Goal: Communication & Community: Answer question/provide support

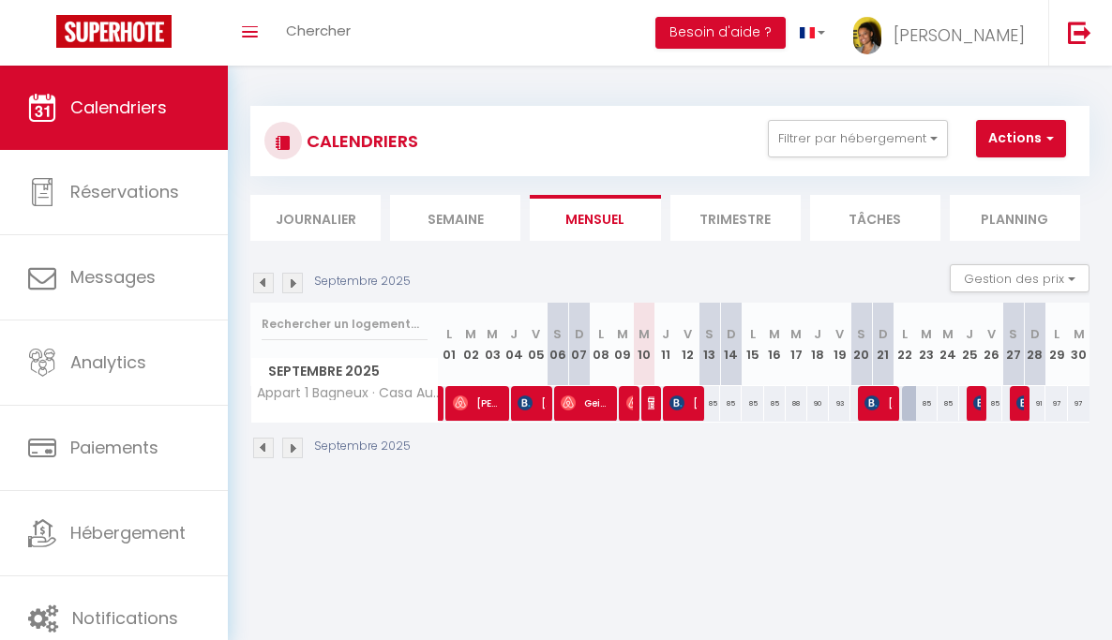
click at [490, 466] on div "Septembre 2025" at bounding box center [669, 450] width 839 height 55
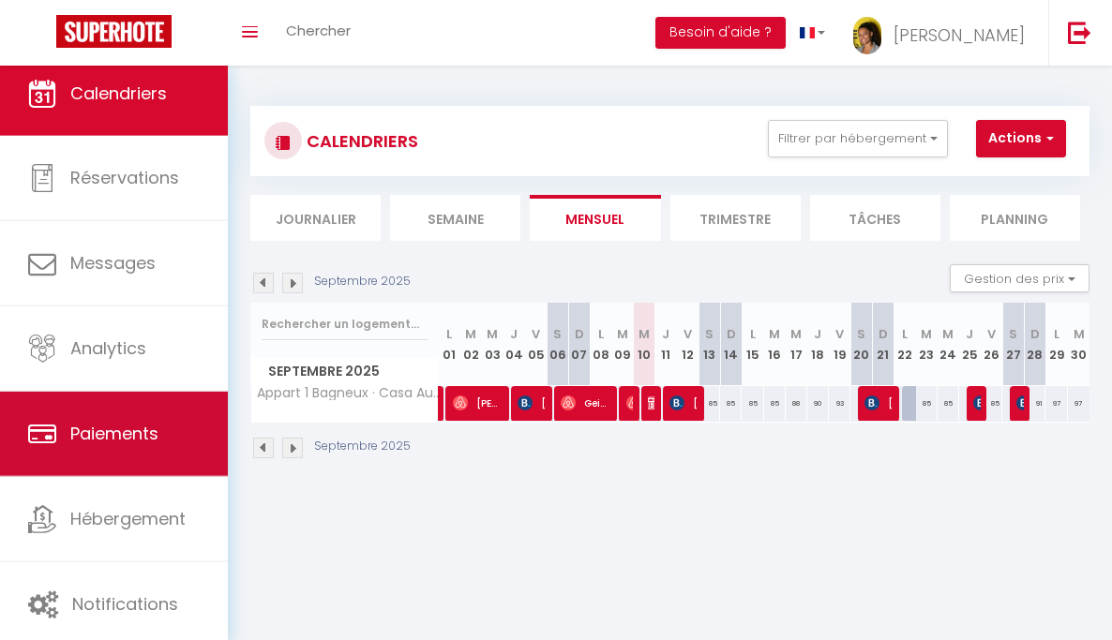
scroll to position [18, 0]
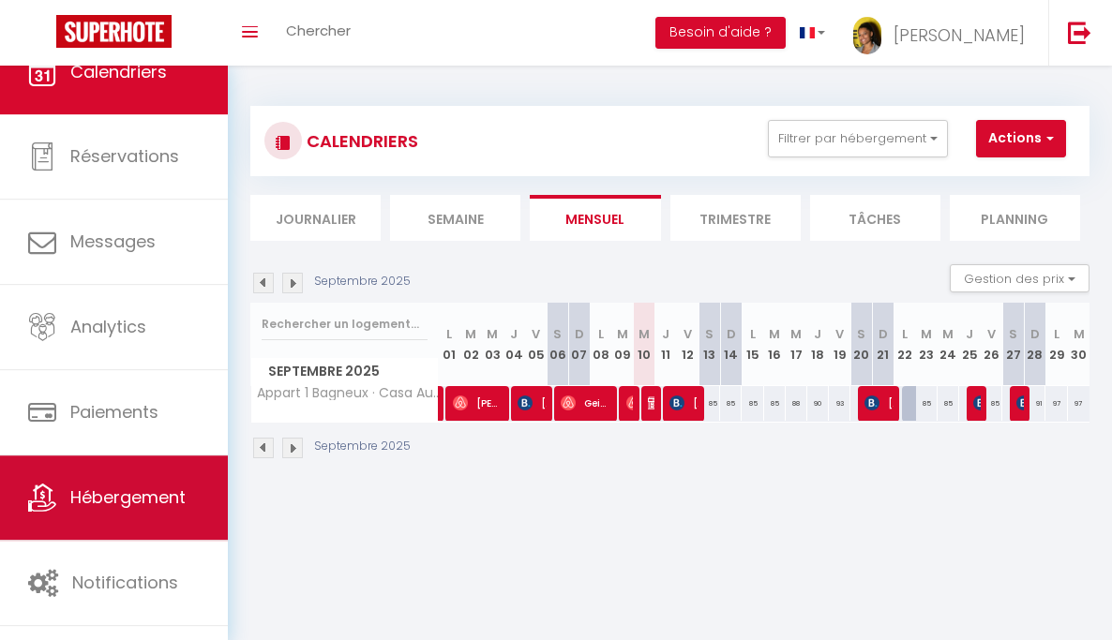
click at [163, 482] on link "Hébergement" at bounding box center [114, 498] width 228 height 84
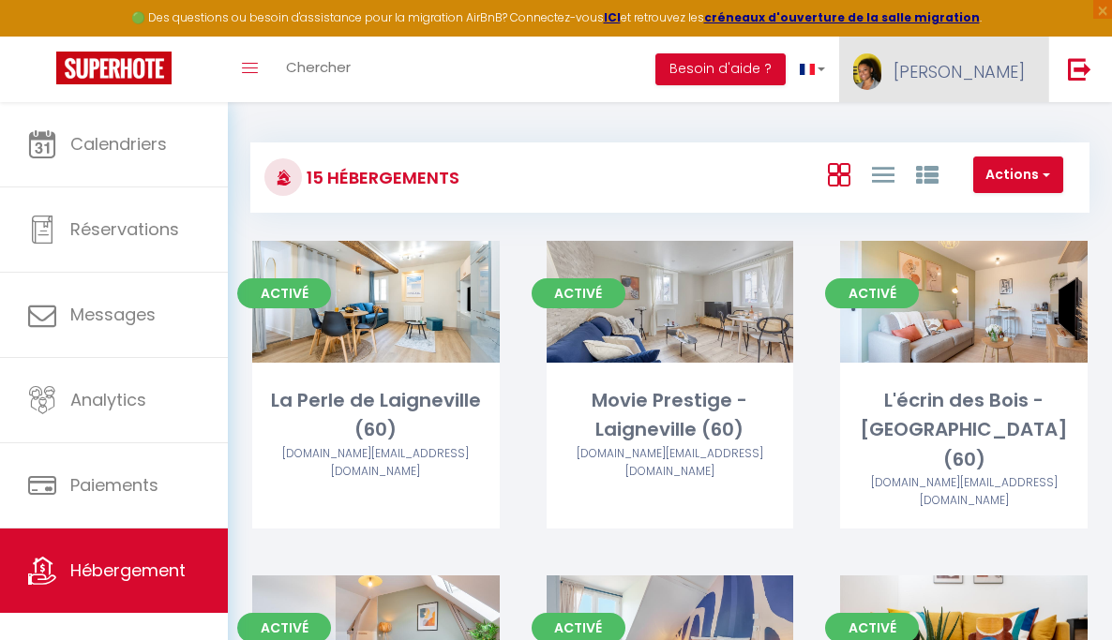
click at [969, 82] on link "[PERSON_NAME]" at bounding box center [943, 70] width 209 height 66
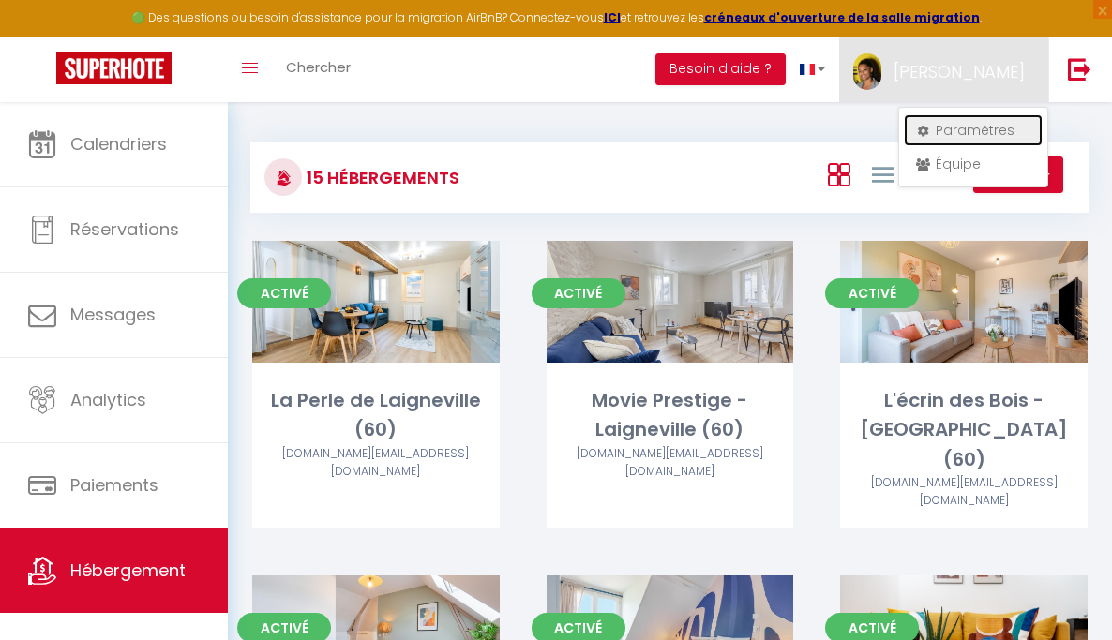
click at [946, 136] on link "Paramètres" at bounding box center [973, 130] width 139 height 32
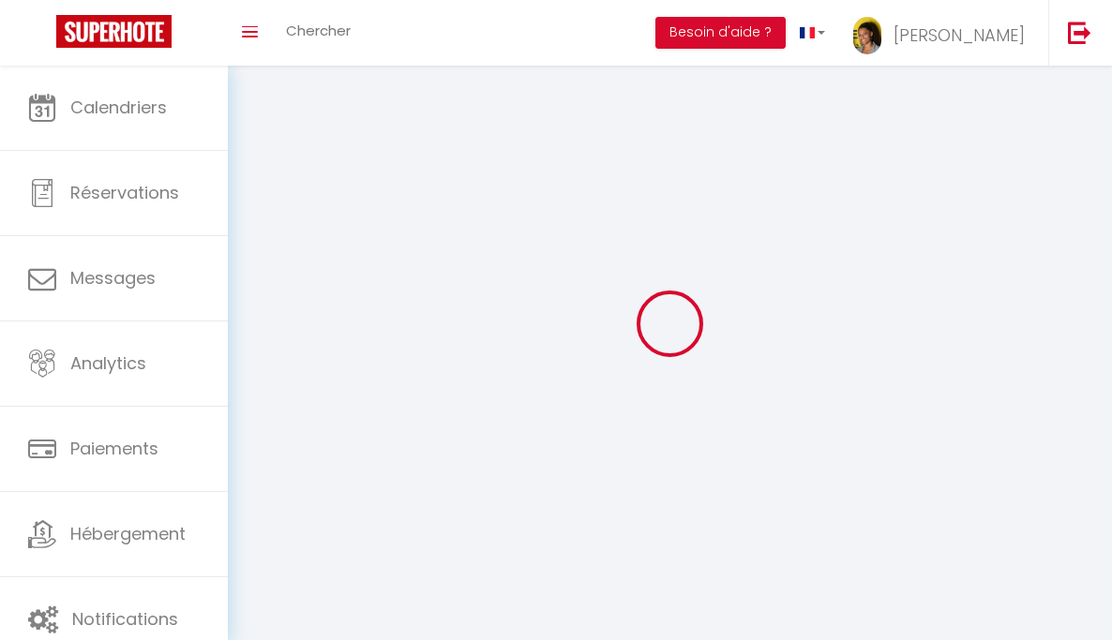
type input "[PERSON_NAME]"
type input "DE [PERSON_NAME]"
type input "0621234664"
type input "[STREET_ADDRESS][PERSON_NAME][PERSON_NAME]"
type input "95470"
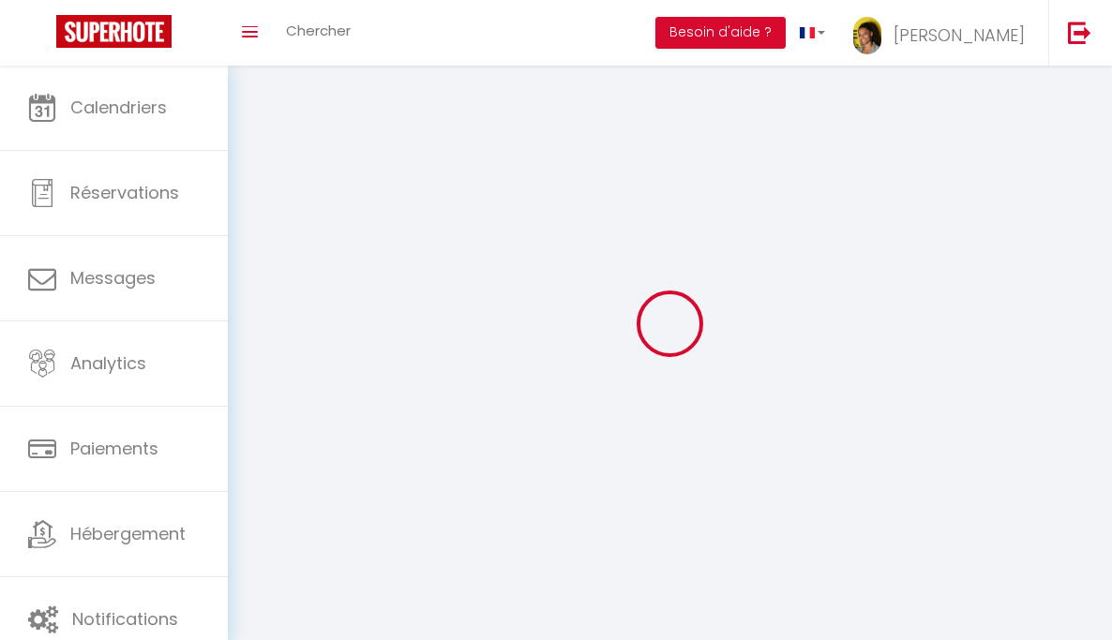
type input "Fosses"
type input "0cbPT3fsUe35N7BOACe9VScoo"
type input "SCAtUpEs6ZGVO8cyaTjR6kHV1"
type input "[URL][DOMAIN_NAME]"
select select "28"
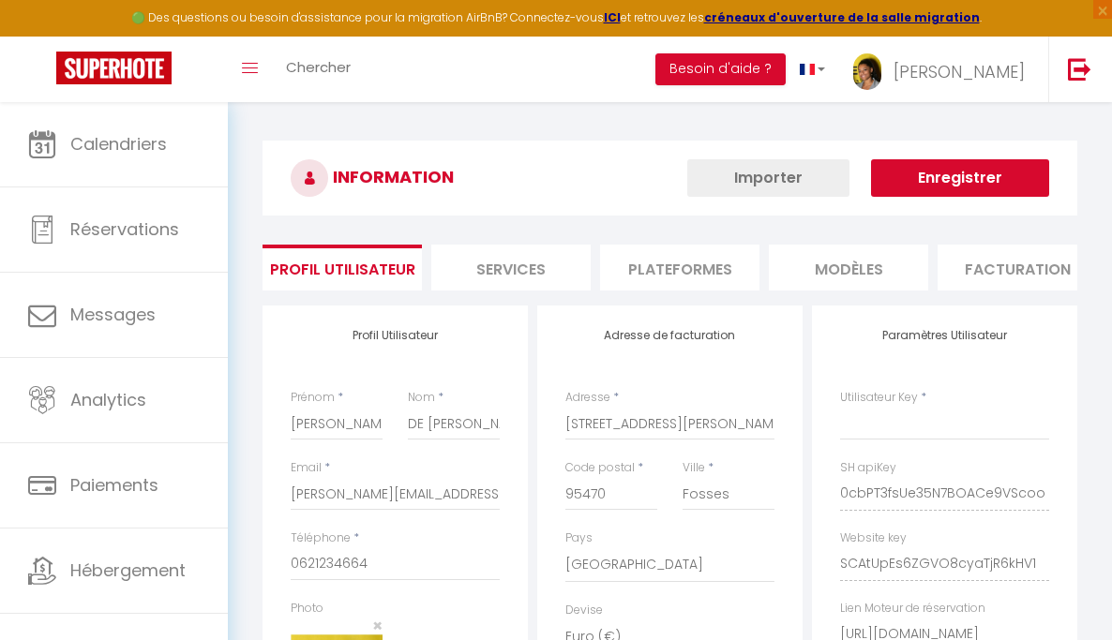
type input "0cbPT3fsUe35N7BOACe9VScoo"
type input "SCAtUpEs6ZGVO8cyaTjR6kHV1"
type input "[URL][DOMAIN_NAME]"
select select "fr"
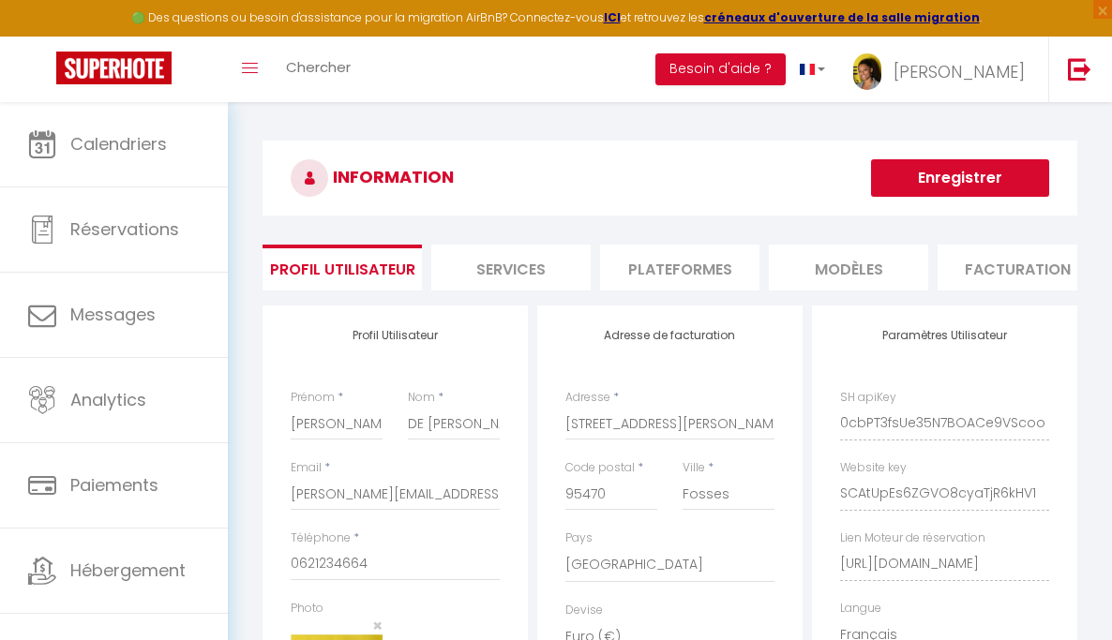
click at [687, 259] on li "Plateformes" at bounding box center [679, 268] width 159 height 46
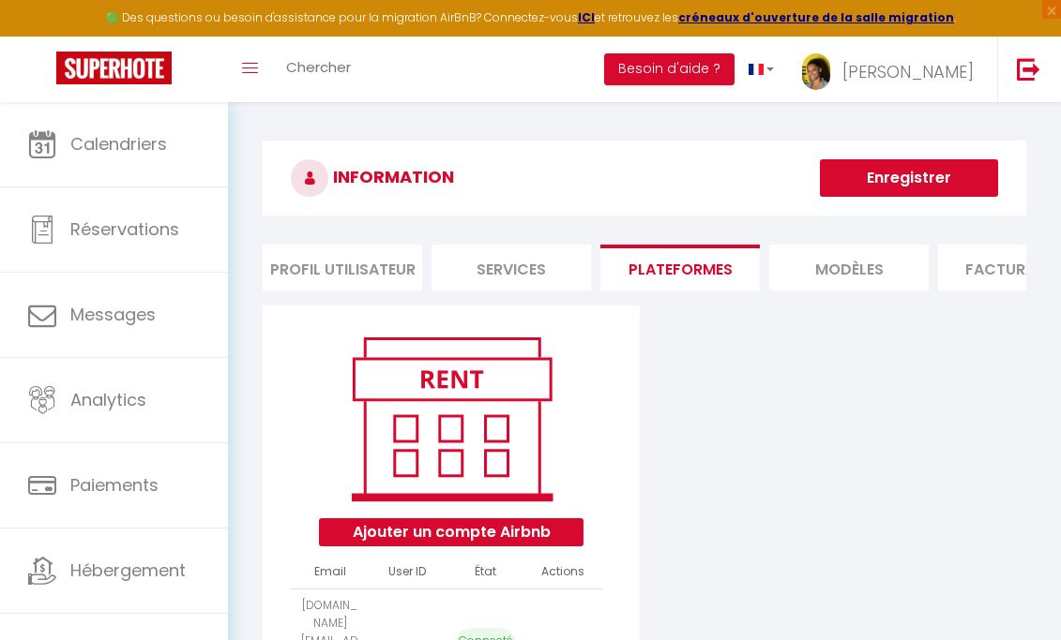
click at [504, 262] on li "Services" at bounding box center [510, 268] width 159 height 46
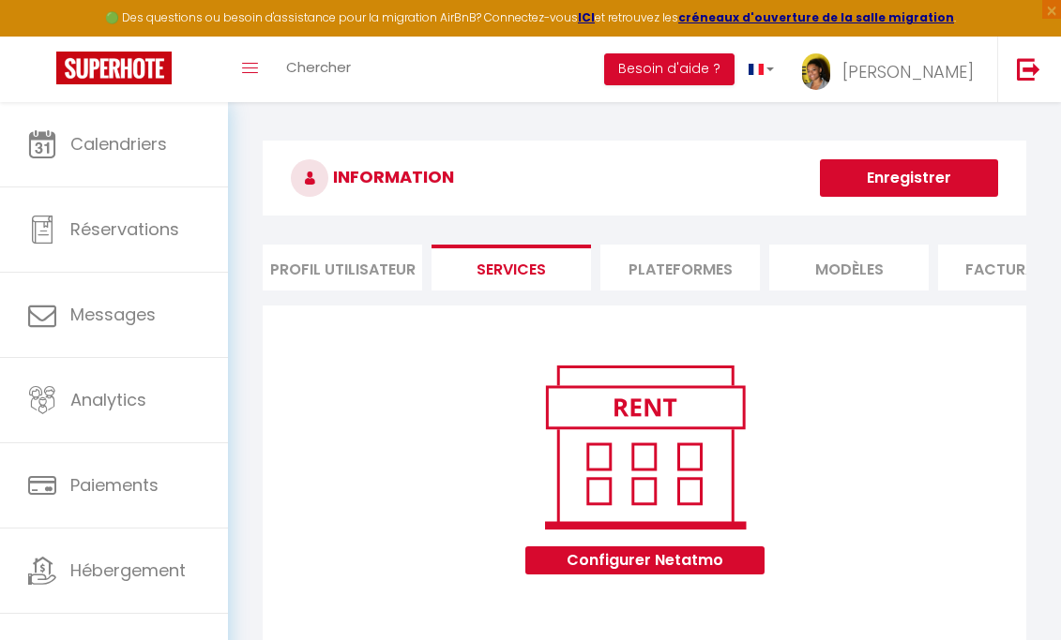
click at [678, 260] on li "Plateformes" at bounding box center [679, 268] width 159 height 46
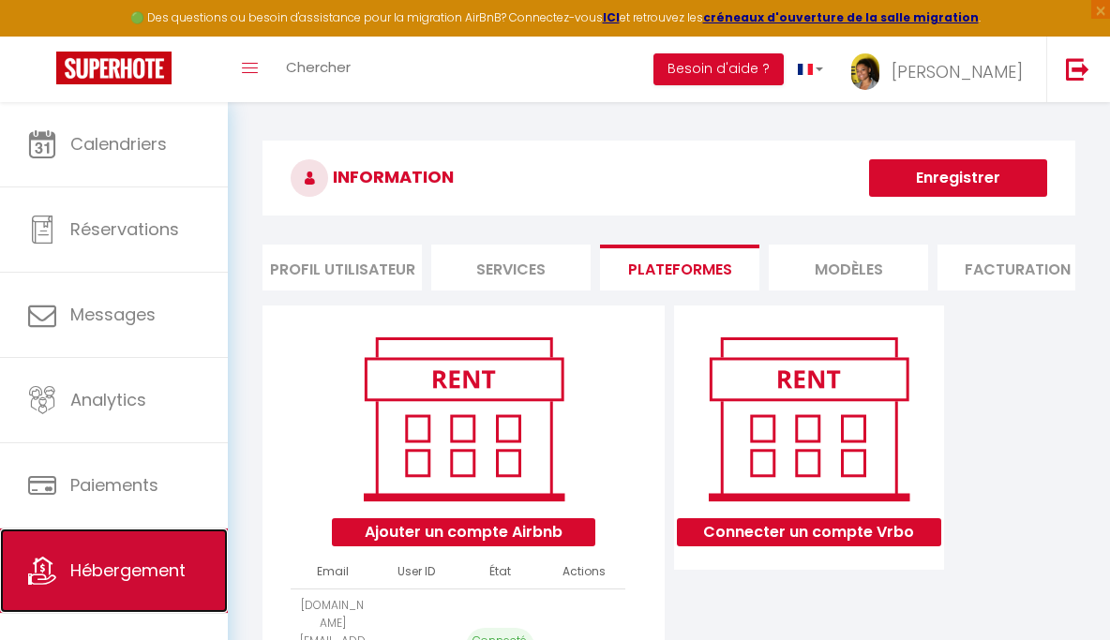
click at [147, 557] on link "Hébergement" at bounding box center [114, 571] width 228 height 84
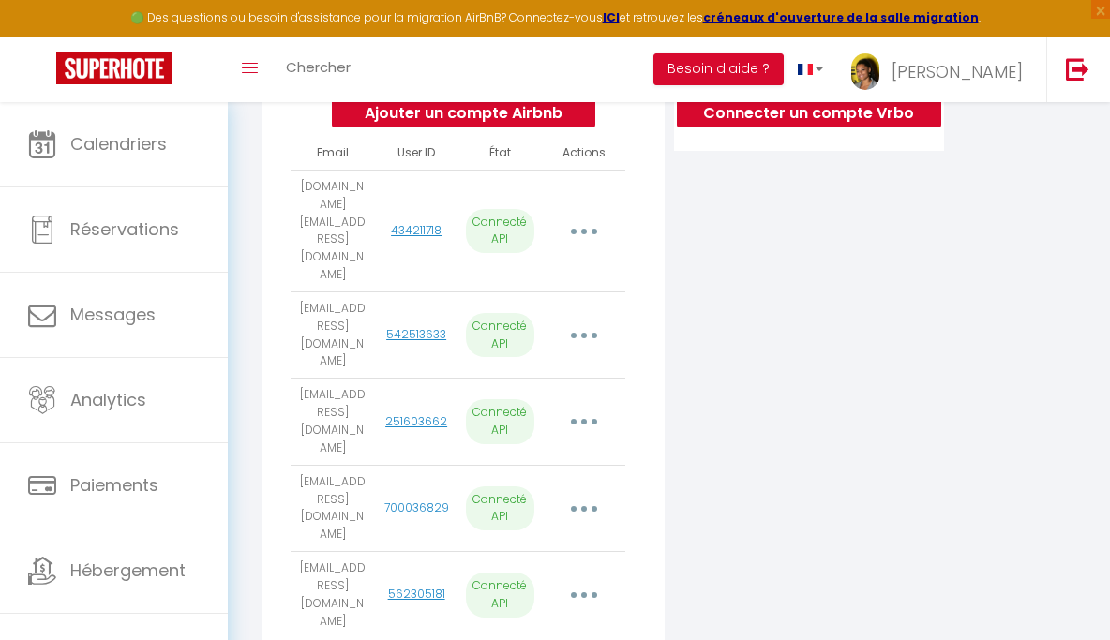
scroll to position [397, 0]
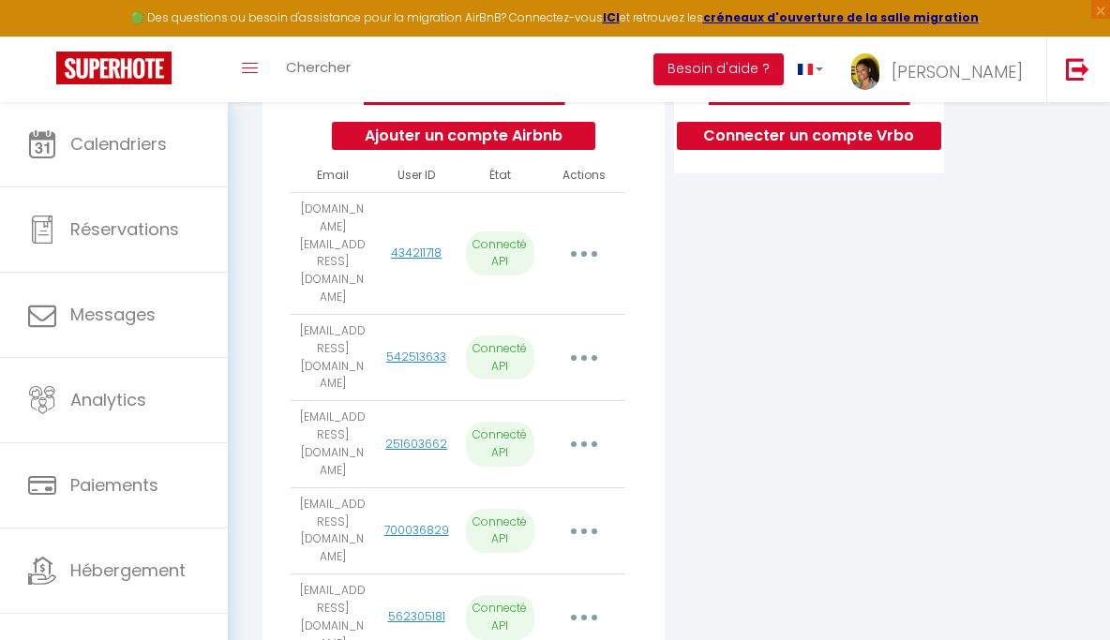
click at [585, 251] on icon "button" at bounding box center [584, 254] width 6 height 6
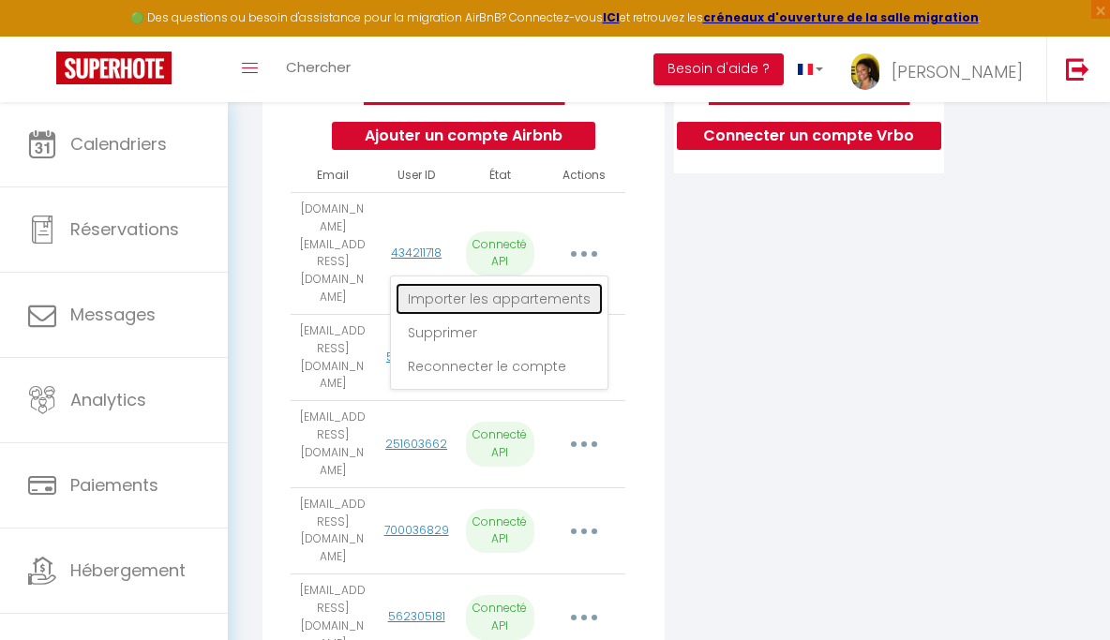
click at [562, 293] on link "Importer les appartements" at bounding box center [499, 299] width 207 height 32
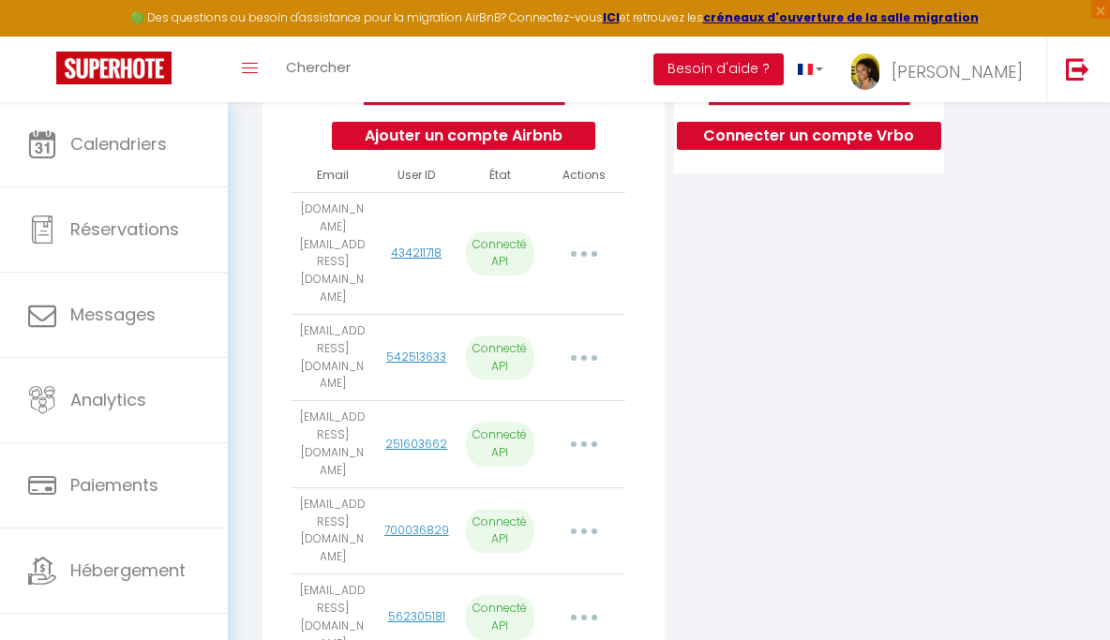
select select "25173"
select select "25446"
select select "28480"
select select "22423"
select select "19715"
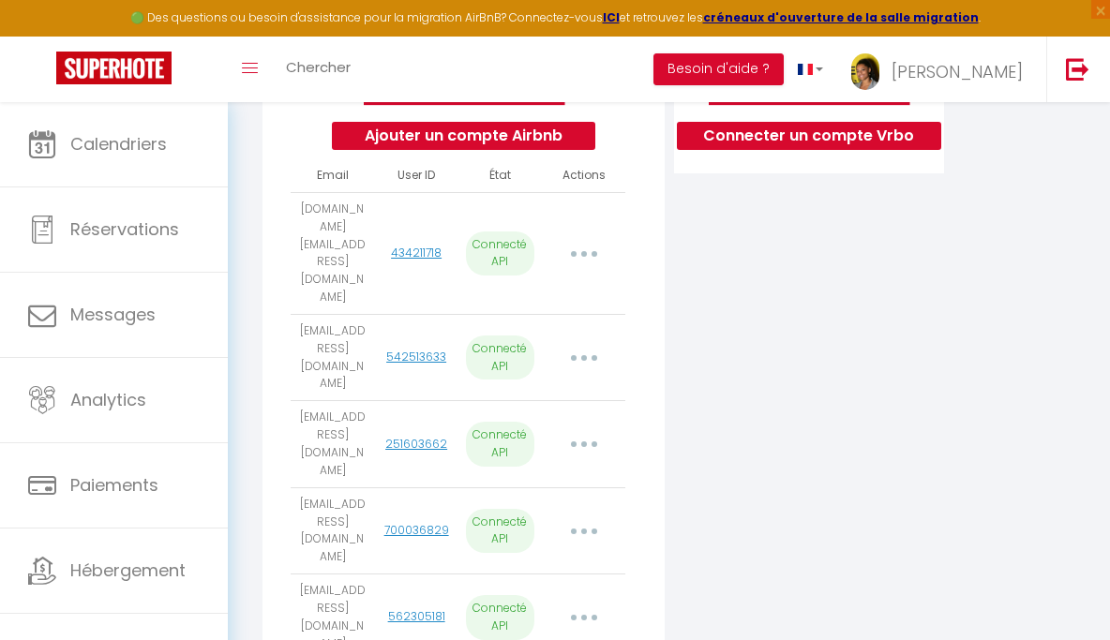
select select
select select "29736"
select select "51628"
select select "61248"
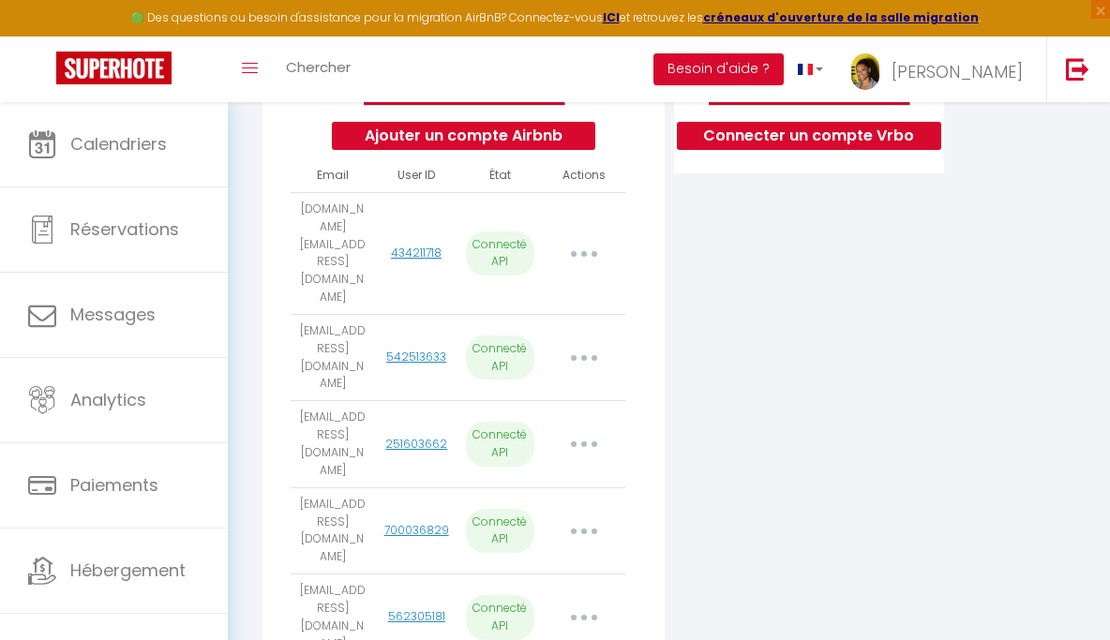
select select
select select "75137"
select select "52777"
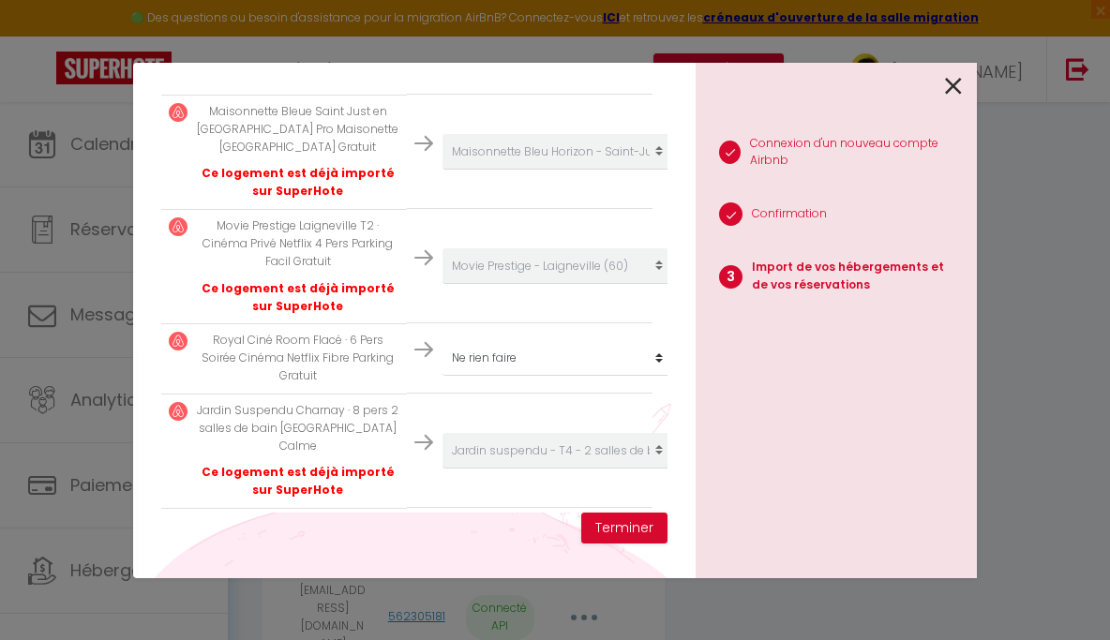
scroll to position [1193, 0]
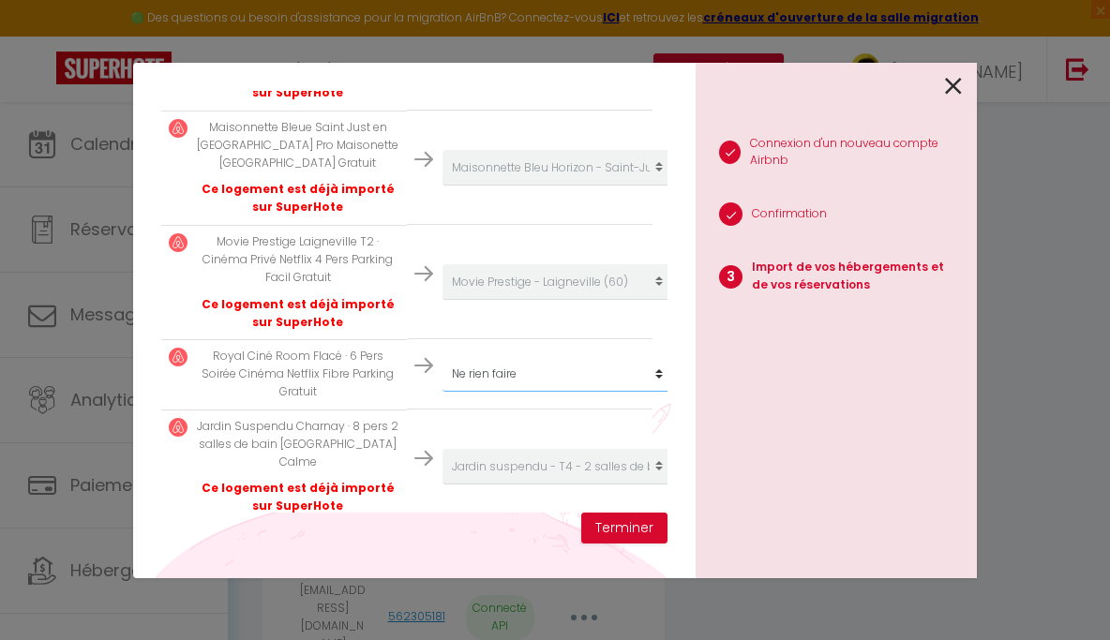
click at [539, 356] on select "Créer un nouvel hébergement Ne rien faire La Perle de [GEOGRAPHIC_DATA] (60) Mo…" at bounding box center [558, 374] width 231 height 36
select select "create_new"
click at [443, 356] on select "Créer un nouvel hébergement Ne rien faire La Perle de [GEOGRAPHIC_DATA] (60) Mo…" at bounding box center [558, 374] width 231 height 36
click at [640, 524] on button "Terminer" at bounding box center [624, 529] width 86 height 32
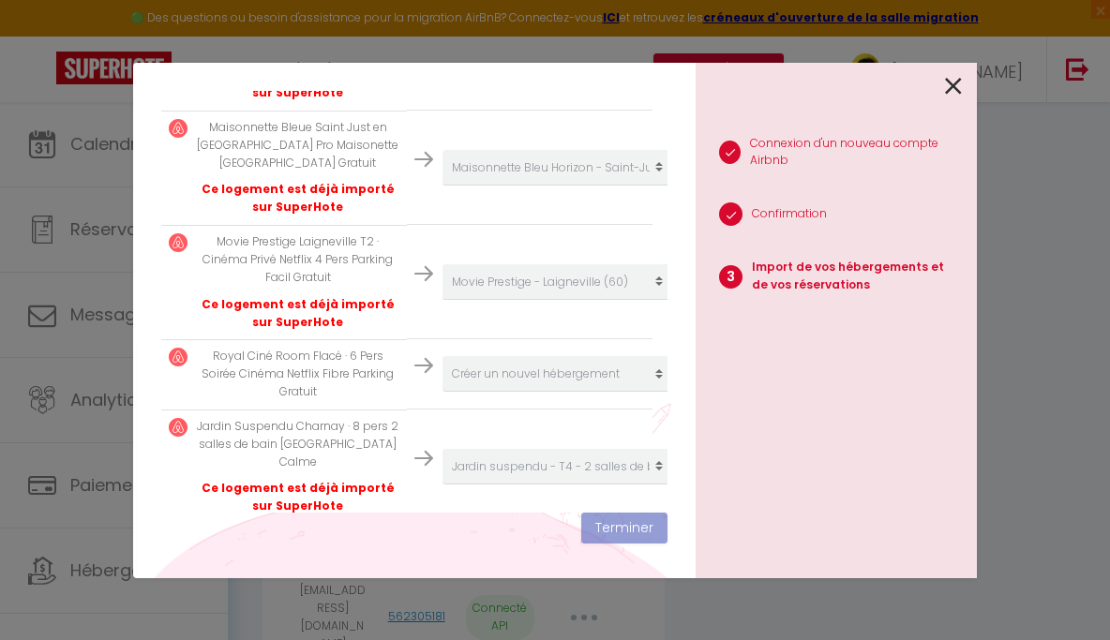
scroll to position [1291, 0]
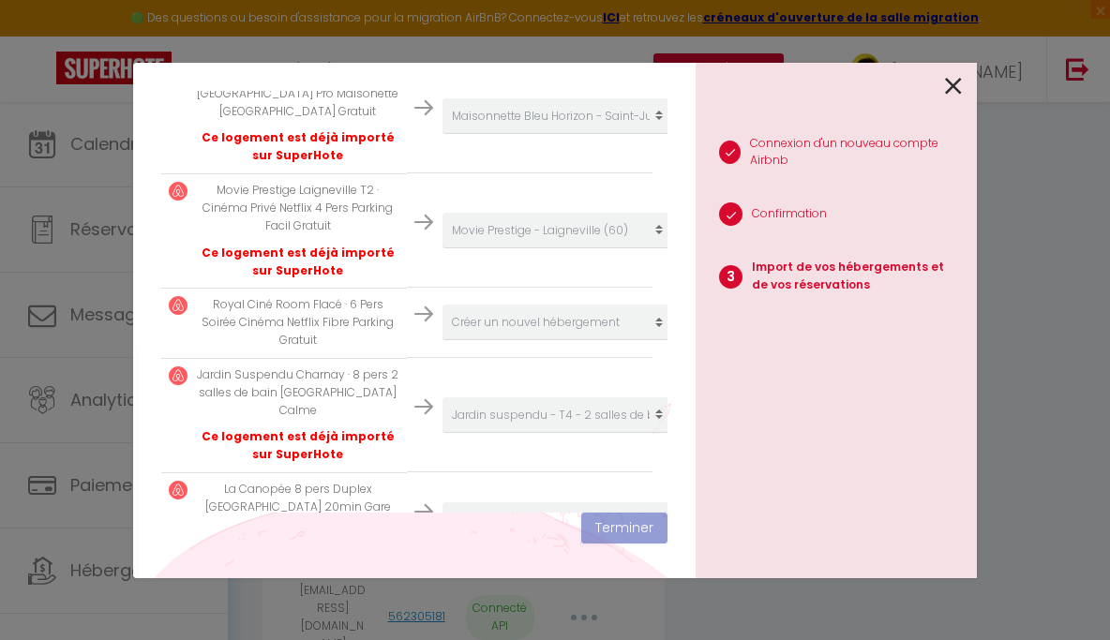
click at [968, 74] on div "1 Connexion d'un nouveau compte Airbnb 2 Confirmation 3 Import de vos hébergeme…" at bounding box center [836, 321] width 281 height 516
click at [946, 83] on icon at bounding box center [953, 86] width 17 height 28
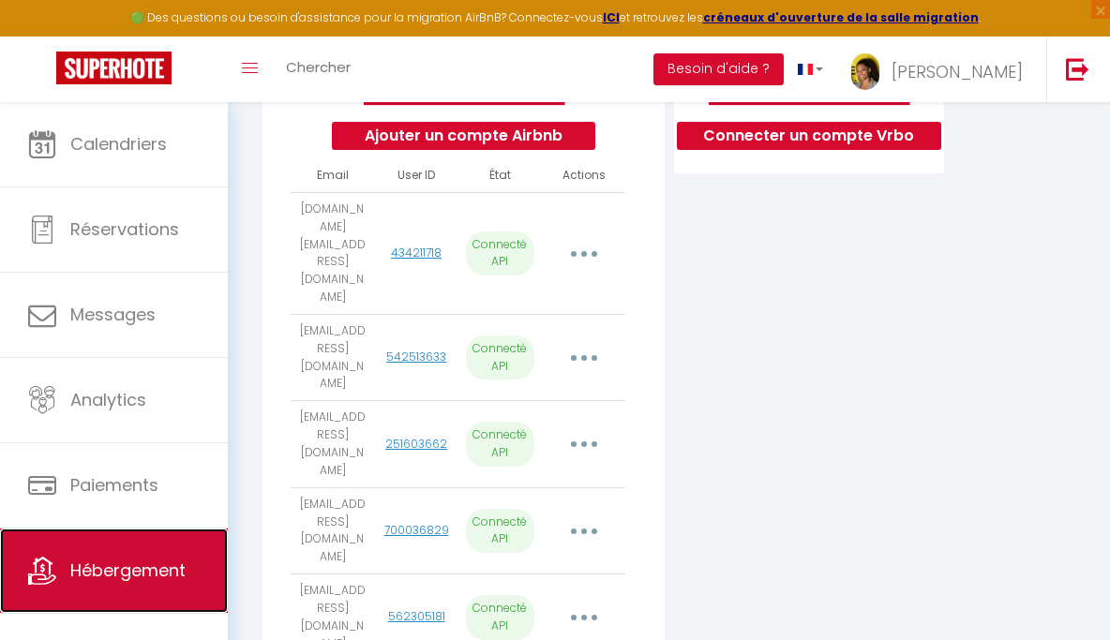
click at [158, 566] on span "Hébergement" at bounding box center [127, 570] width 115 height 23
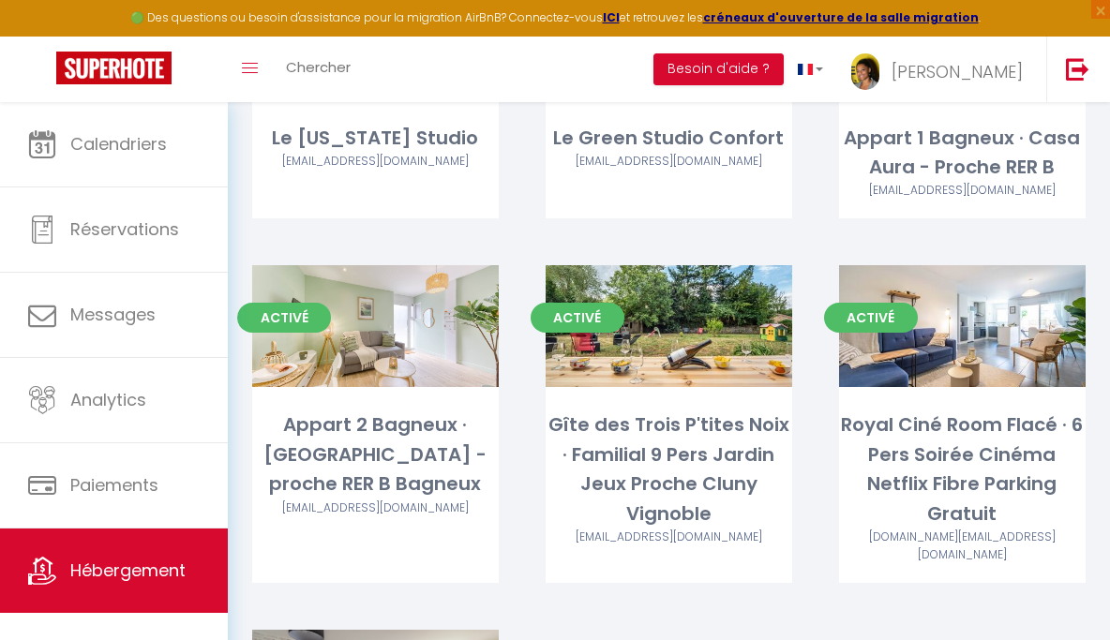
scroll to position [1318, 0]
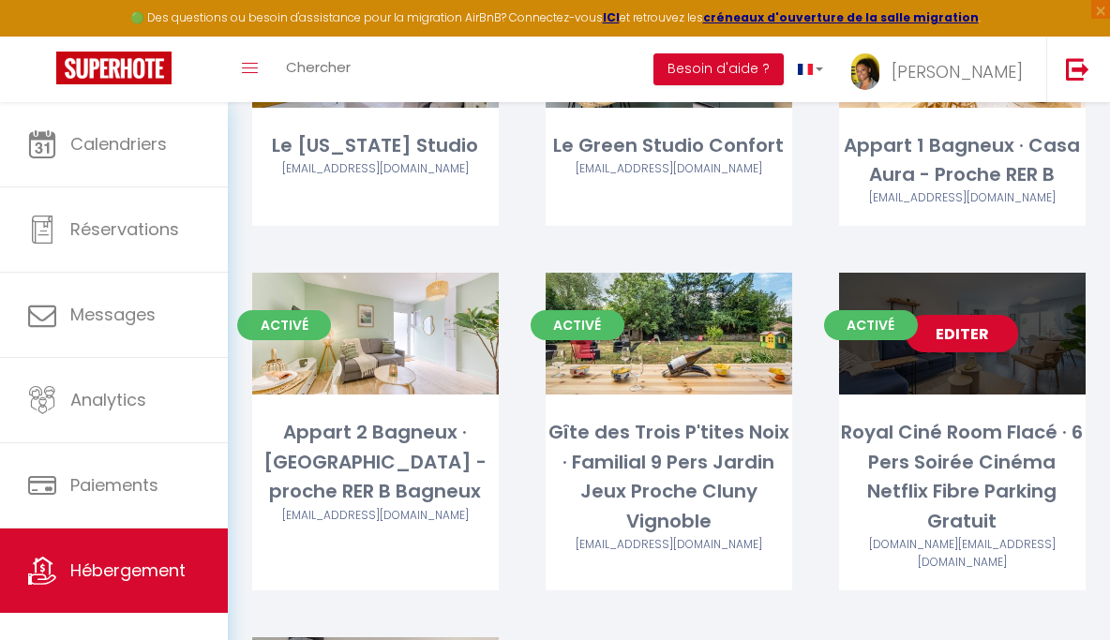
click at [985, 315] on link "Editer" at bounding box center [962, 334] width 113 height 38
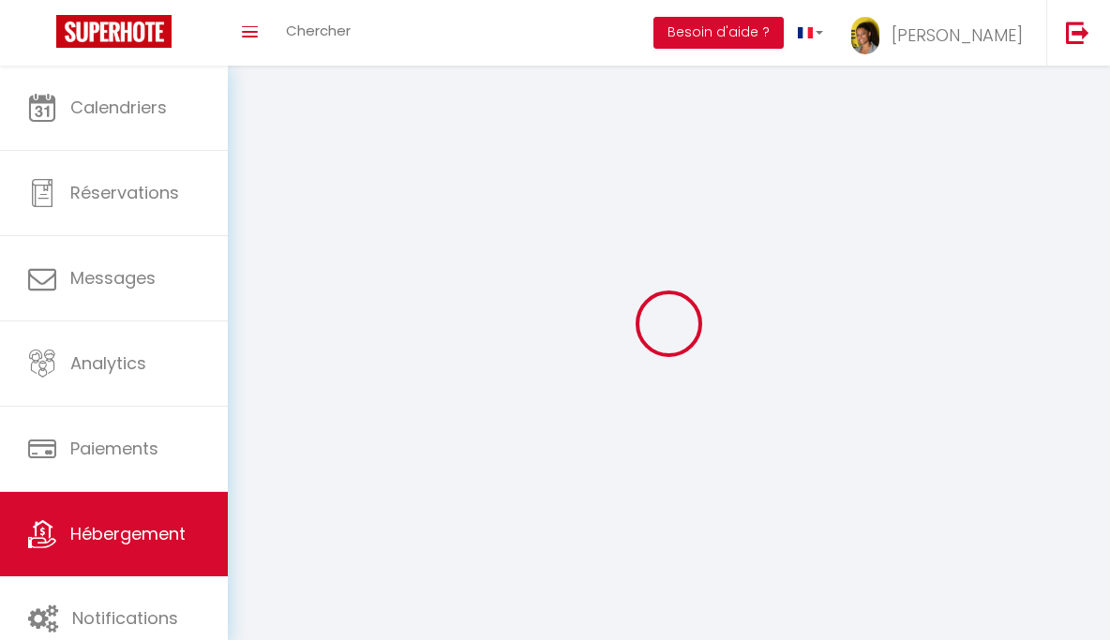
select select
select select "28"
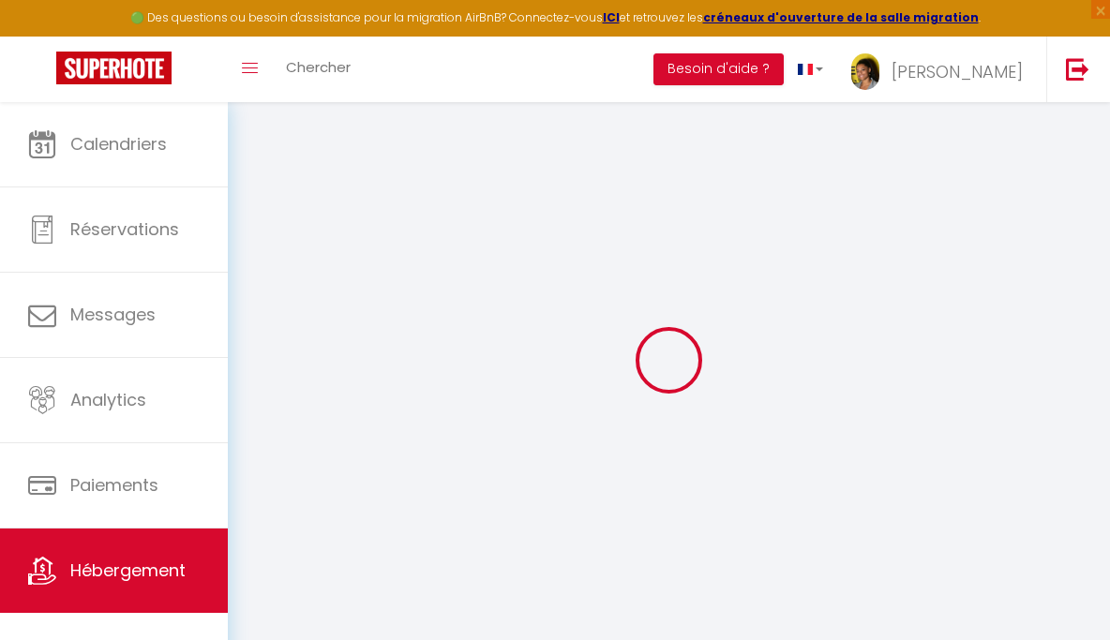
select select
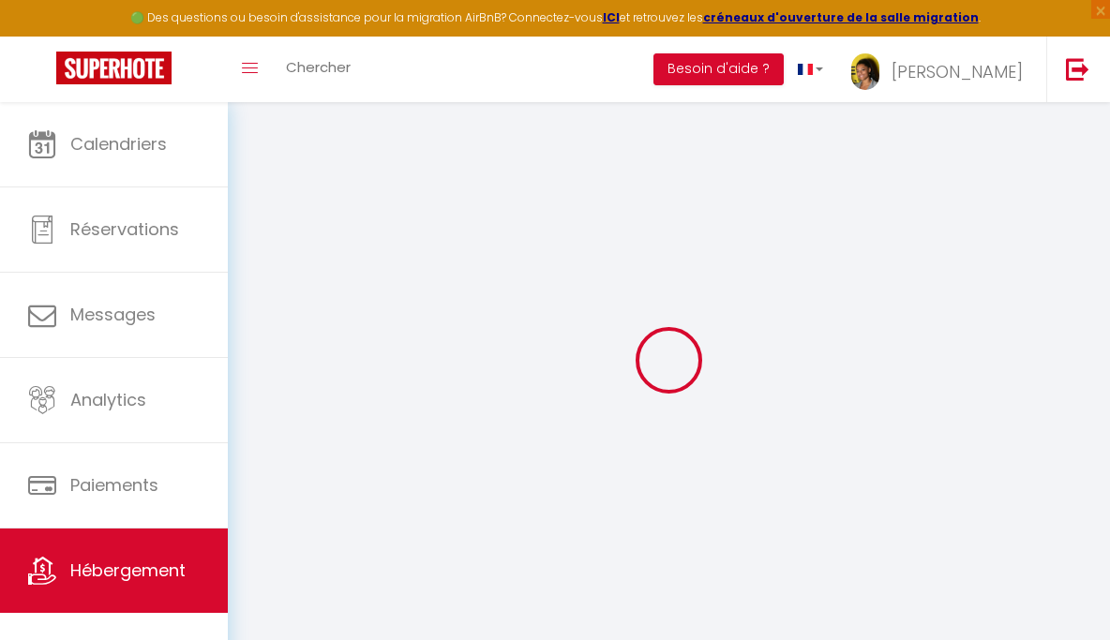
select select
checkbox input "false"
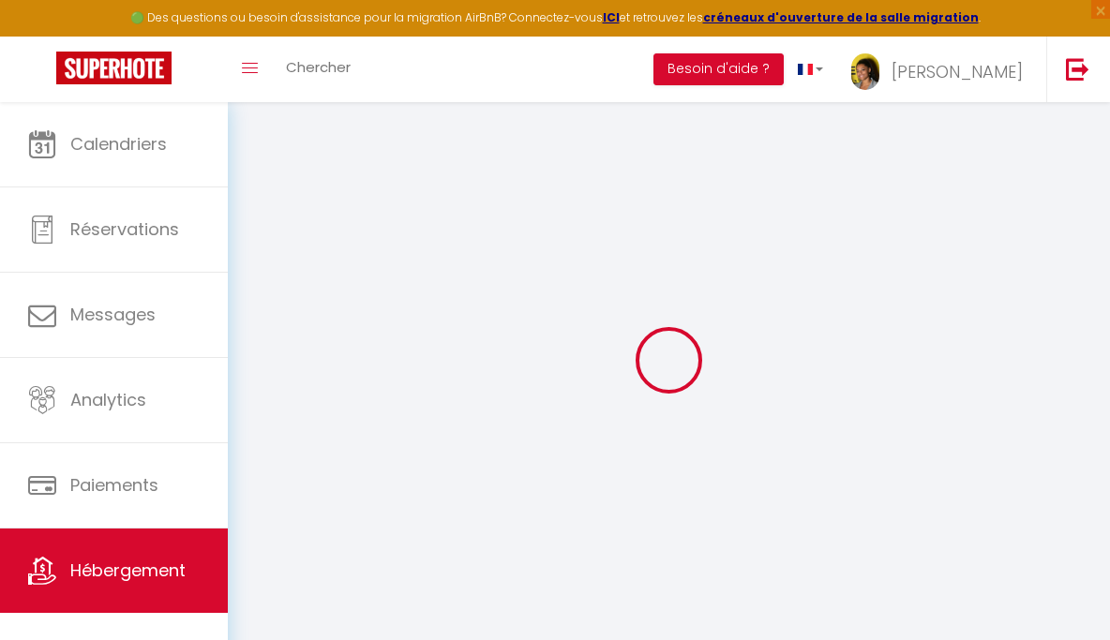
select select
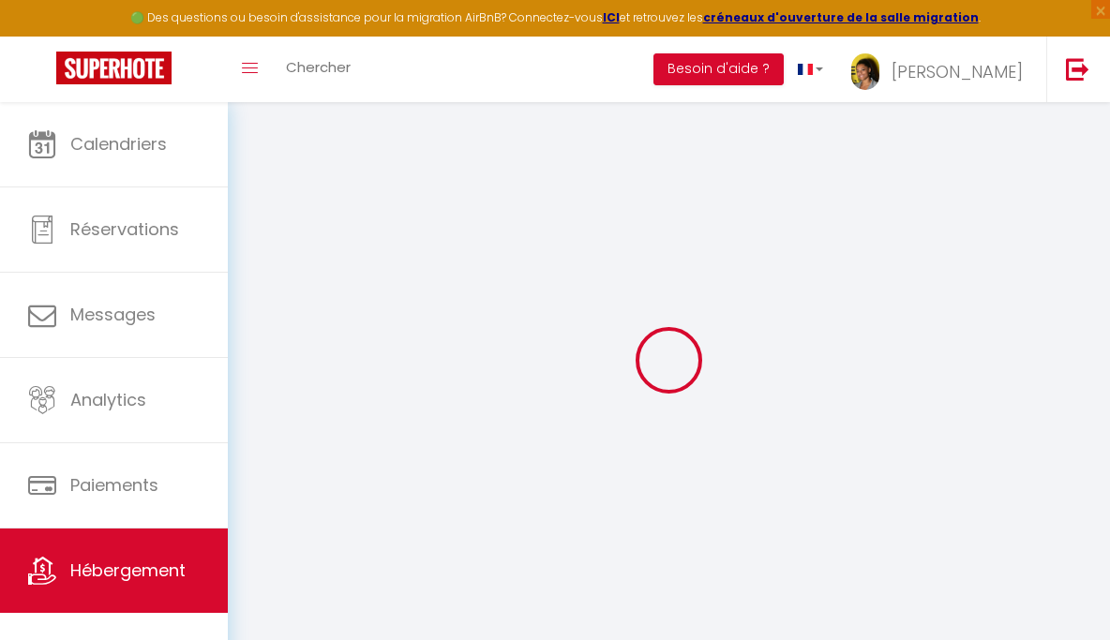
select select
checkbox input "false"
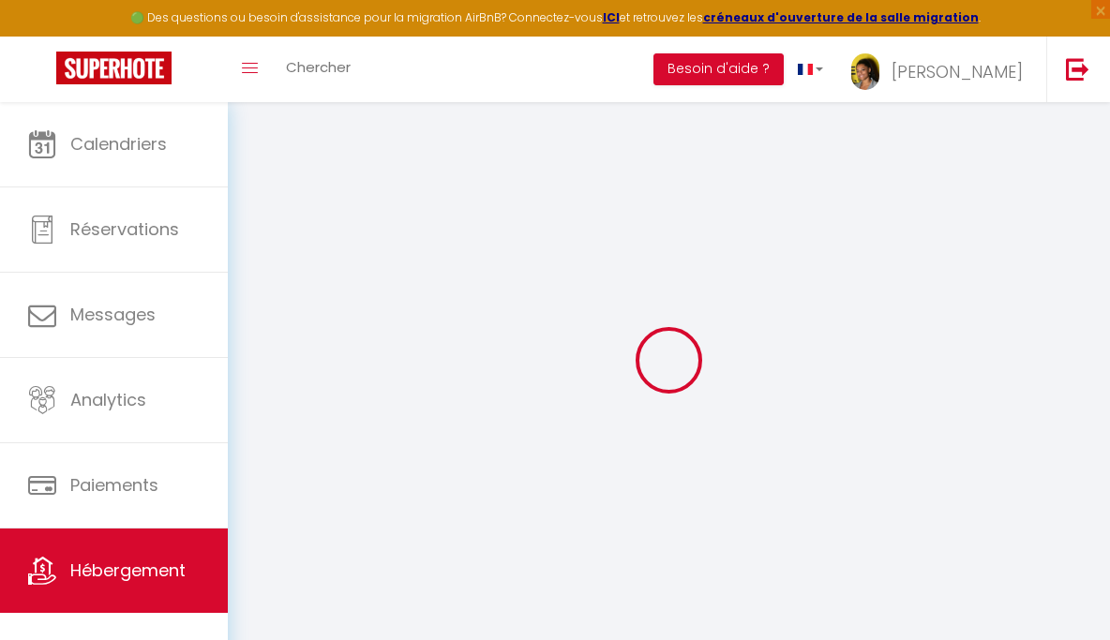
checkbox input "false"
select select
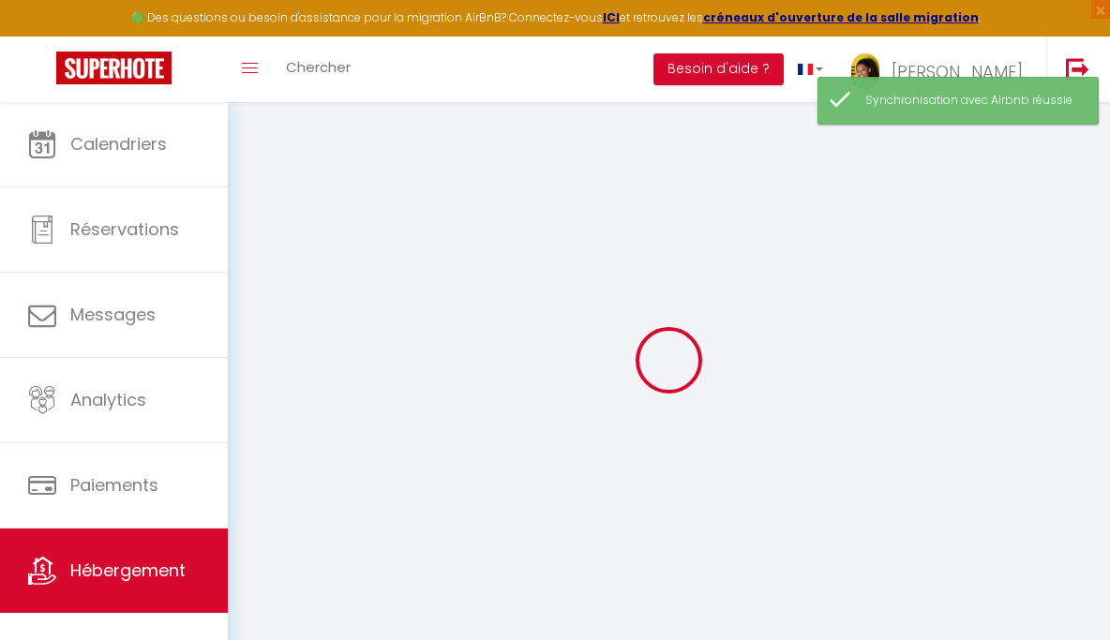
select select
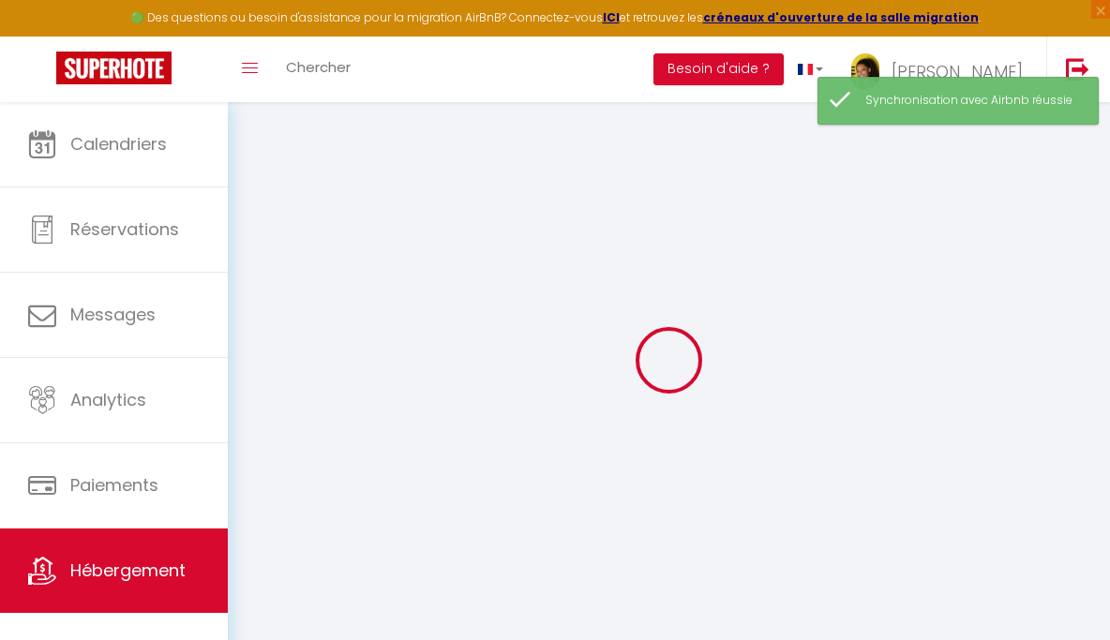
select select
checkbox input "false"
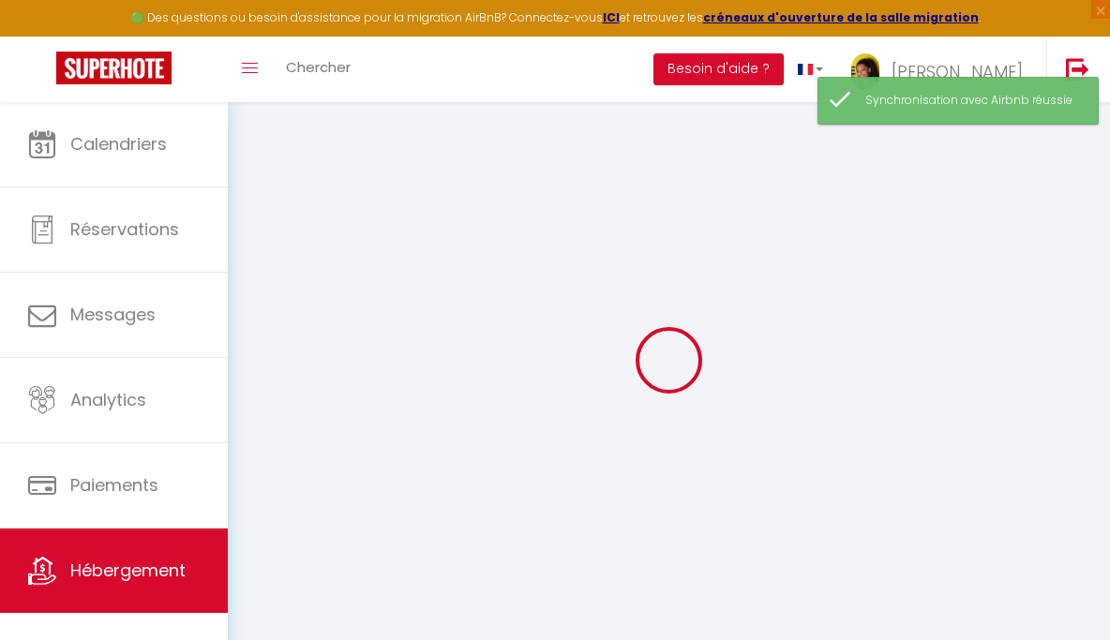
select select
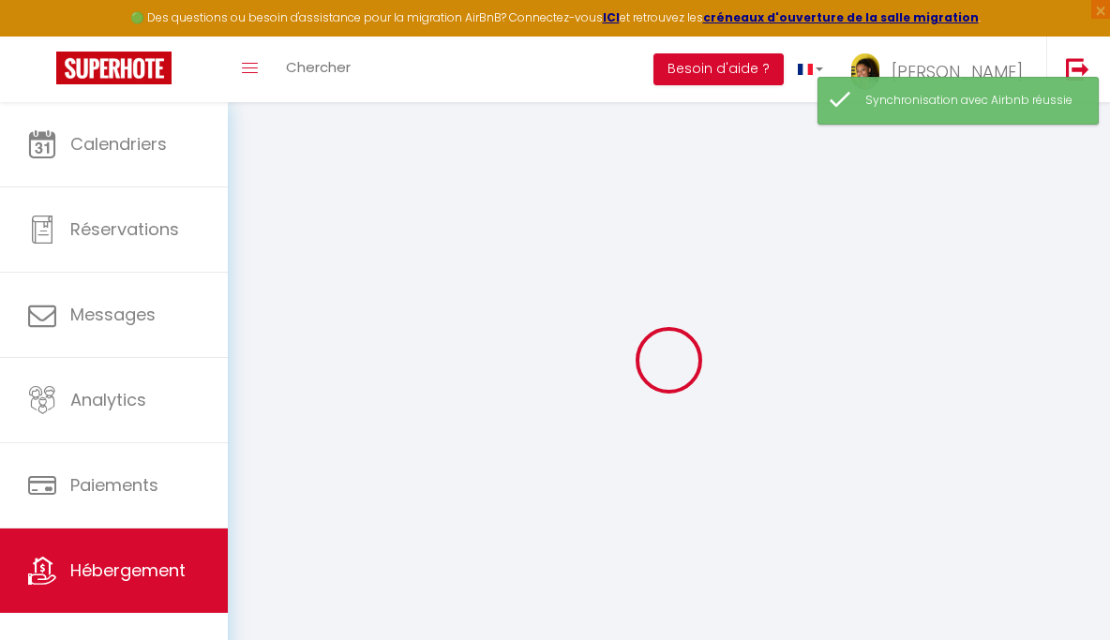
select select
checkbox input "false"
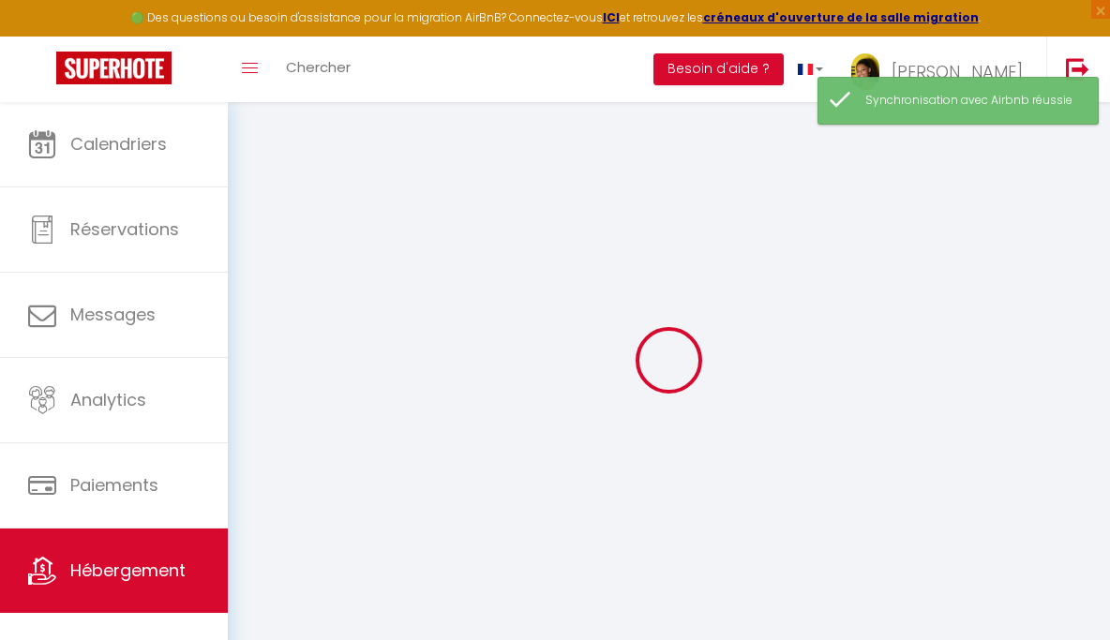
checkbox input "false"
select select
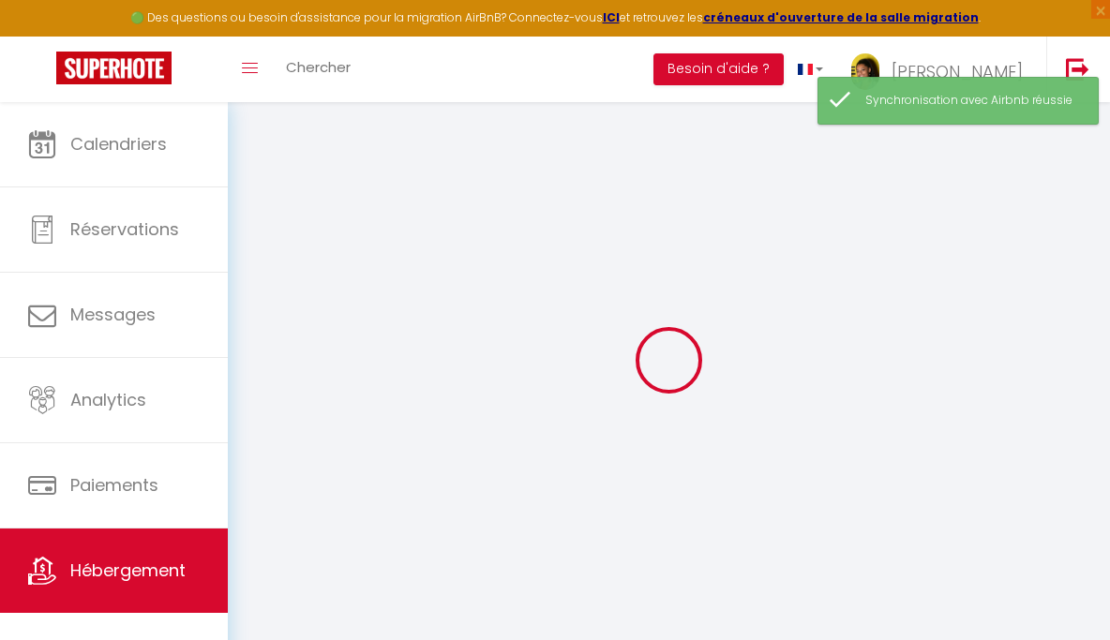
select select
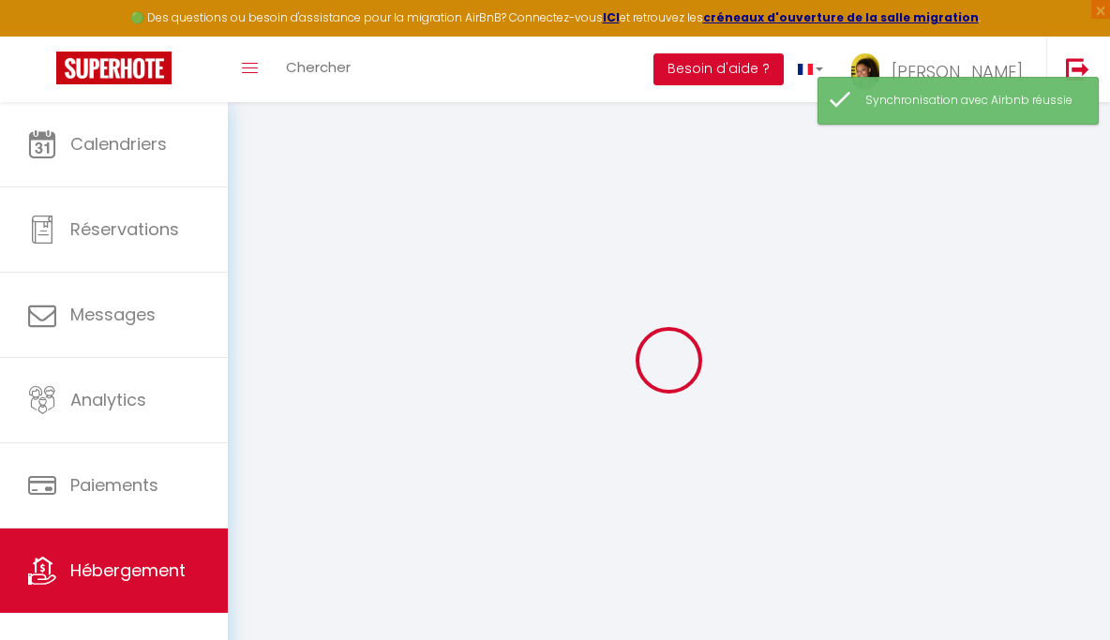
checkbox input "false"
select select
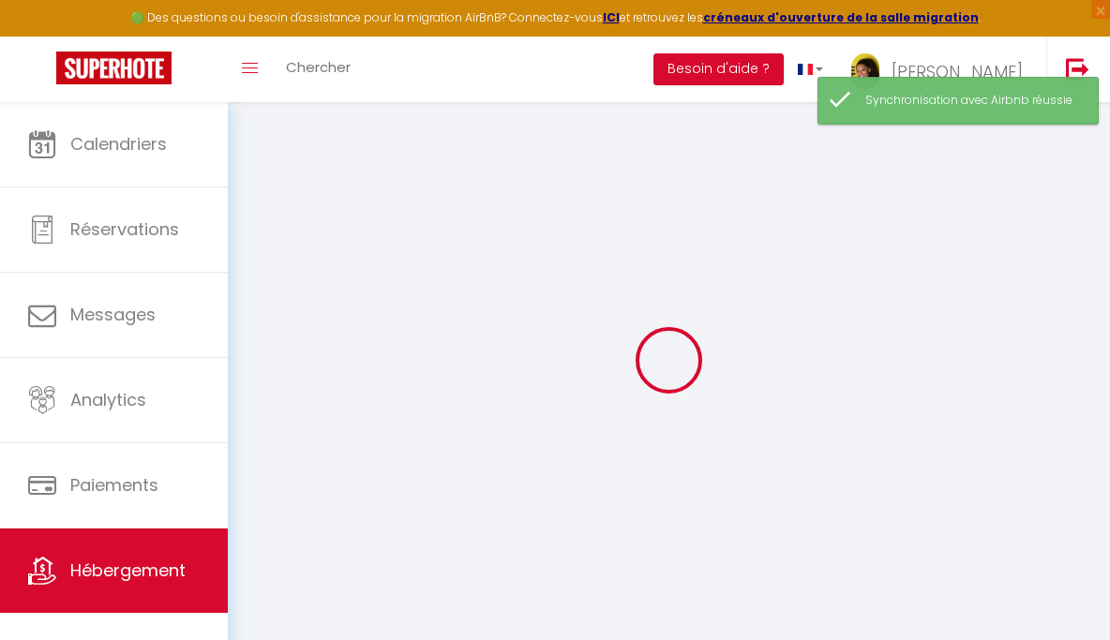
select select
type input "Royal Ciné Room Flacé · 6 Pers Soirée Cinéma Netflix Fibre Parking Gratuit"
select select "6"
select select "2"
type input "85"
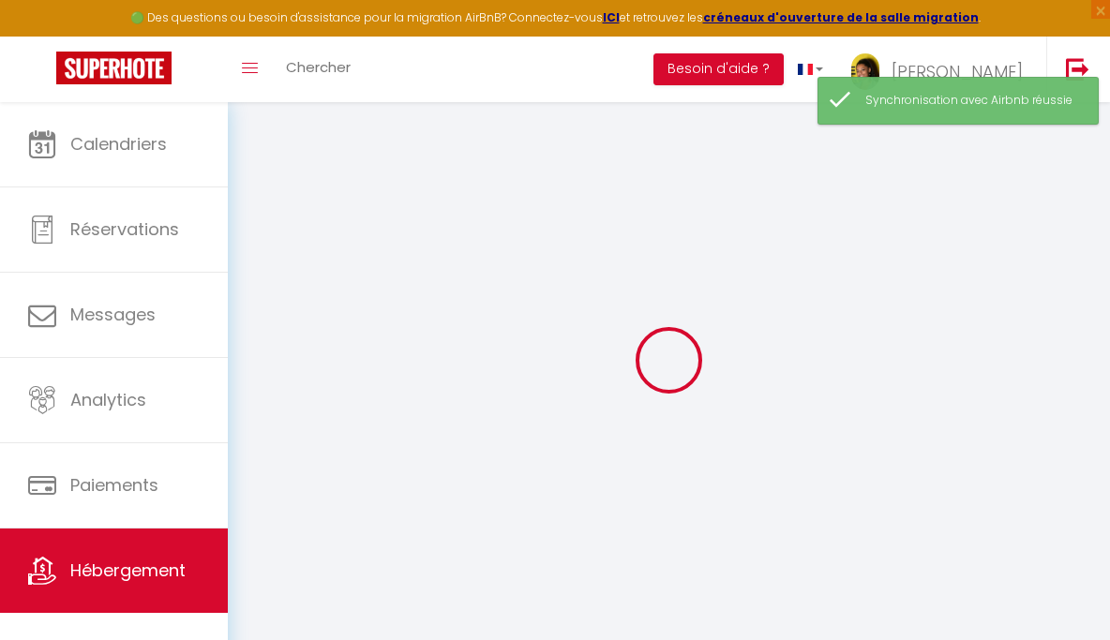
type input "60"
select select
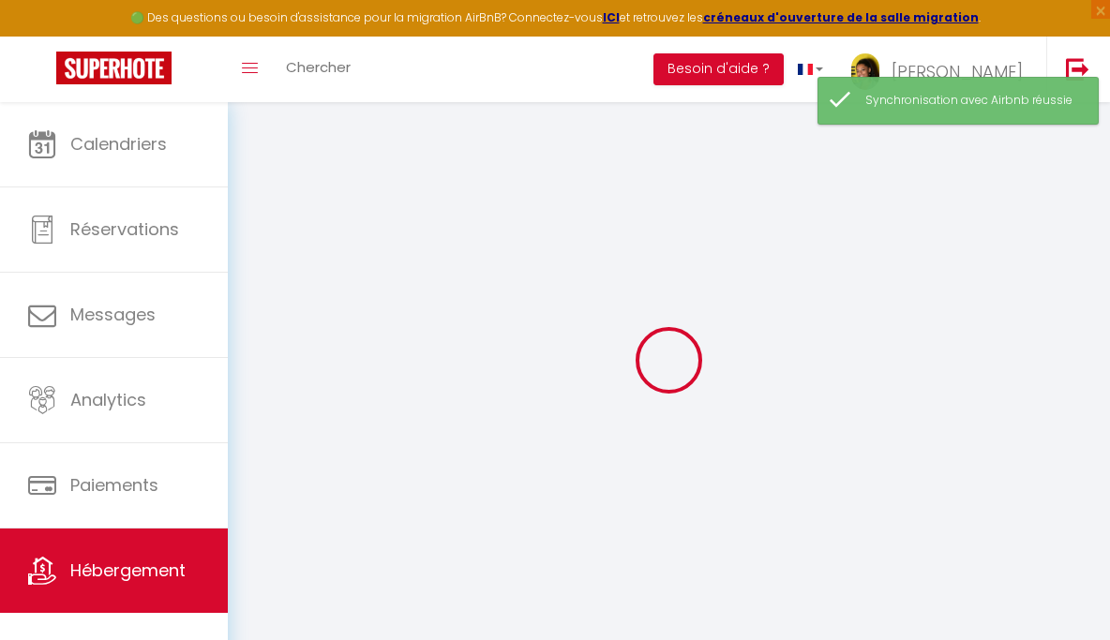
select select
type input "[STREET_ADDRESS]"
type input "71000"
type input "[GEOGRAPHIC_DATA]"
type input "[PERSON_NAME][EMAIL_ADDRESS][DOMAIN_NAME]"
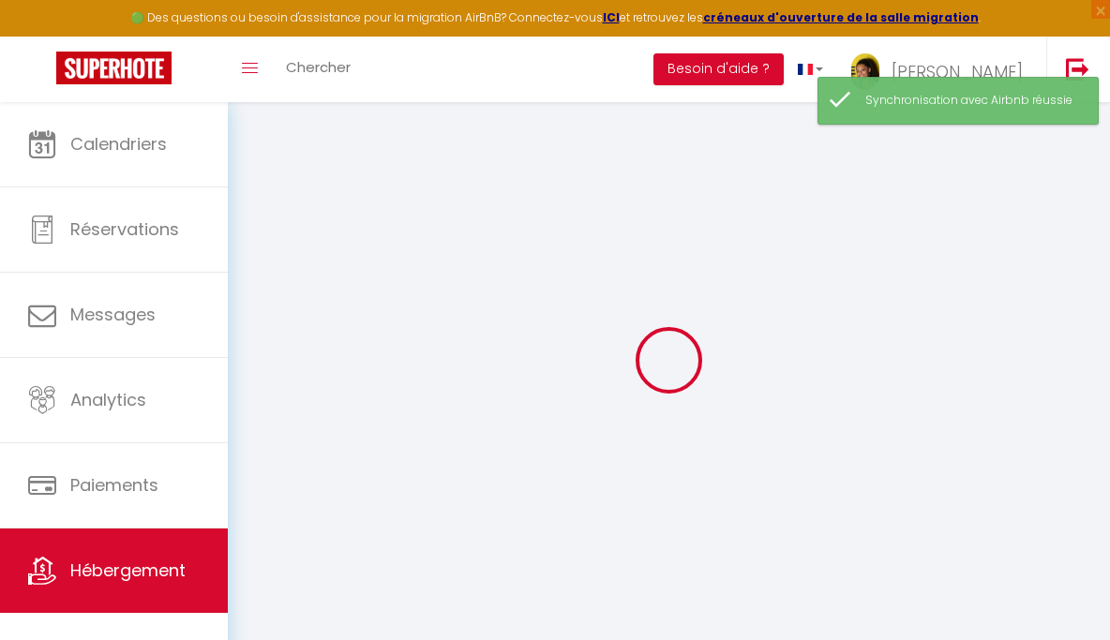
select select
checkbox input "false"
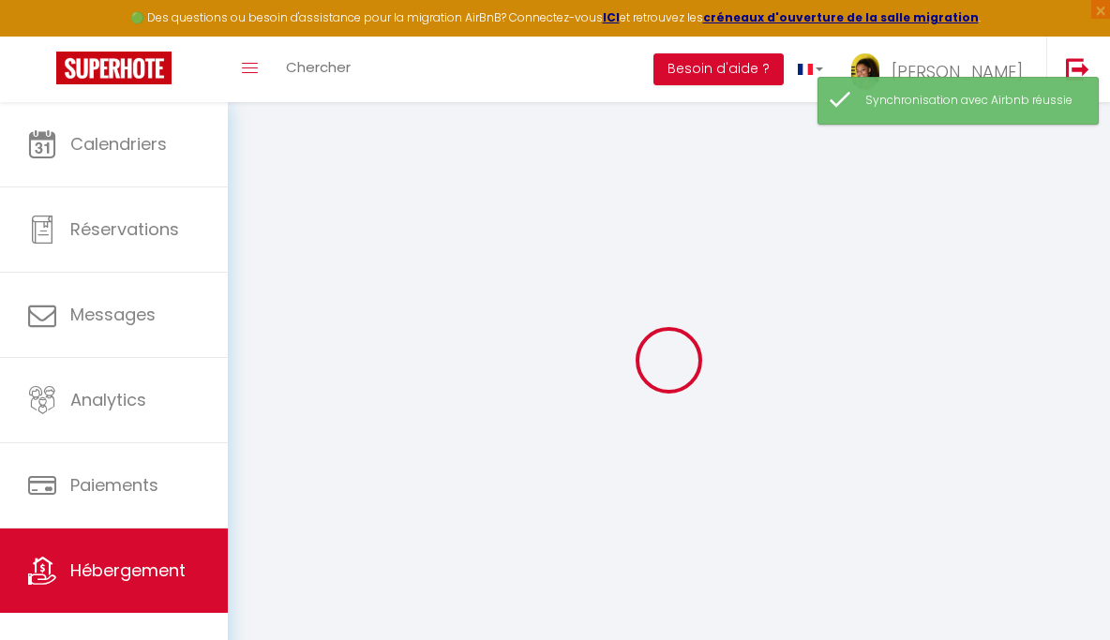
type input "0"
select select
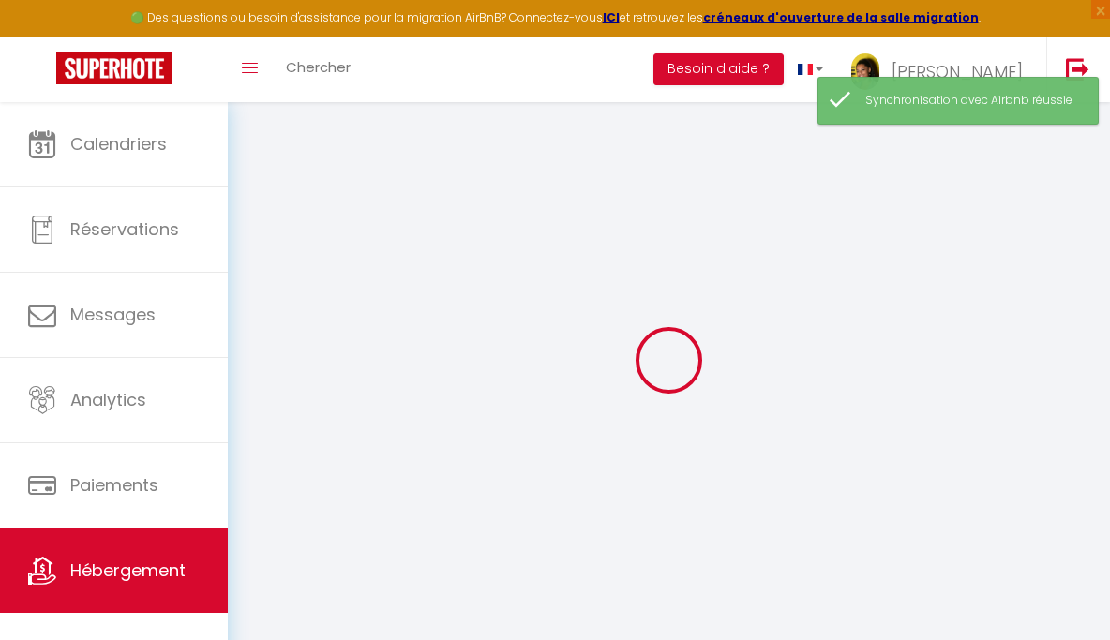
select select
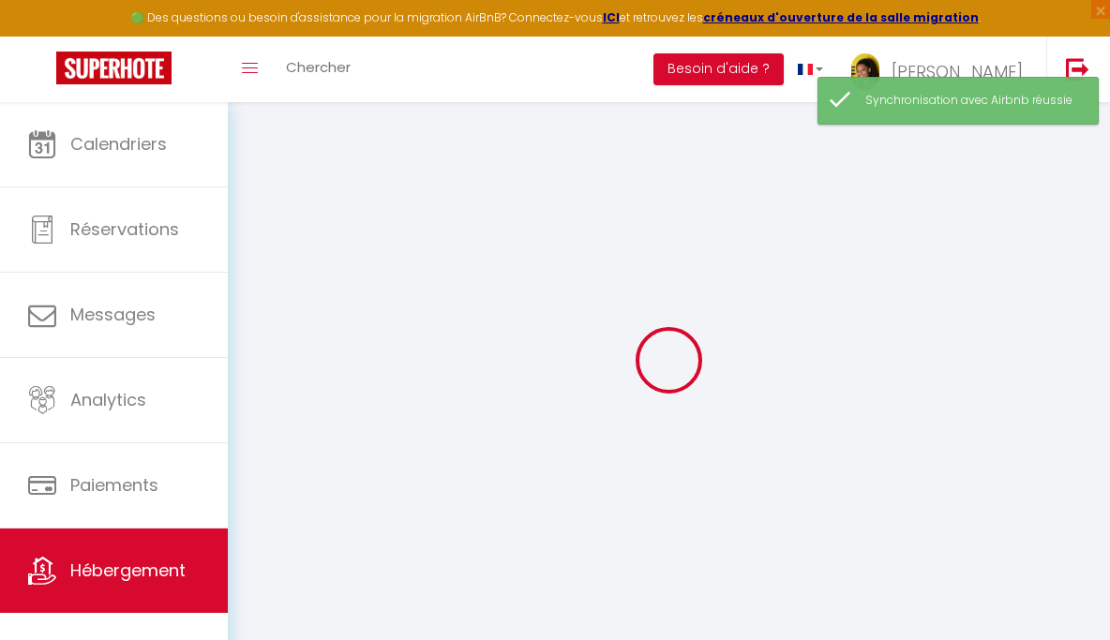
select select
checkbox input "false"
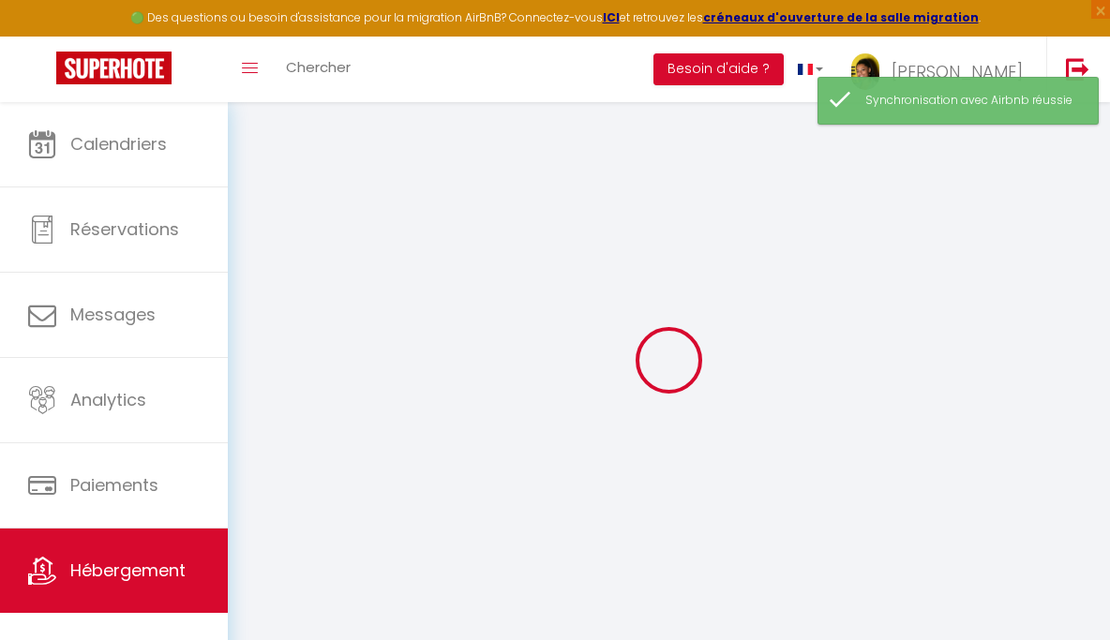
select select
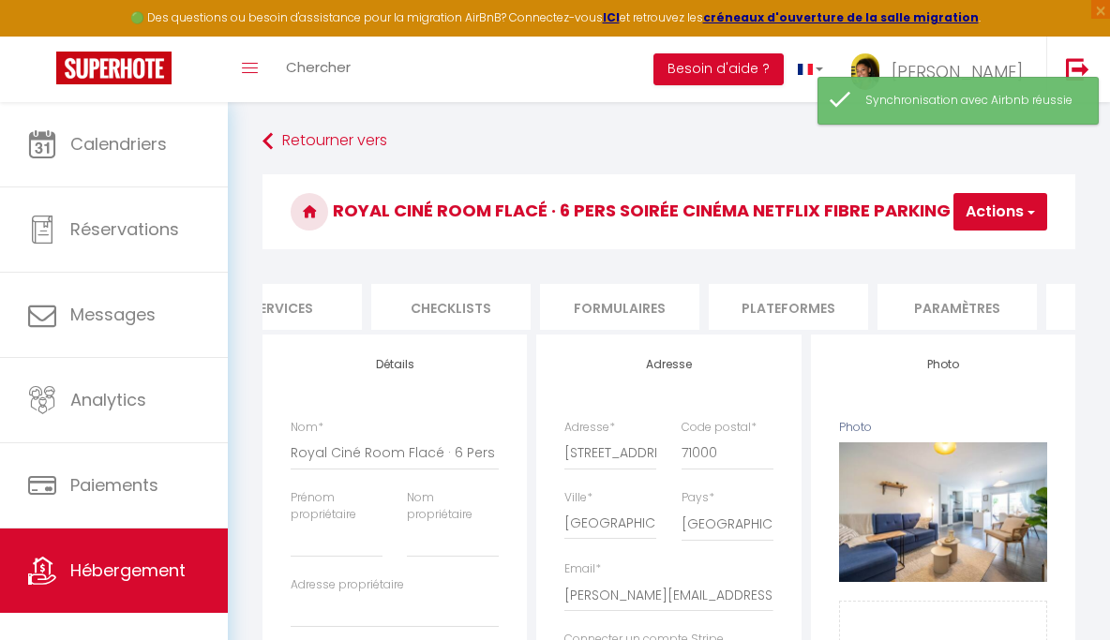
scroll to position [0, 578]
click at [743, 307] on li "Plateformes" at bounding box center [777, 307] width 159 height 46
select select
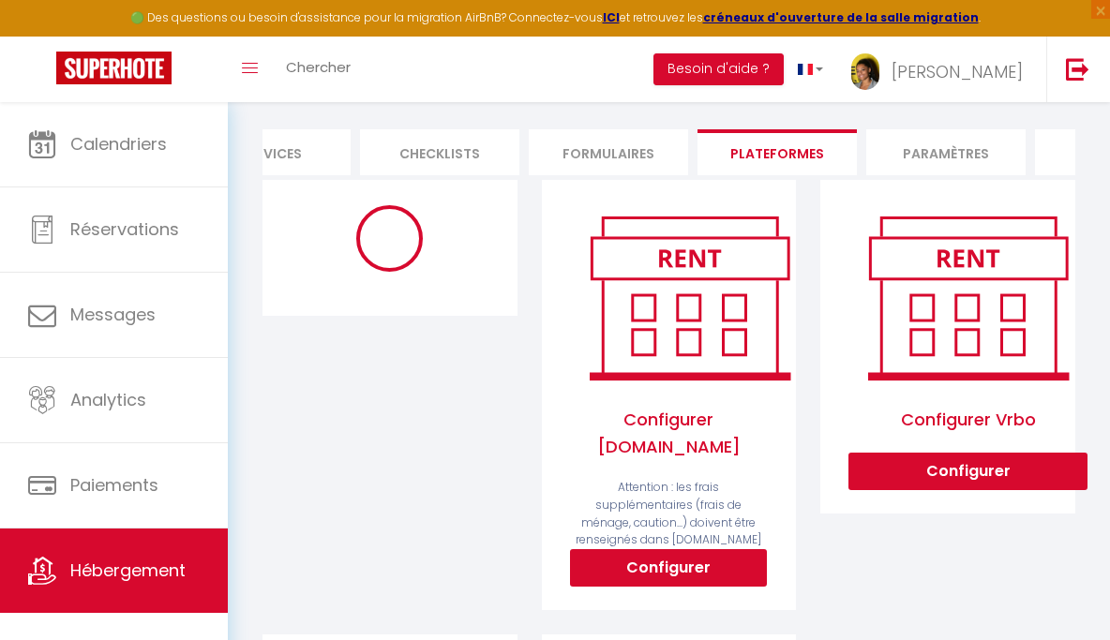
scroll to position [241, 0]
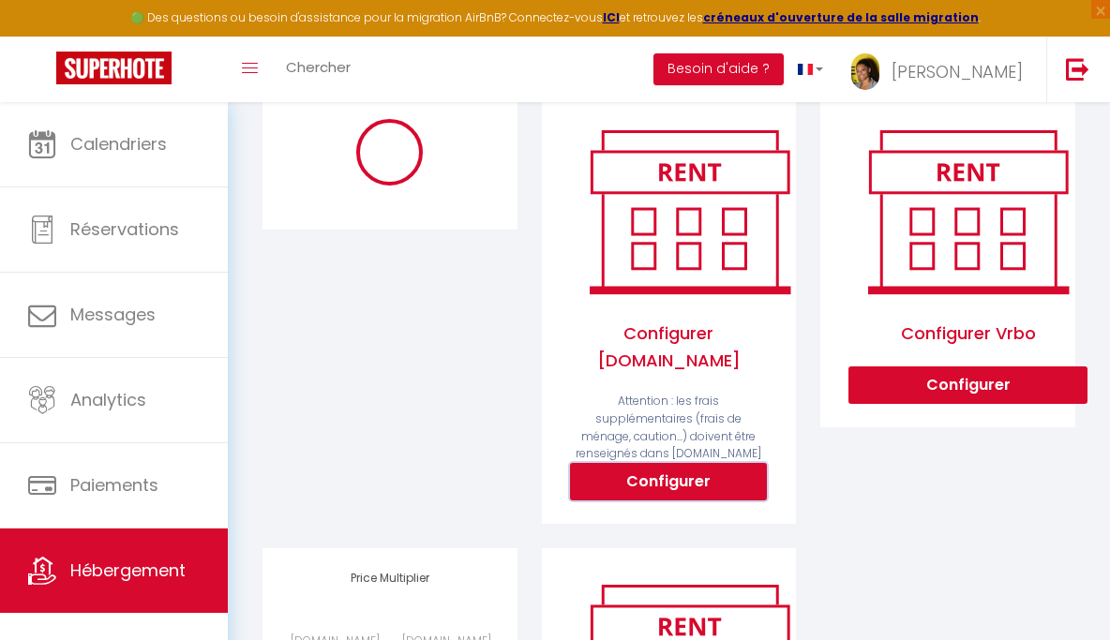
click at [704, 469] on button "Configurer" at bounding box center [668, 482] width 197 height 38
select select
type input "[PERSON_NAME][EMAIL_ADDRESS][DOMAIN_NAME]"
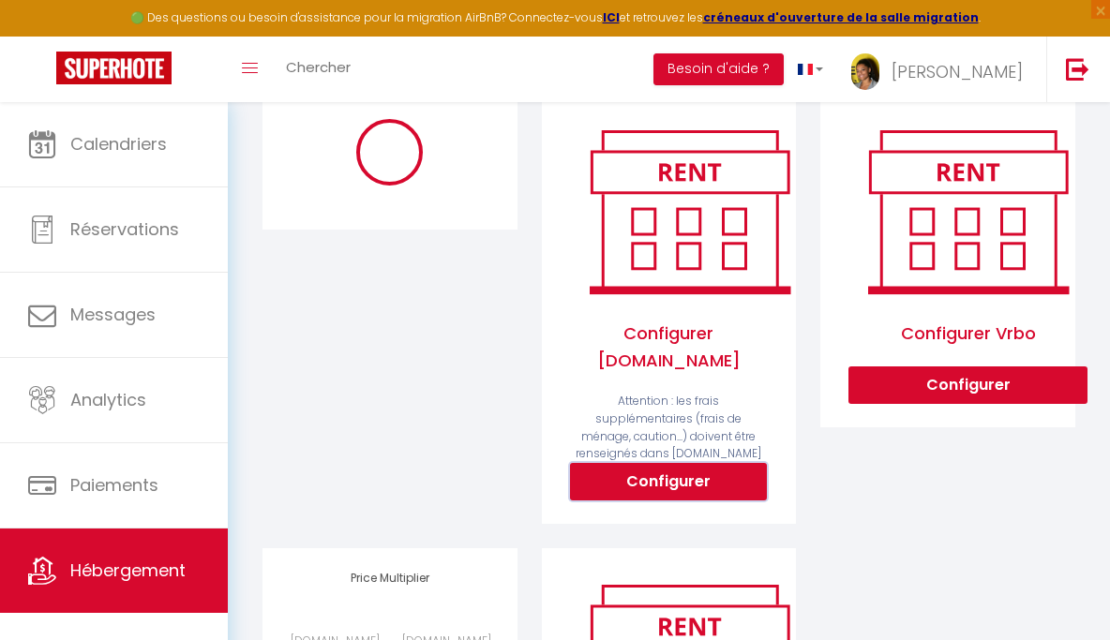
select select
select select "365"
select select "EUR"
select select
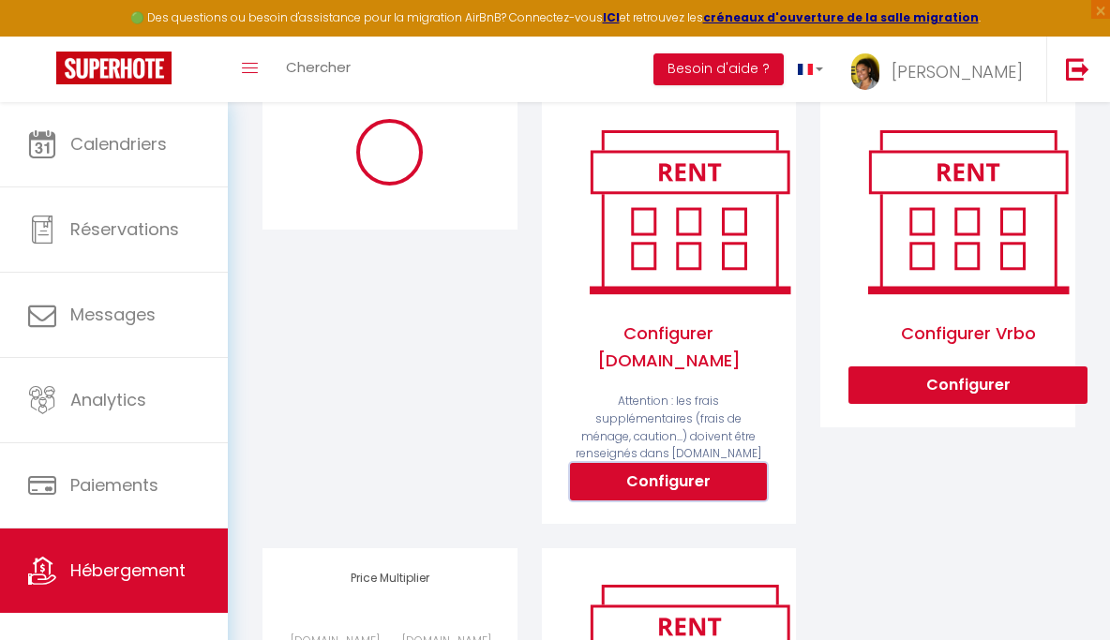
select select "2881-1462736802628995587"
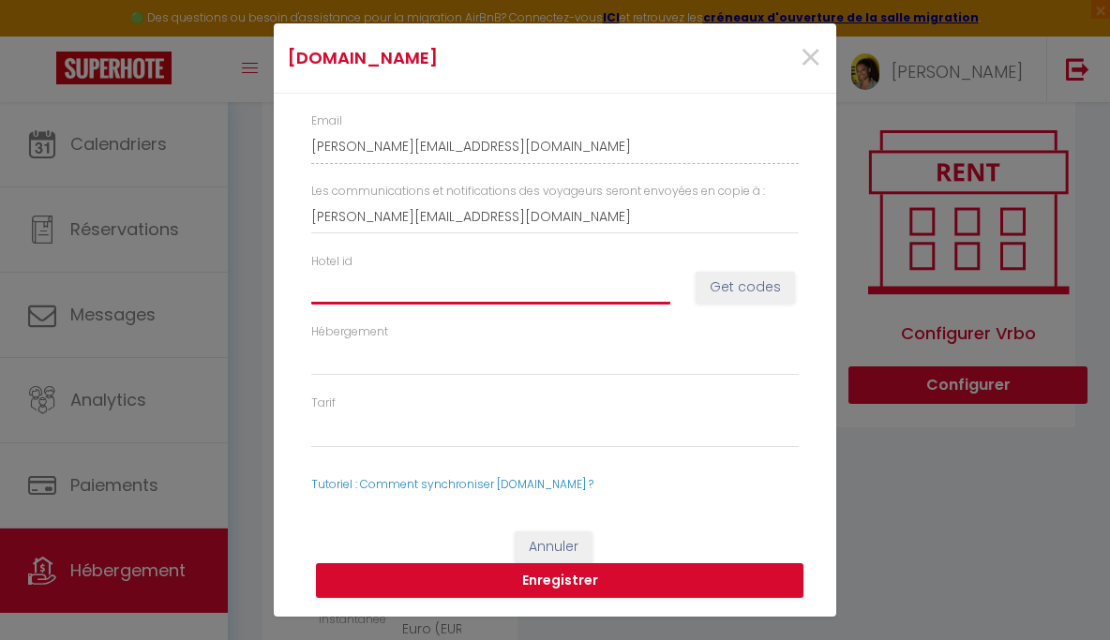
click at [542, 289] on input "Hotel id" at bounding box center [490, 287] width 359 height 34
paste input "14897013"
type input "14897013"
select select
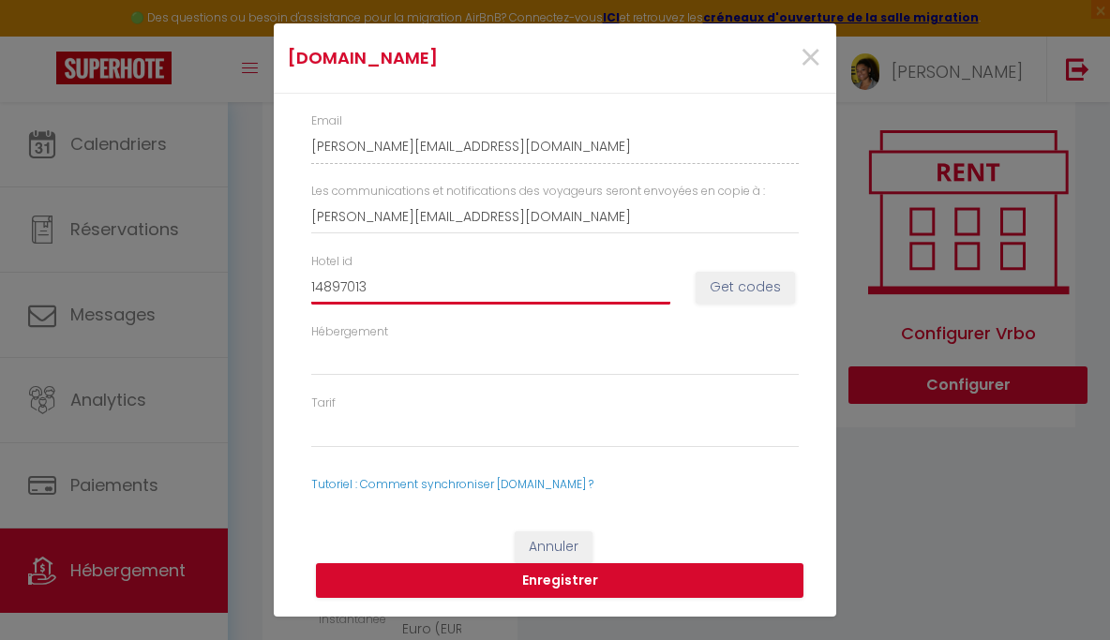
select select
type input "14897013"
click at [747, 299] on button "Get codes" at bounding box center [745, 288] width 99 height 32
select select
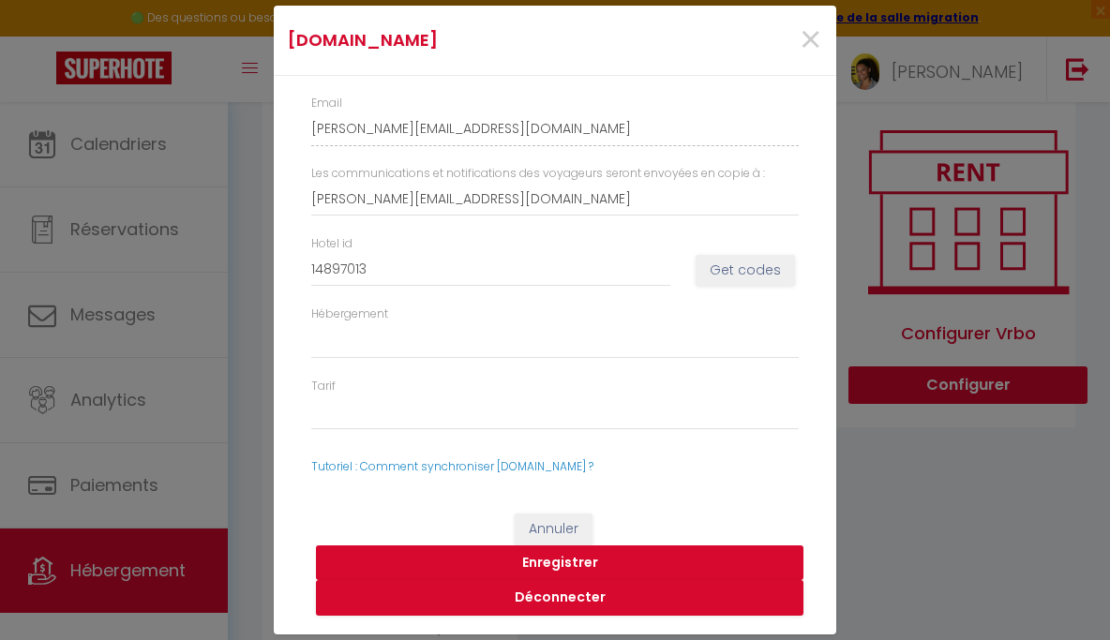
click at [605, 567] on button "Enregistrer" at bounding box center [560, 564] width 488 height 36
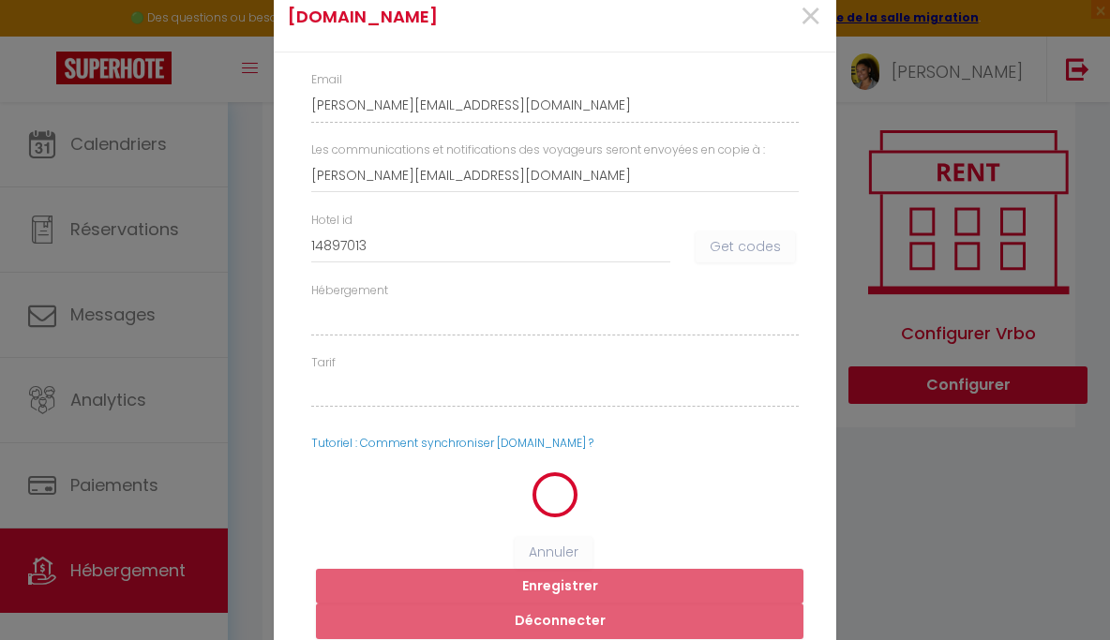
select select
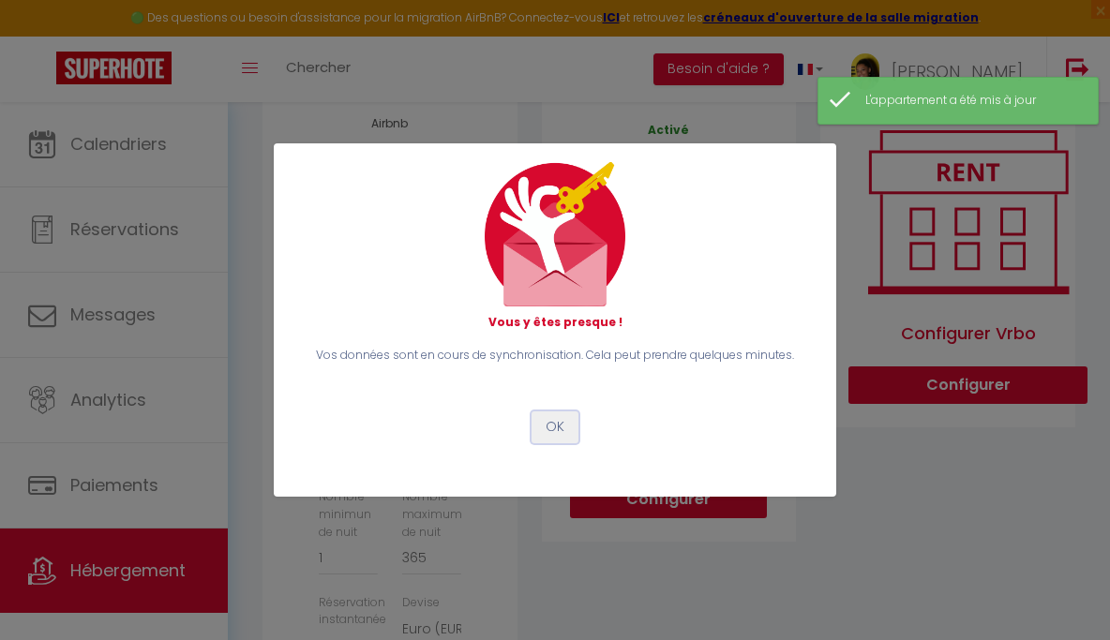
click at [551, 428] on button "OK" at bounding box center [555, 428] width 47 height 32
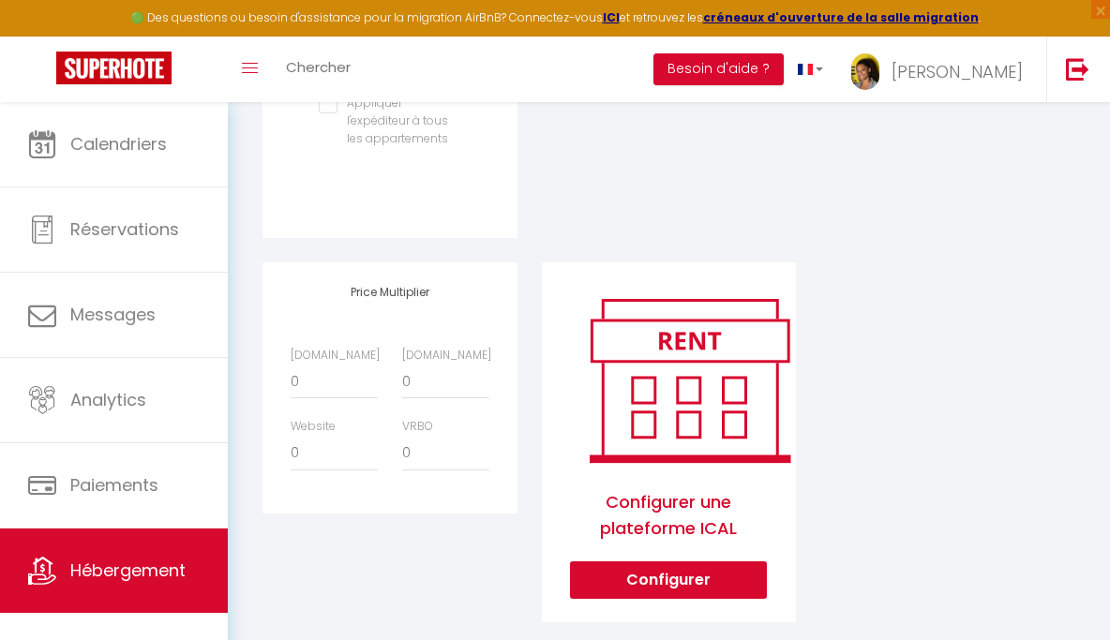
scroll to position [927, 0]
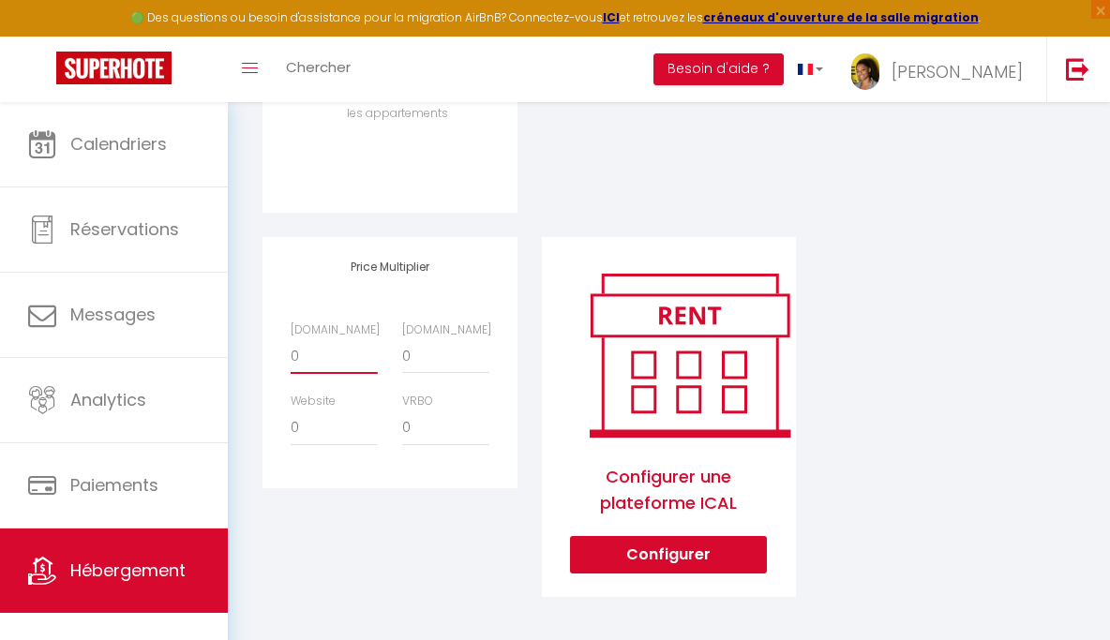
click at [303, 357] on select "0 + 1 % + 2 % + 3 % + 4 % + 5 % + 6 % + 7 % + 8 % + 9 %" at bounding box center [334, 357] width 87 height 36
select select "+ 15 %"
click at [291, 339] on select "0 + 1 % + 2 % + 3 % + 4 % + 5 % + 6 % + 7 % + 8 % + 9 %" at bounding box center [334, 357] width 87 height 36
select select
click at [429, 359] on select "0 + 1 % + 2 % + 3 % + 4 % + 5 % + 6 % + 7 % + 8 % + 9 %" at bounding box center [445, 357] width 87 height 36
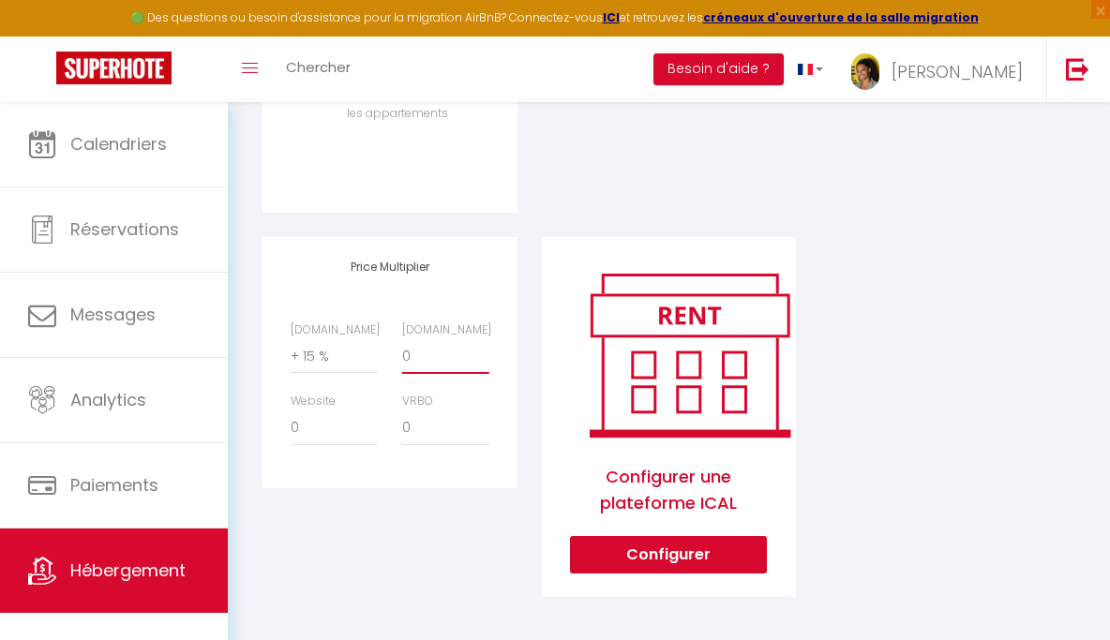
select select "+ 18 %"
click at [402, 339] on select "0 + 1 % + 2 % + 3 % + 4 % + 5 % + 6 % + 7 % + 8 % + 9 %" at bounding box center [445, 357] width 87 height 36
select select
click at [338, 357] on select "0 + 1 % + 2 % + 3 % + 4 % + 5 % + 6 % + 7 % + 8 % + 9 %" at bounding box center [334, 357] width 87 height 36
select select "+ 18 %"
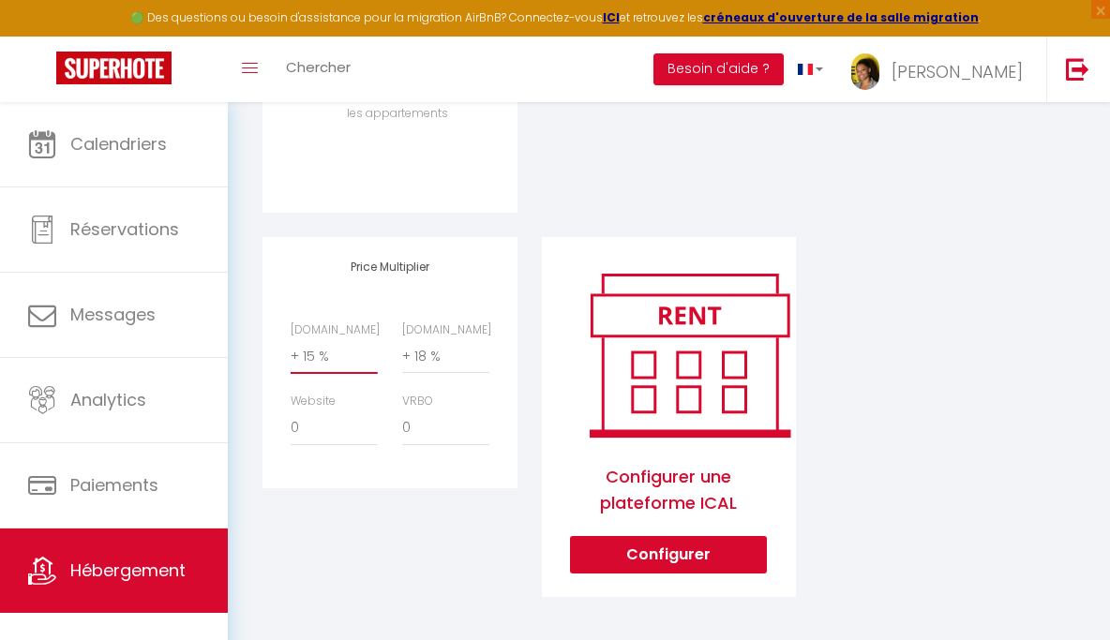
click at [291, 339] on select "0 + 1 % + 2 % + 3 % + 4 % + 5 % + 6 % + 7 % + 8 % + 9 %" at bounding box center [334, 357] width 87 height 36
select select
click at [417, 354] on select "0 + 1 % + 2 % + 3 % + 4 % + 5 % + 6 % + 7 % + 8 % + 9 %" at bounding box center [445, 357] width 87 height 36
select select "+ 22 %"
click at [402, 339] on select "0 + 1 % + 2 % + 3 % + 4 % + 5 % + 6 % + 7 % + 8 % + 9 %" at bounding box center [445, 357] width 87 height 36
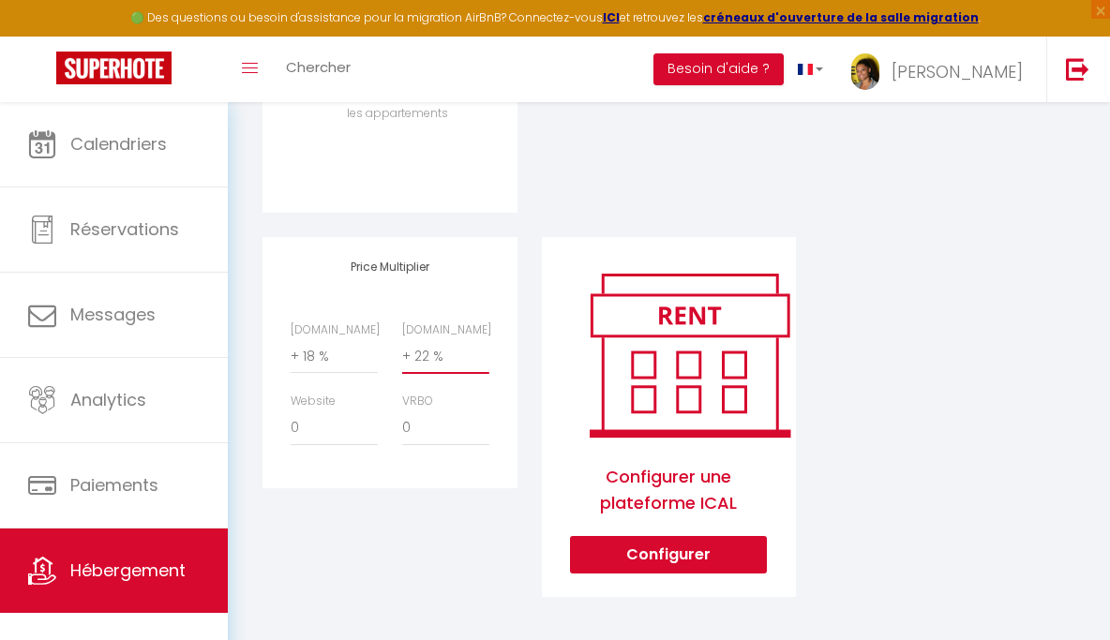
select select
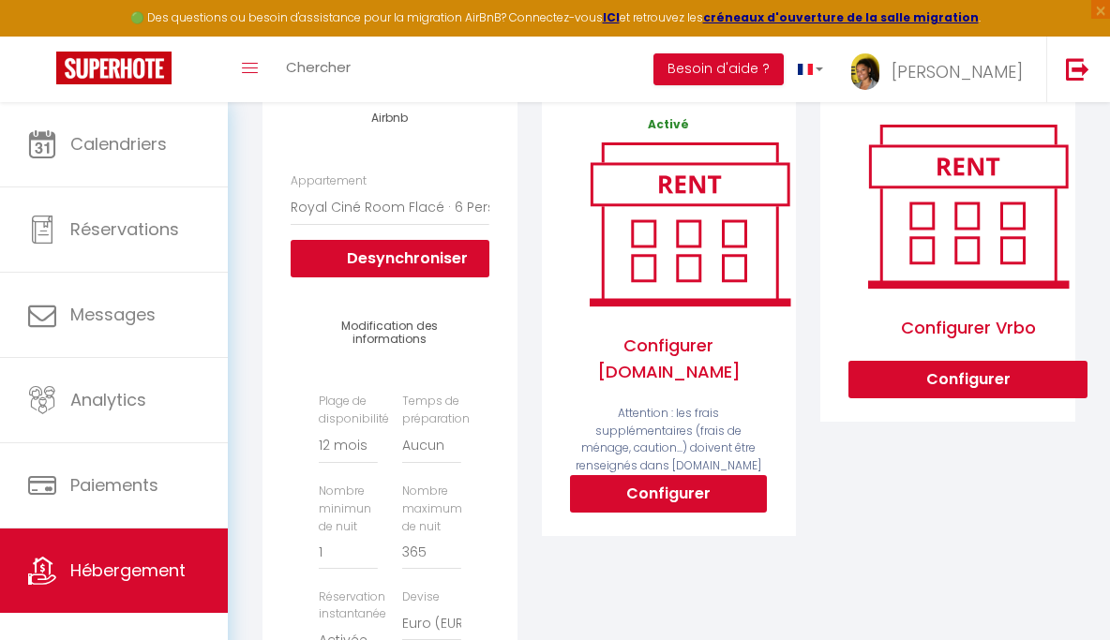
scroll to position [0, 0]
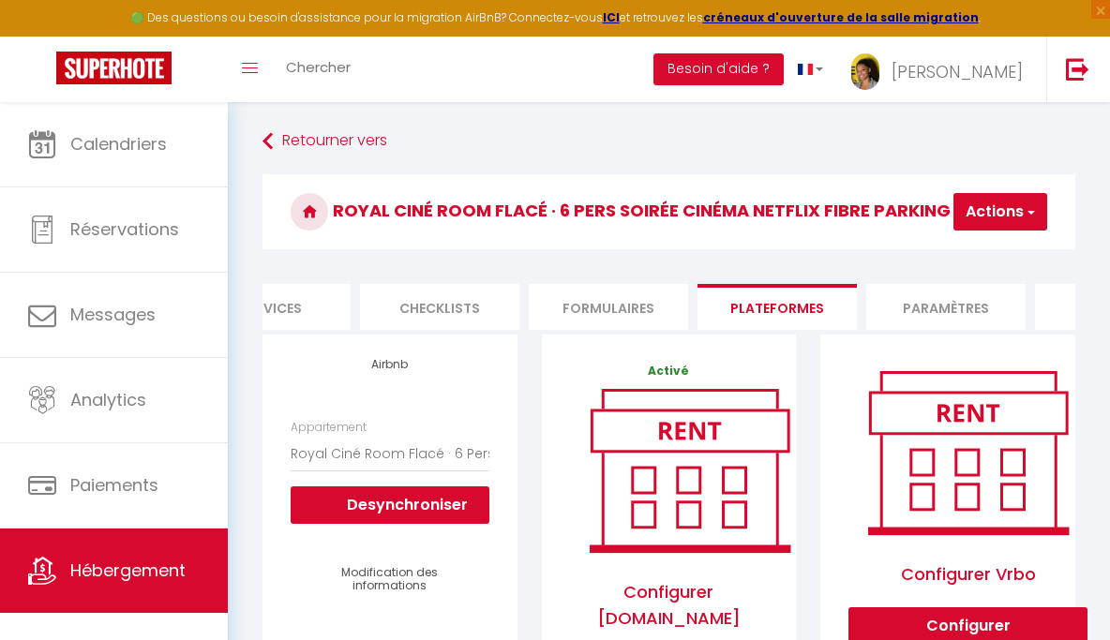
click at [996, 206] on button "Actions" at bounding box center [1001, 212] width 94 height 38
click at [980, 260] on link "Enregistrer" at bounding box center [972, 253] width 148 height 24
select select "365"
select select "EUR"
select select
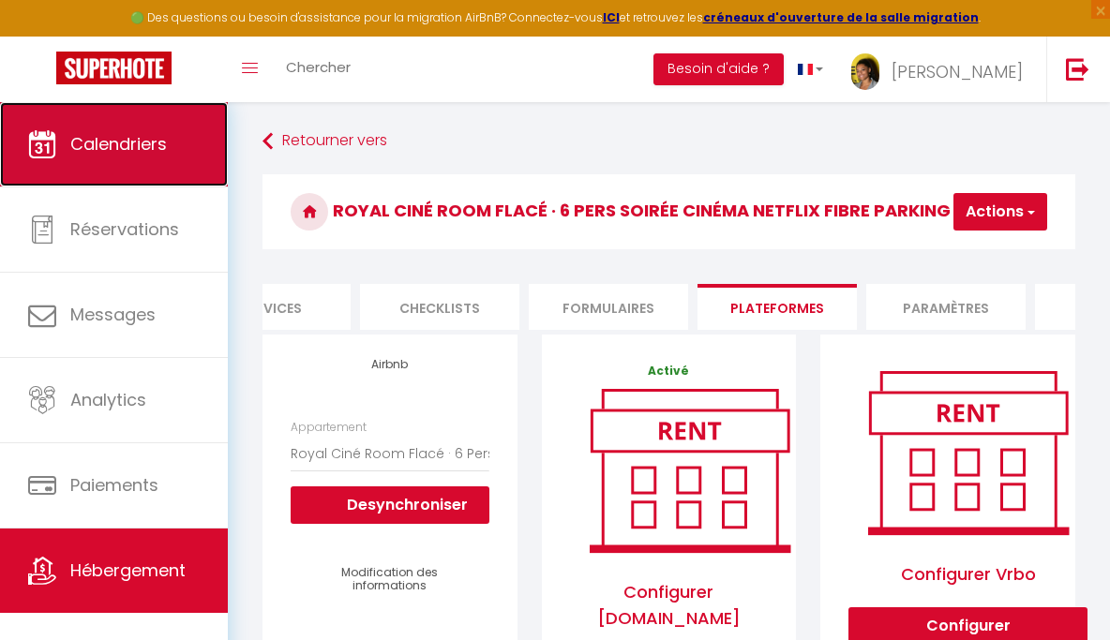
click at [188, 125] on link "Calendriers" at bounding box center [114, 144] width 228 height 84
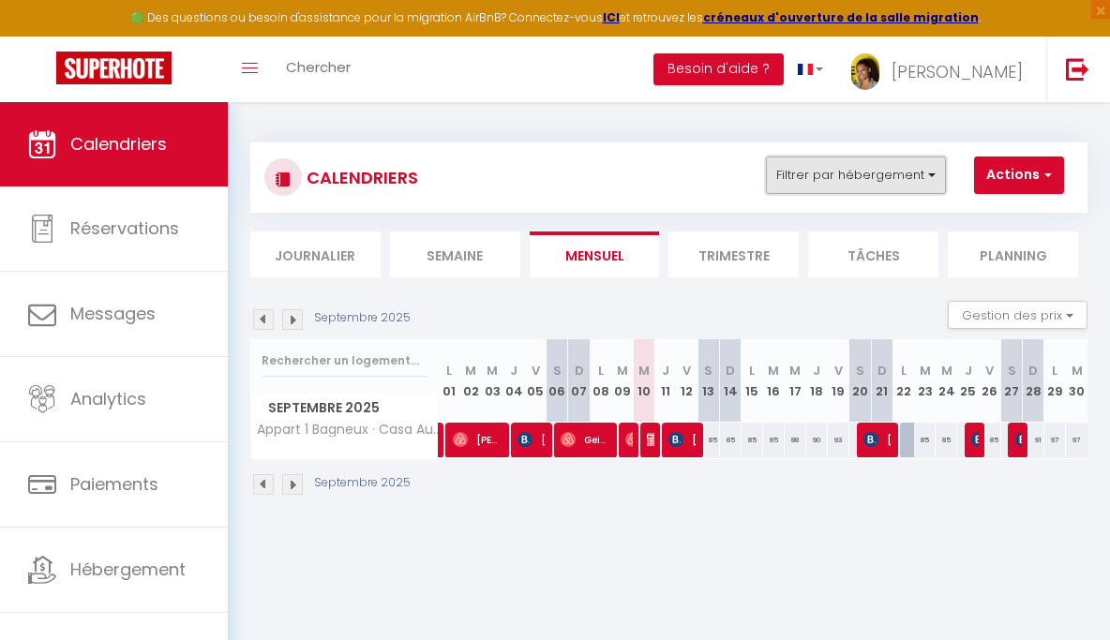
click at [813, 174] on button "Filtrer par hébergement" at bounding box center [856, 176] width 180 height 38
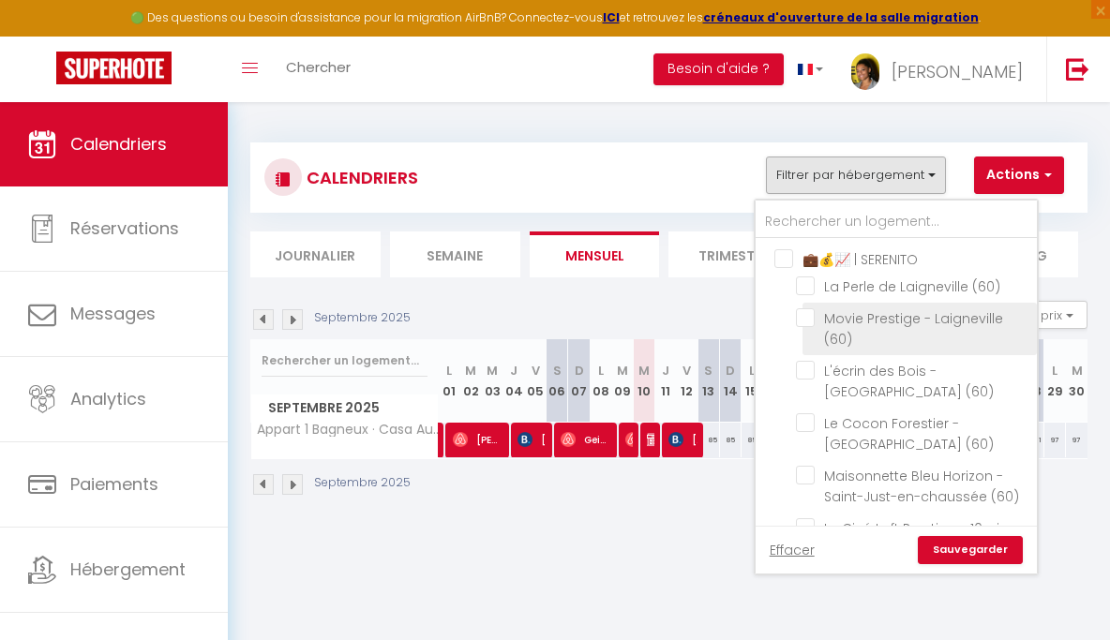
click at [810, 325] on input "Movie Prestige - Laigneville (60)" at bounding box center [913, 317] width 234 height 19
checkbox input "true"
checkbox input "false"
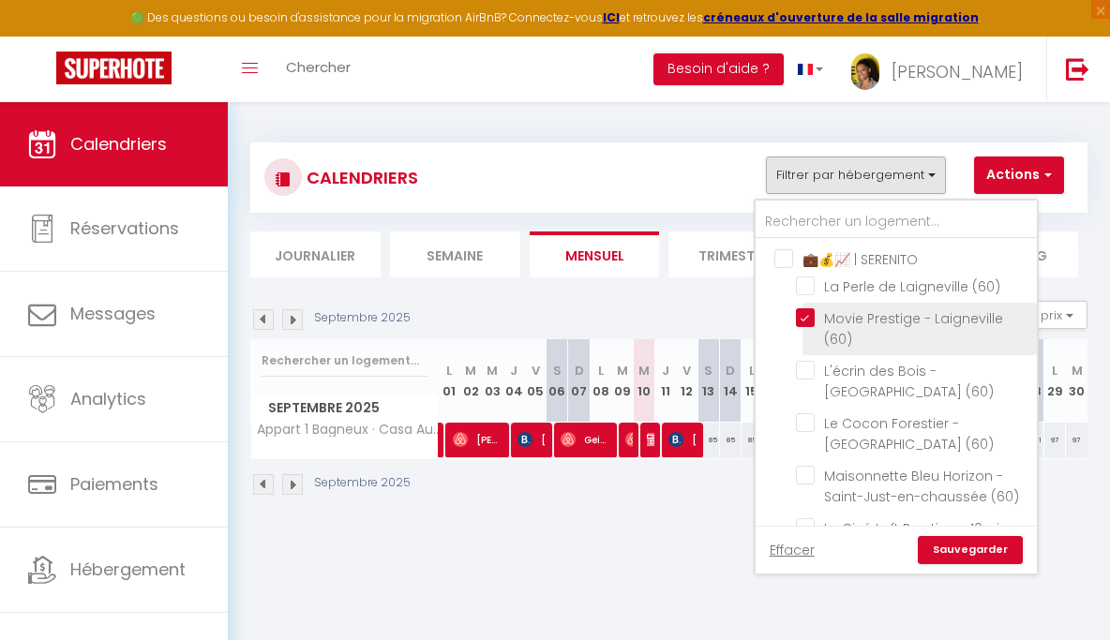
checkbox input "false"
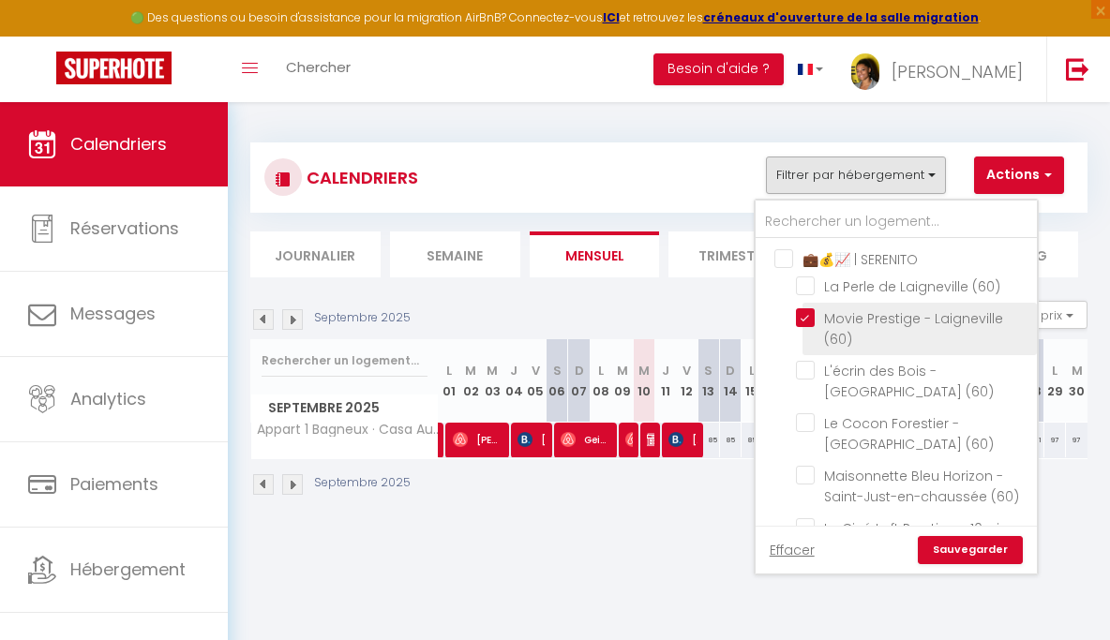
checkbox input "false"
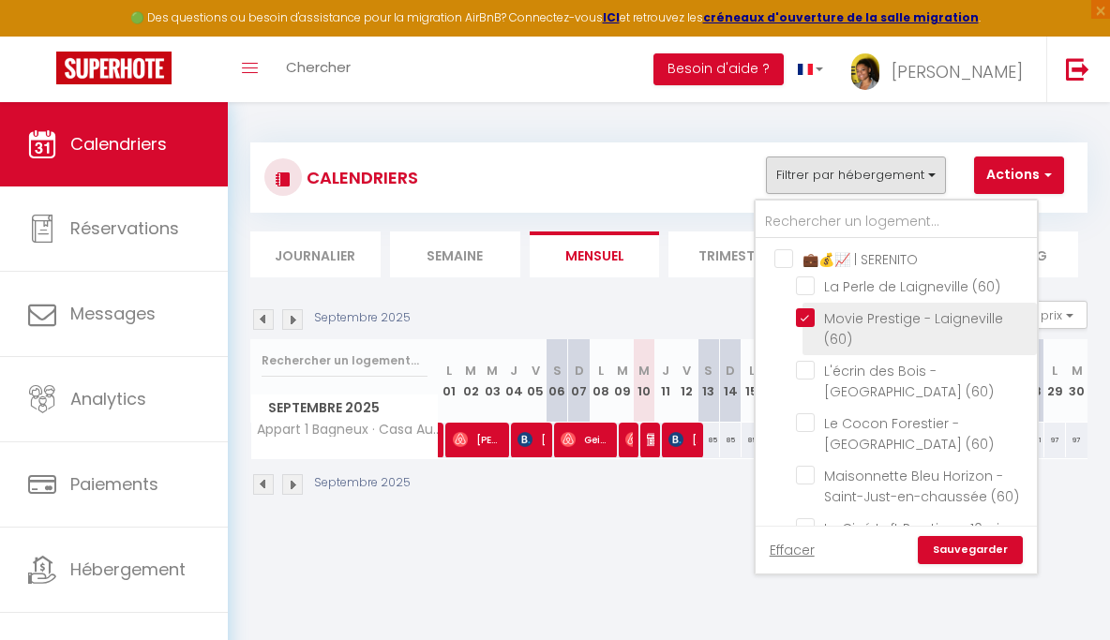
checkbox input "false"
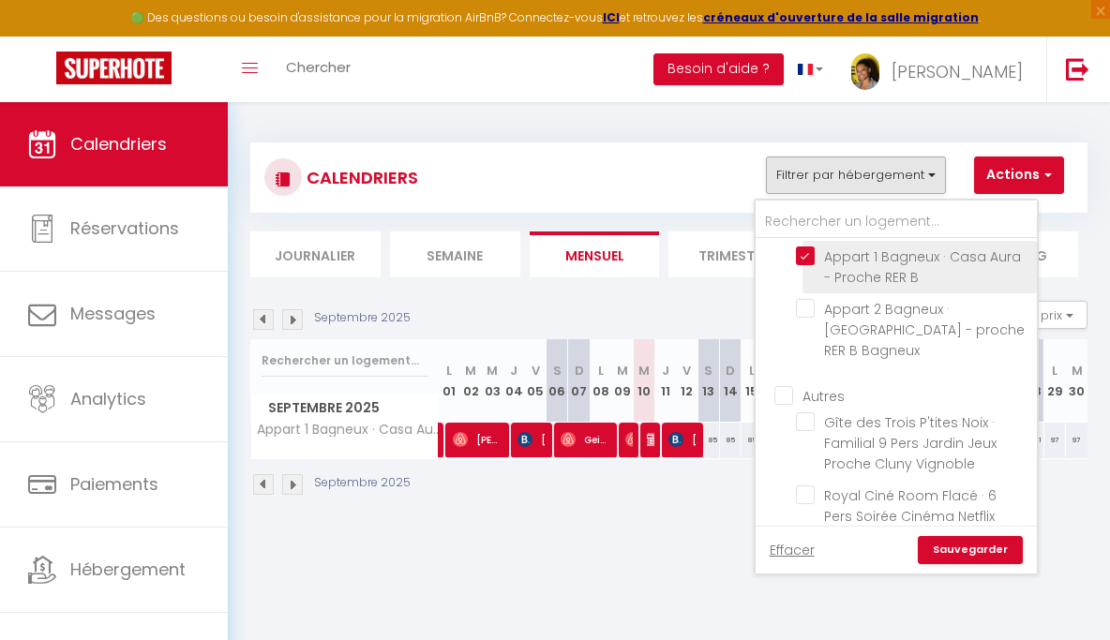
scroll to position [918, 0]
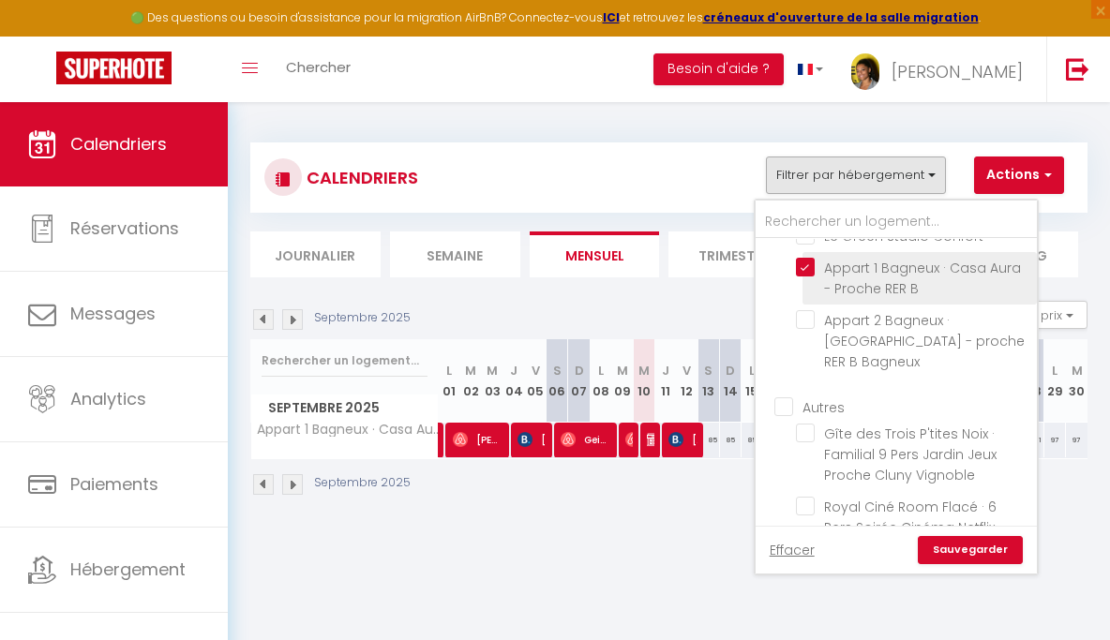
click at [801, 277] on input "Appart 1 Bagneux · Casa Aura - Proche RER B" at bounding box center [913, 267] width 234 height 19
checkbox input "false"
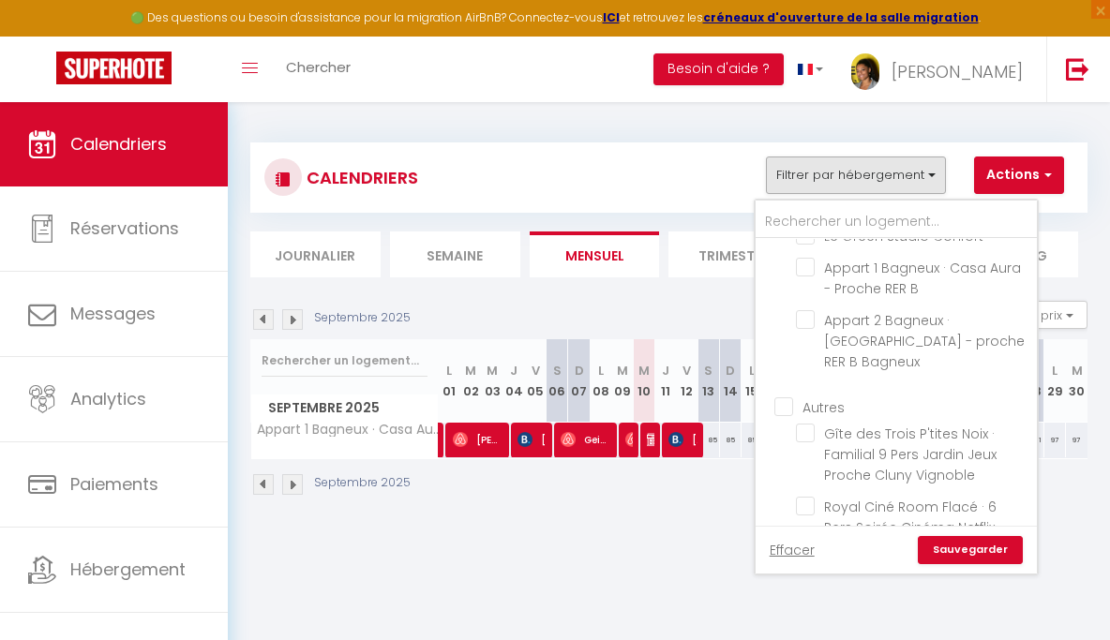
click at [956, 552] on link "Sauvegarder" at bounding box center [970, 550] width 105 height 28
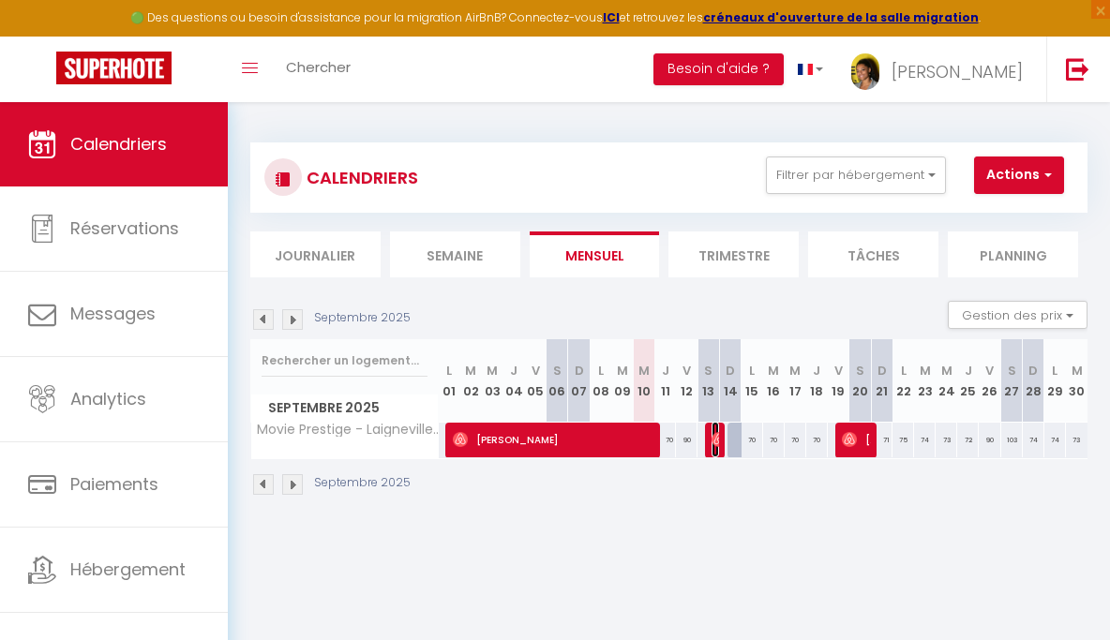
click at [715, 438] on img at bounding box center [719, 439] width 15 height 15
select select "OK"
select select "0"
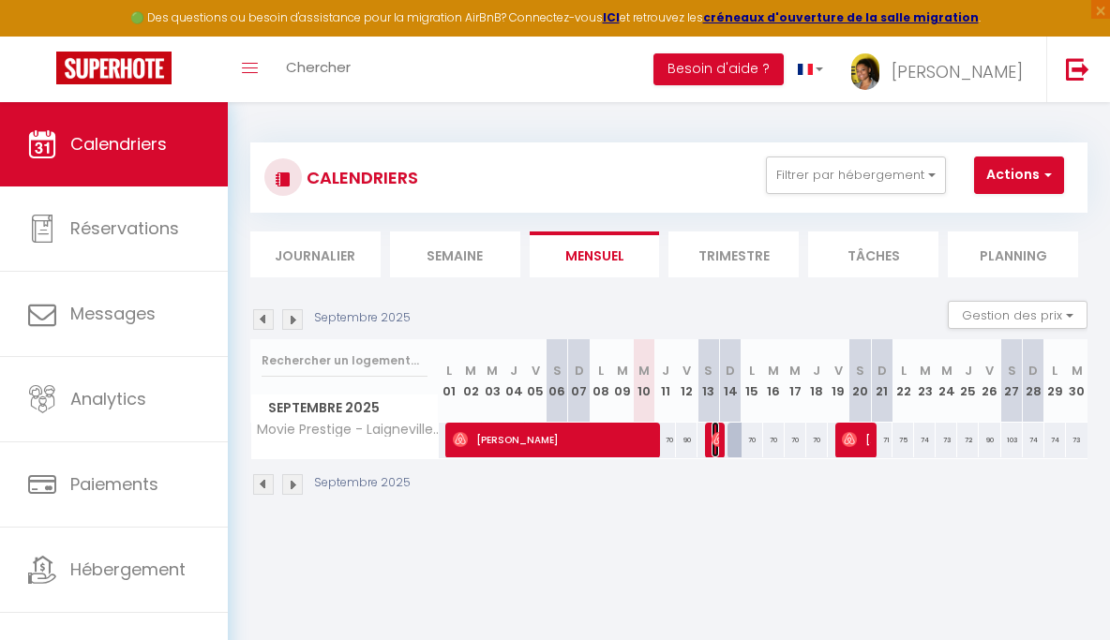
select select "1"
select select
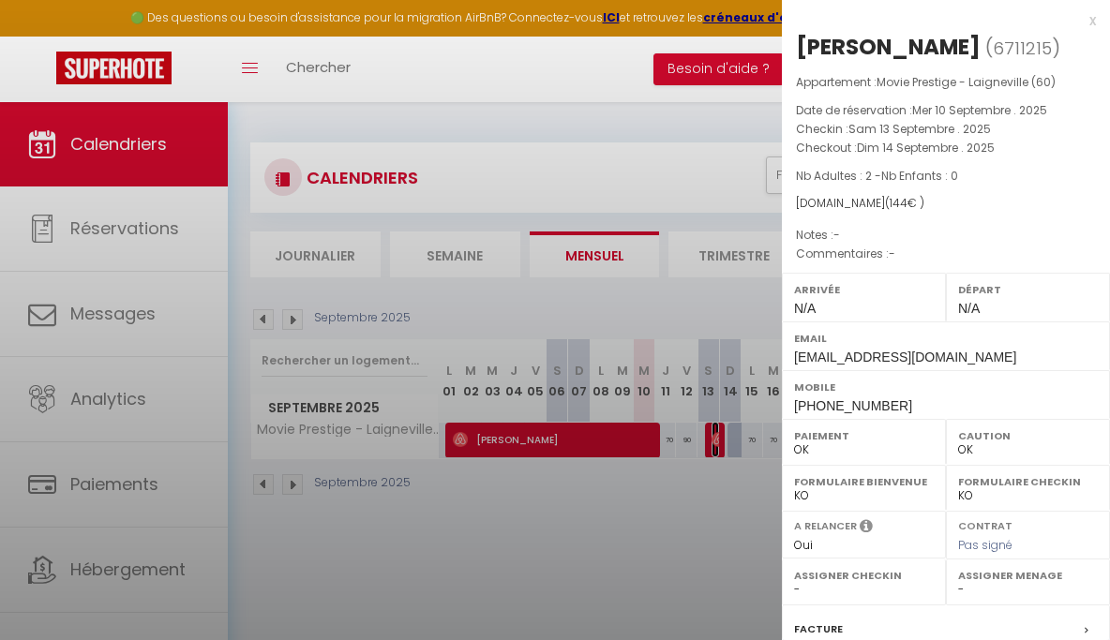
select select "34673"
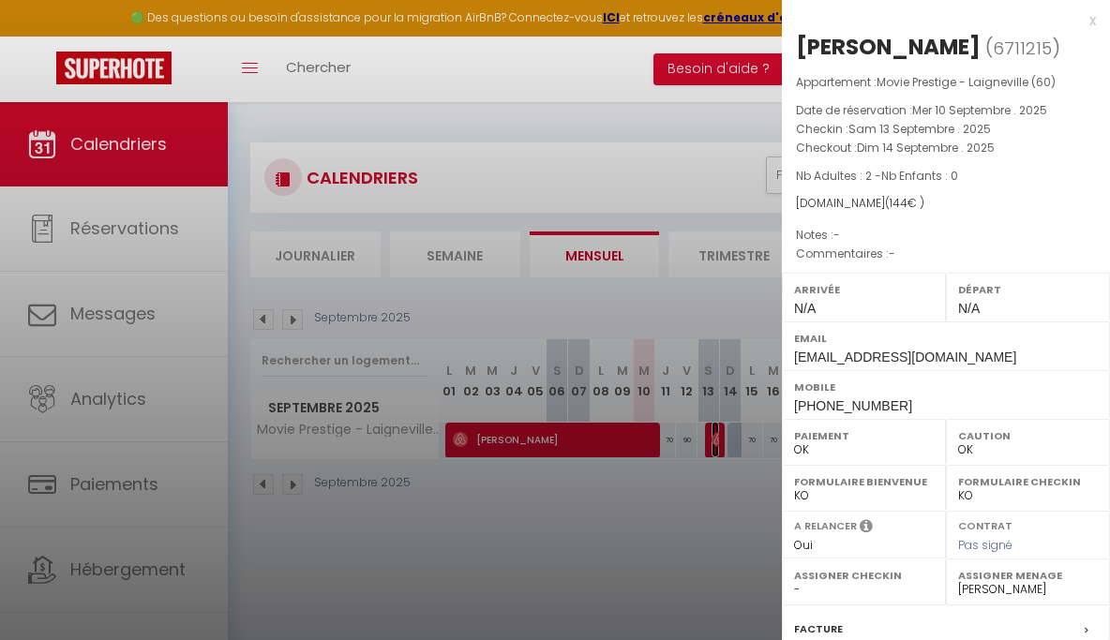
scroll to position [233, 0]
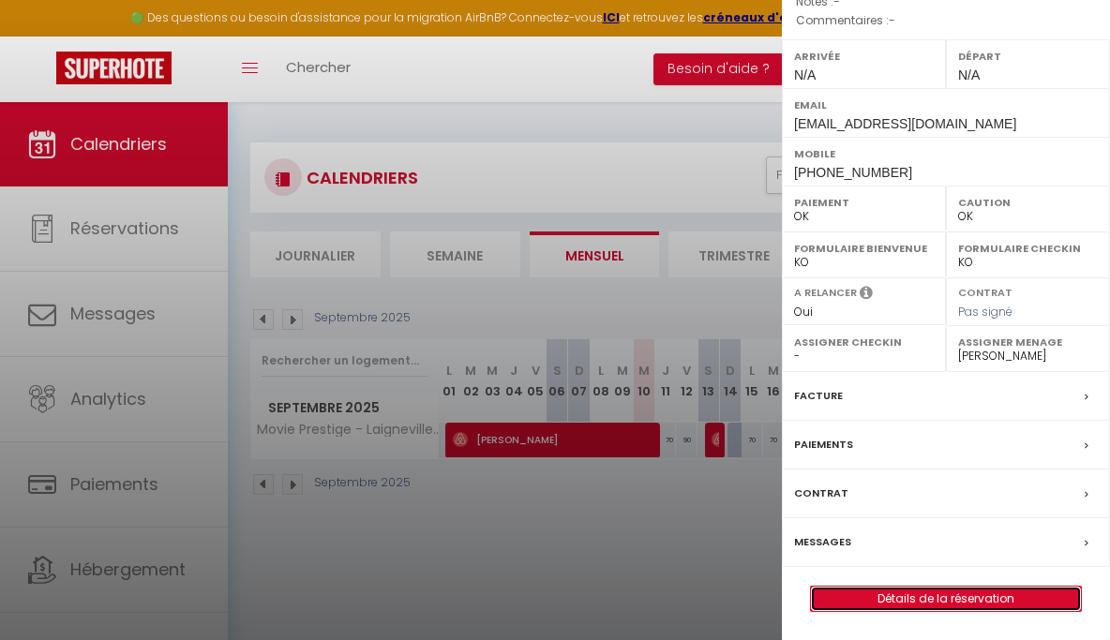
click at [940, 597] on link "Détails de la réservation" at bounding box center [946, 599] width 270 height 24
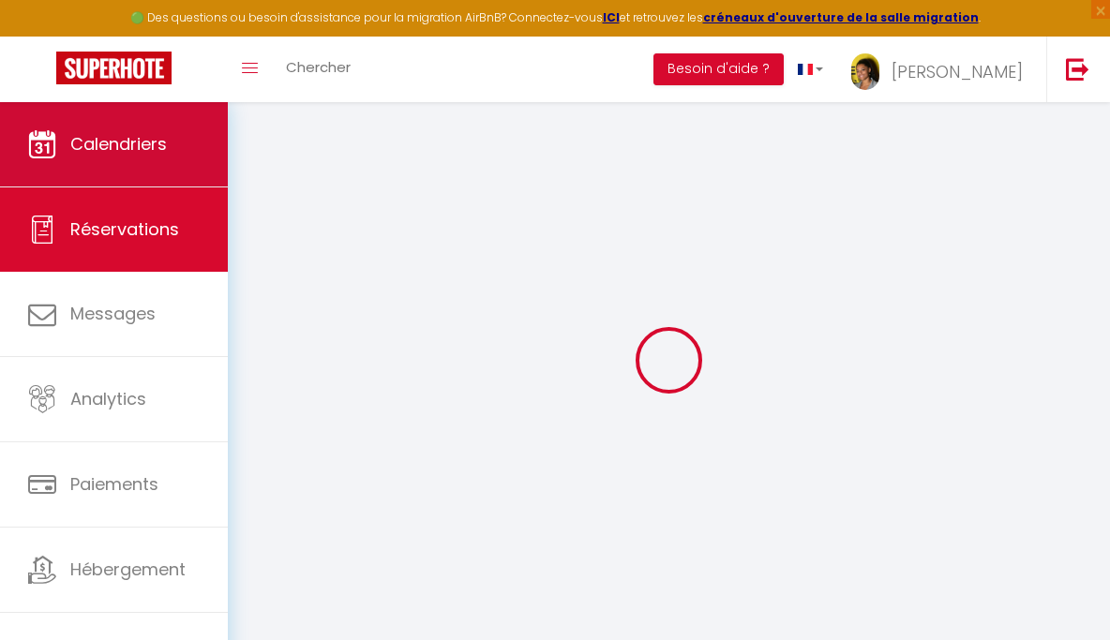
select select
checkbox input "false"
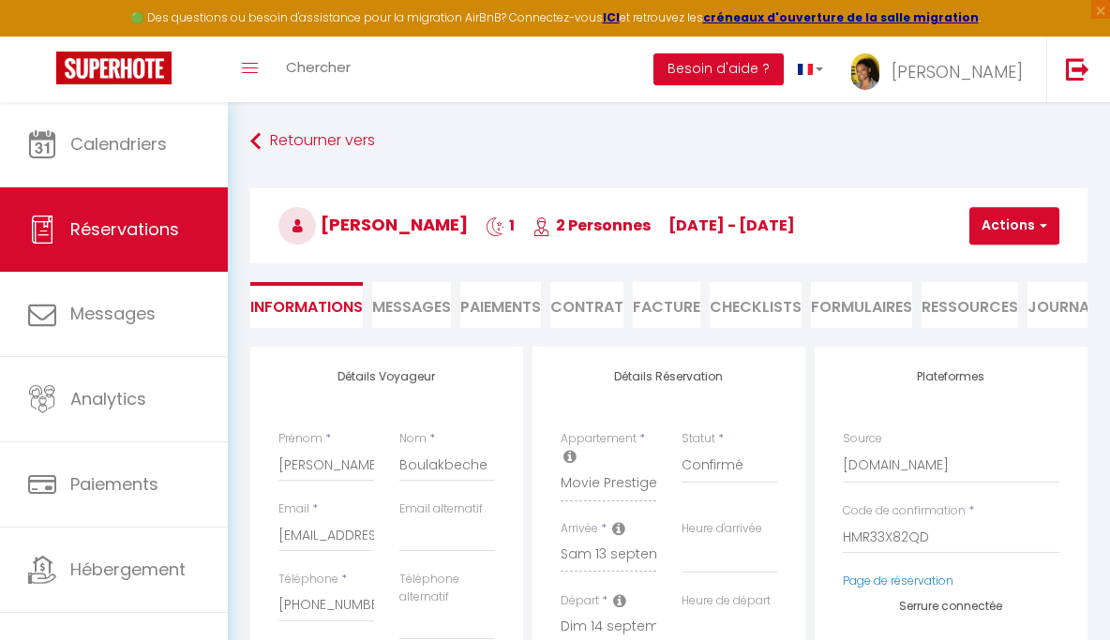
select select
type input "35"
select select
checkbox input "false"
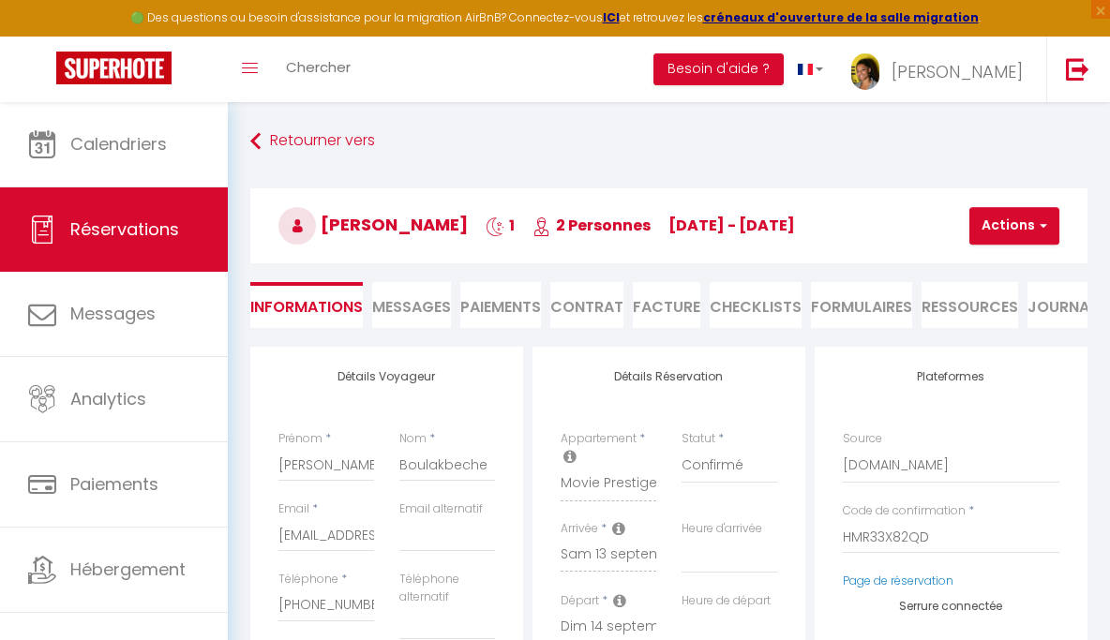
select select
checkbox input "false"
select select
click at [425, 309] on span "Messages" at bounding box center [411, 307] width 79 height 22
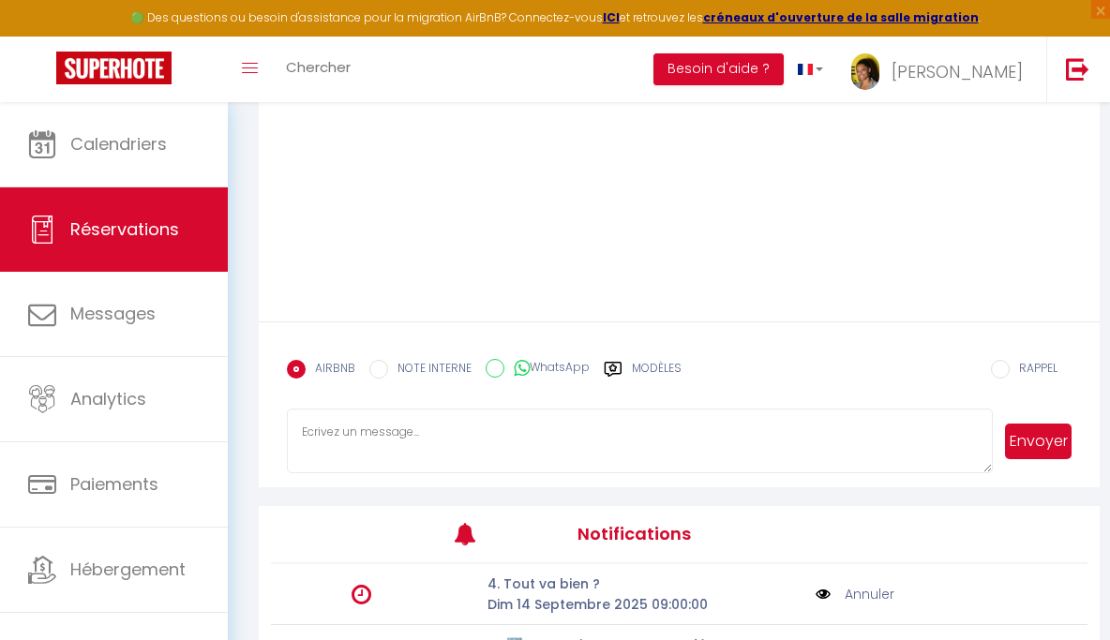
scroll to position [348, 0]
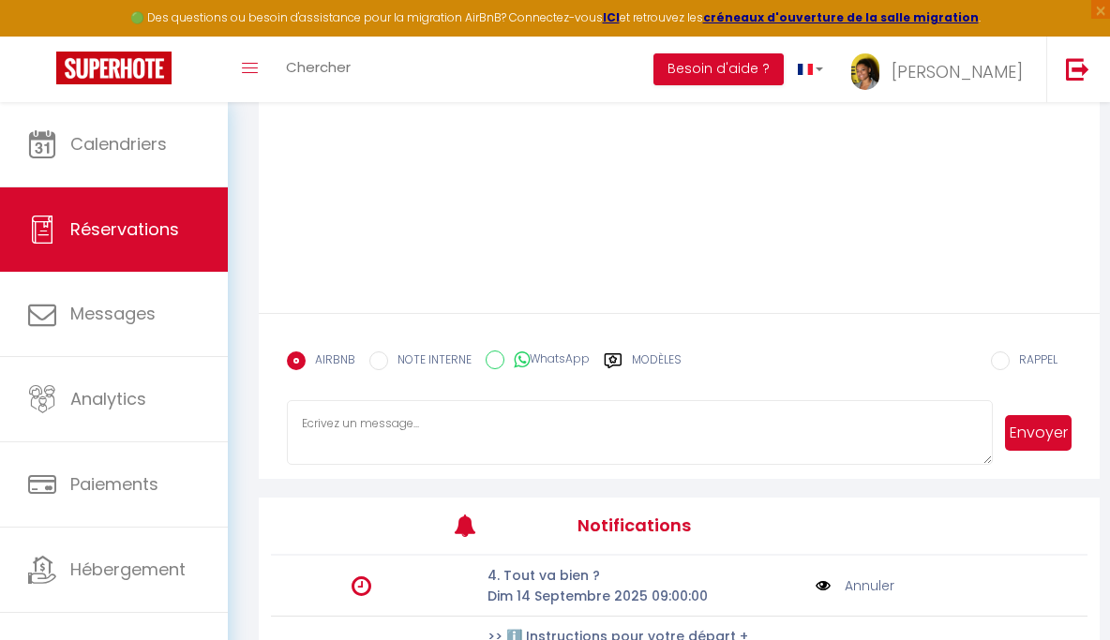
click at [481, 448] on textarea at bounding box center [640, 433] width 706 height 66
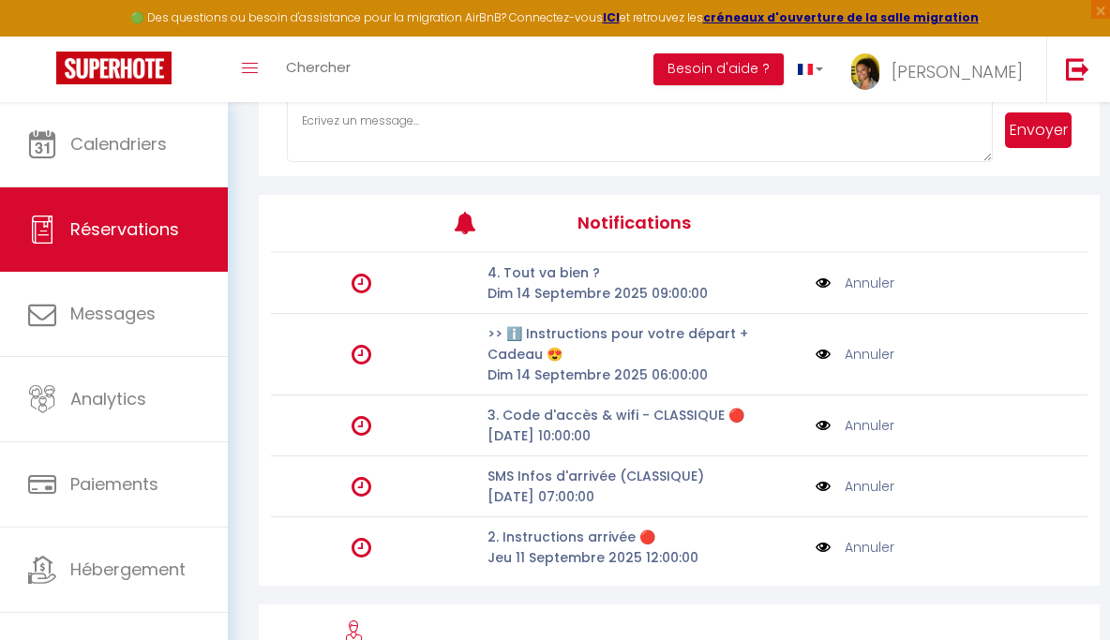
scroll to position [72, 0]
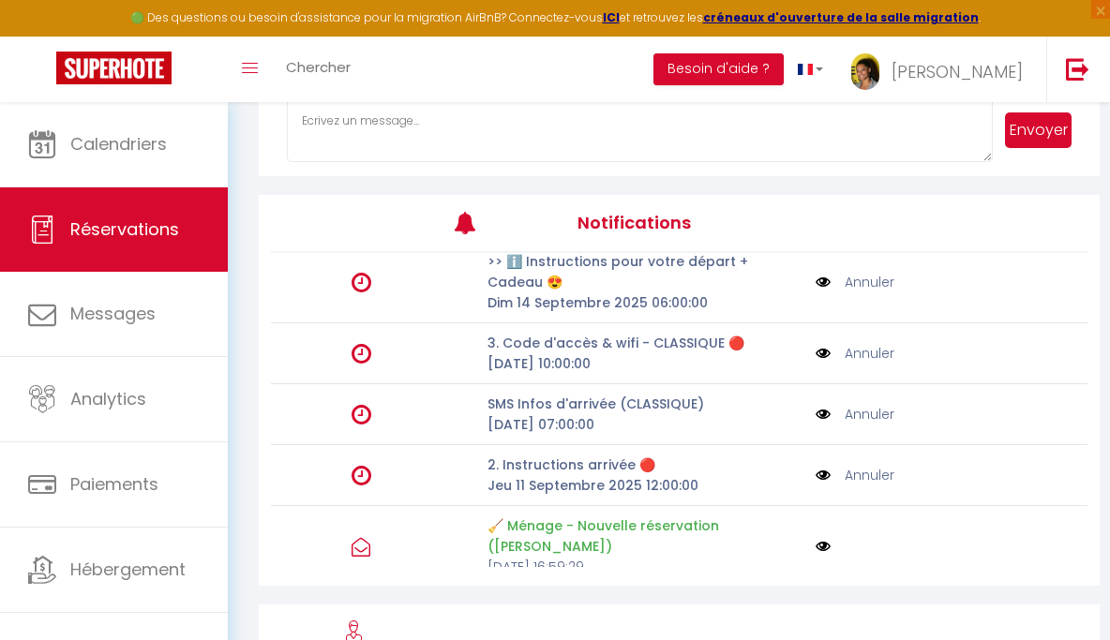
click at [580, 522] on p "🧹 Ménage - Nouvelle réservation ([PERSON_NAME])" at bounding box center [646, 536] width 316 height 41
click at [598, 466] on p "2. Instructions arrivée 🔴" at bounding box center [646, 465] width 316 height 21
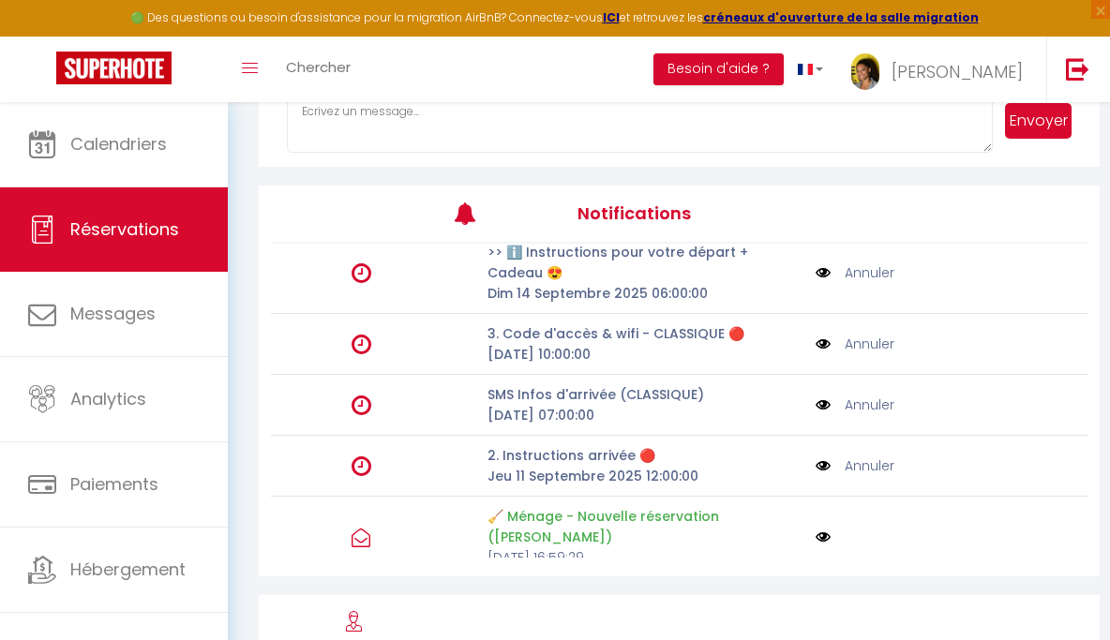
click at [816, 466] on img at bounding box center [823, 466] width 15 height 21
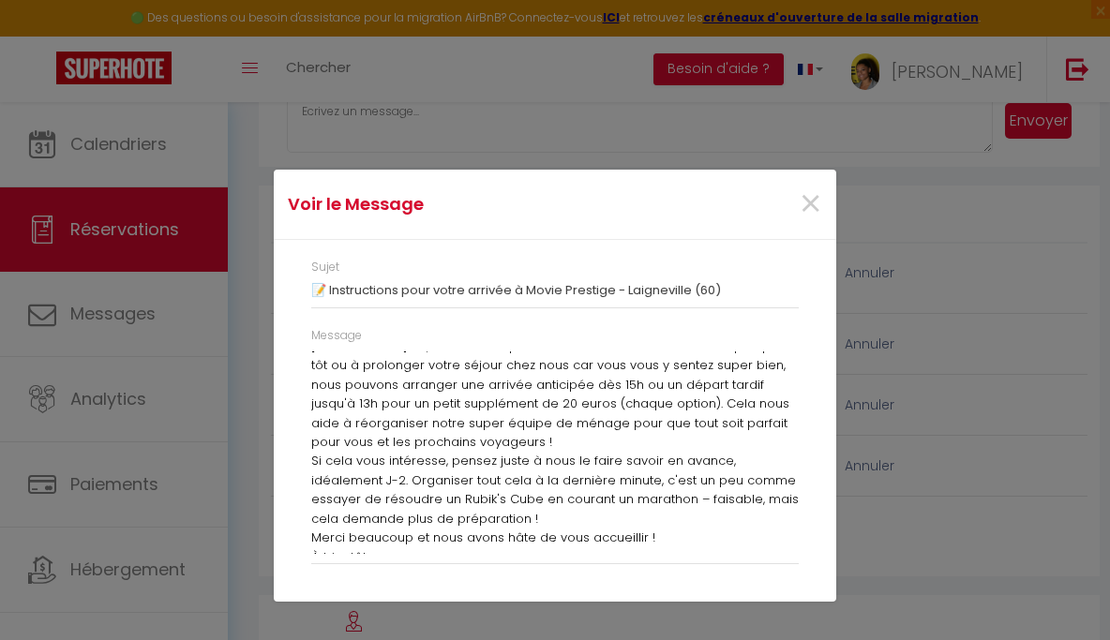
scroll to position [218, 0]
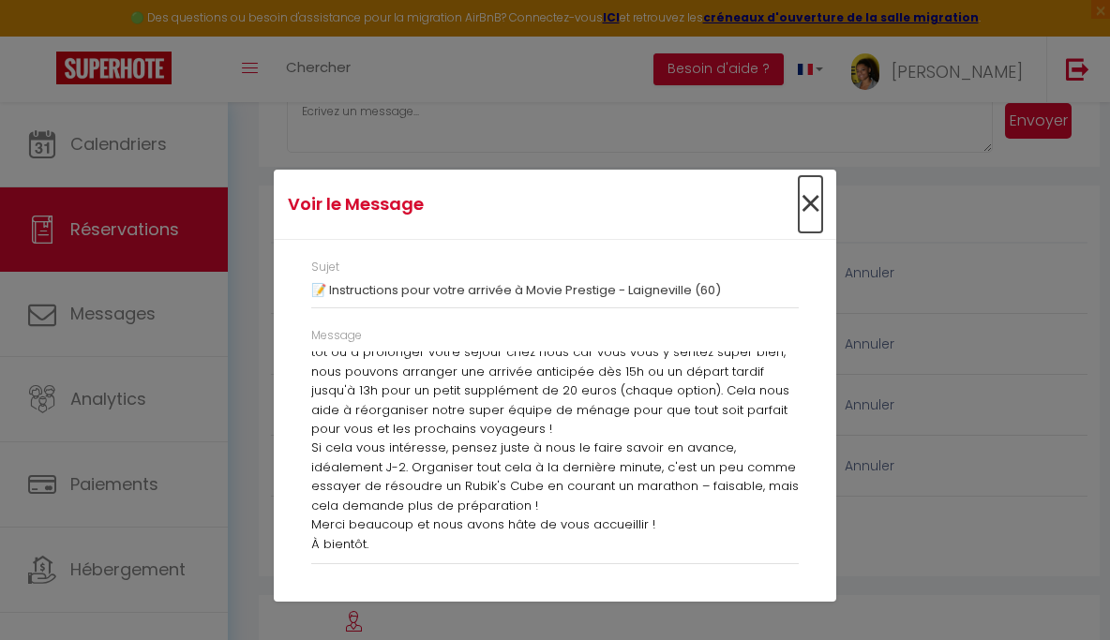
click at [809, 203] on span "×" at bounding box center [810, 204] width 23 height 56
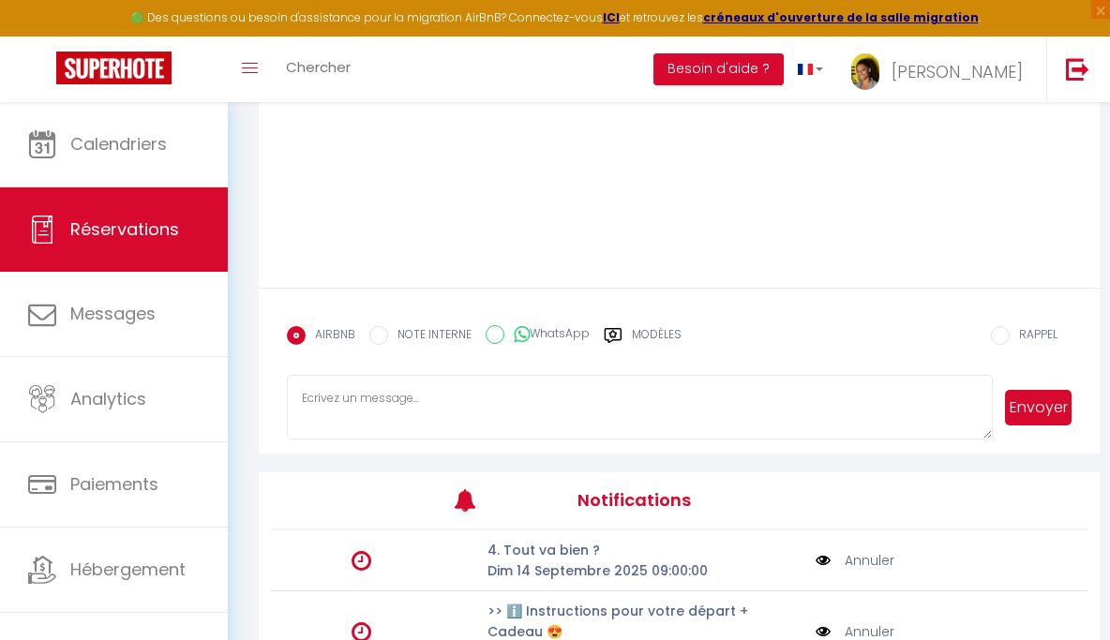
scroll to position [321, 0]
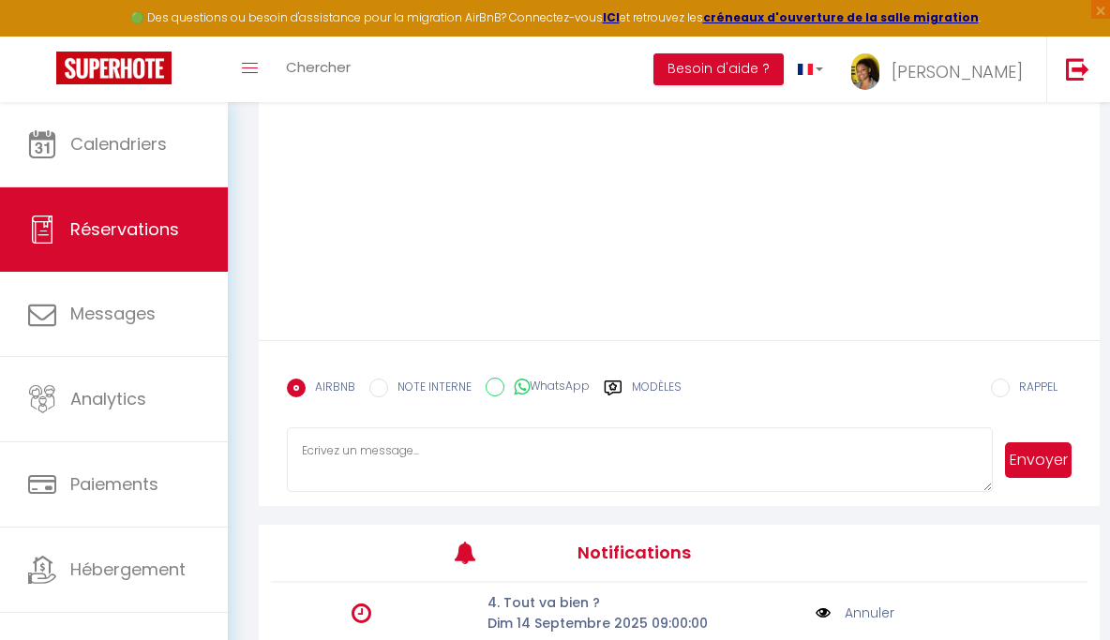
click at [550, 481] on textarea at bounding box center [640, 461] width 706 height 66
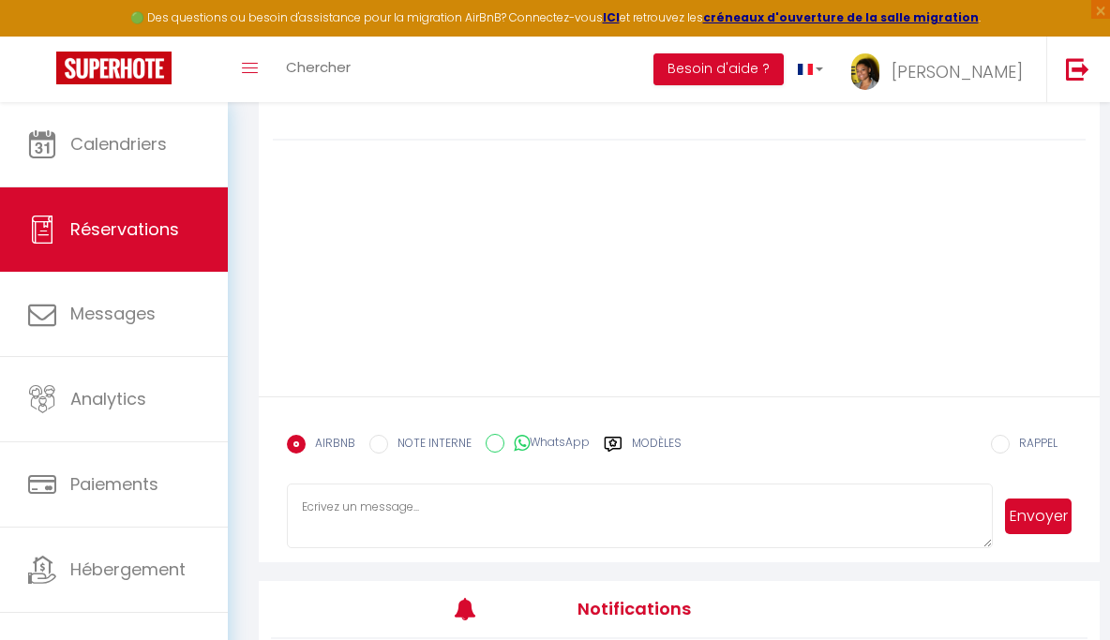
scroll to position [233, 0]
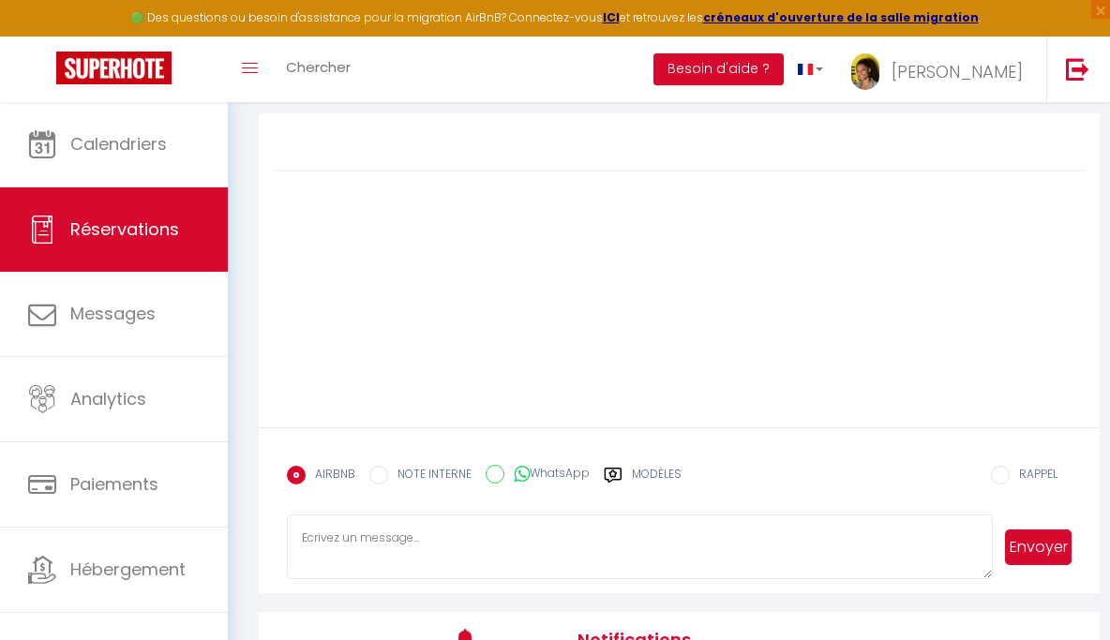
click at [644, 479] on label "Modèles" at bounding box center [657, 482] width 50 height 33
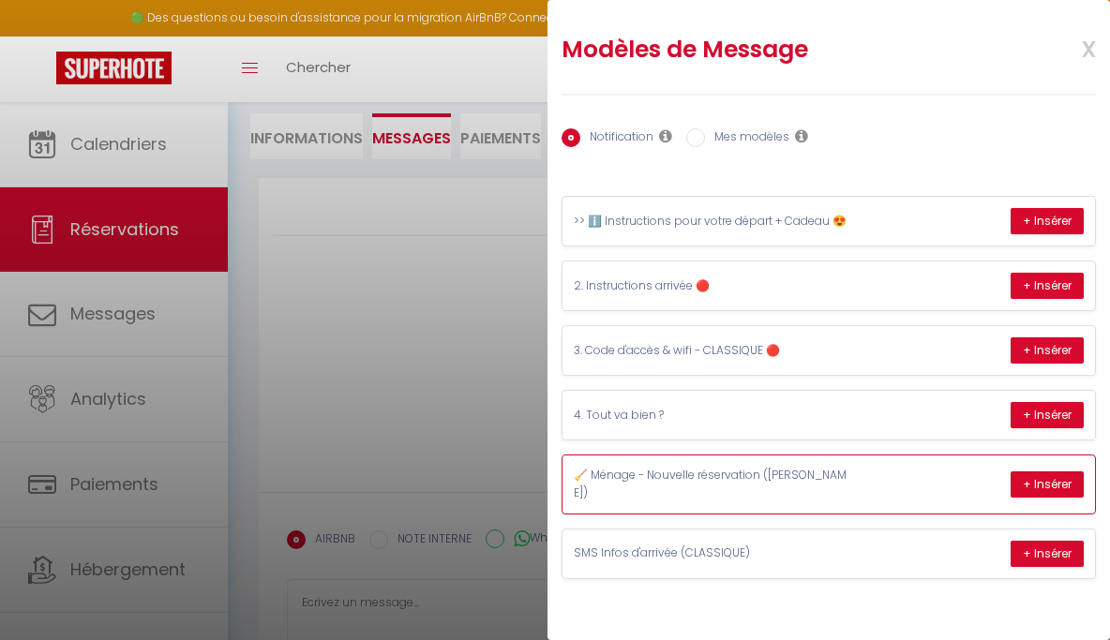
scroll to position [0, 0]
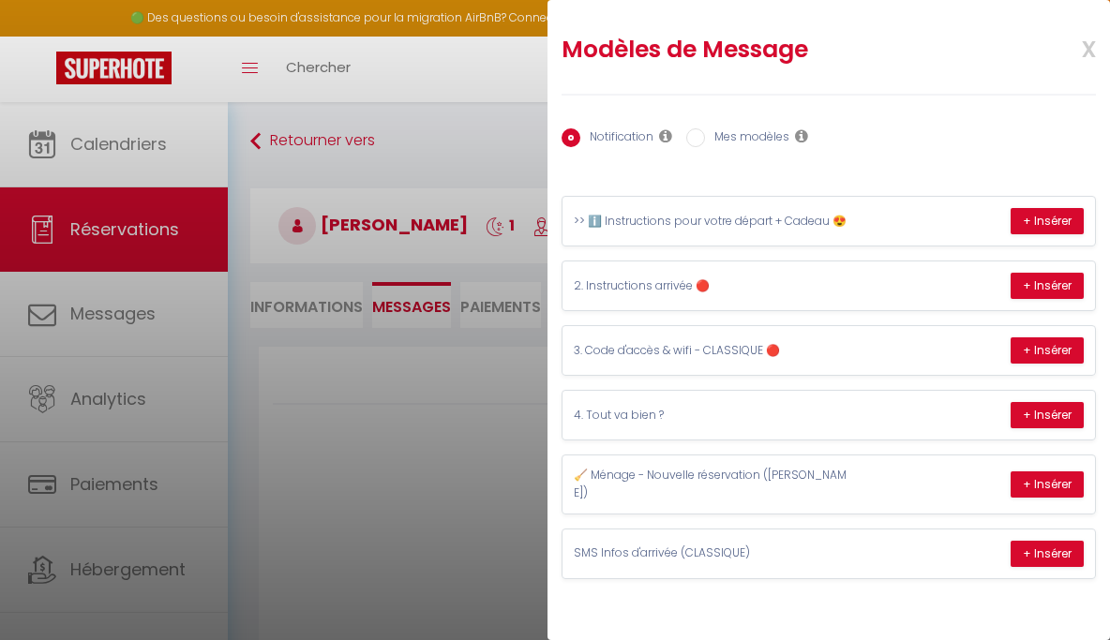
click at [763, 141] on label "Mes modèles" at bounding box center [747, 138] width 84 height 21
click at [705, 141] on input "Mes modèles" at bounding box center [695, 137] width 19 height 19
radio input "true"
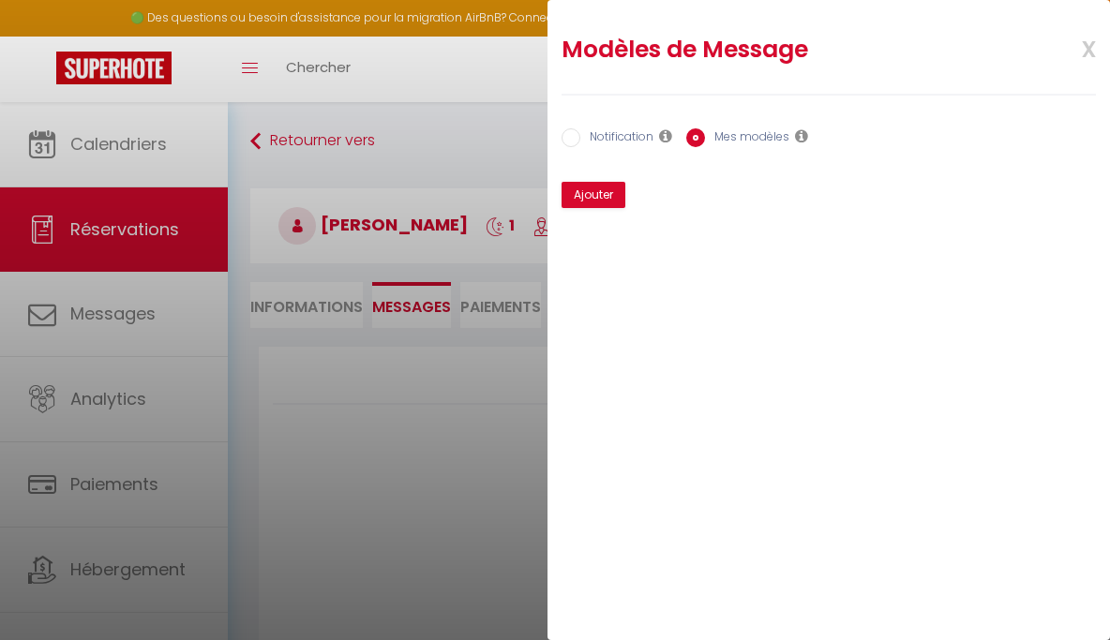
click at [627, 137] on label "Notification" at bounding box center [616, 138] width 73 height 21
click at [580, 137] on input "Notification" at bounding box center [571, 137] width 19 height 19
radio input "true"
radio input "false"
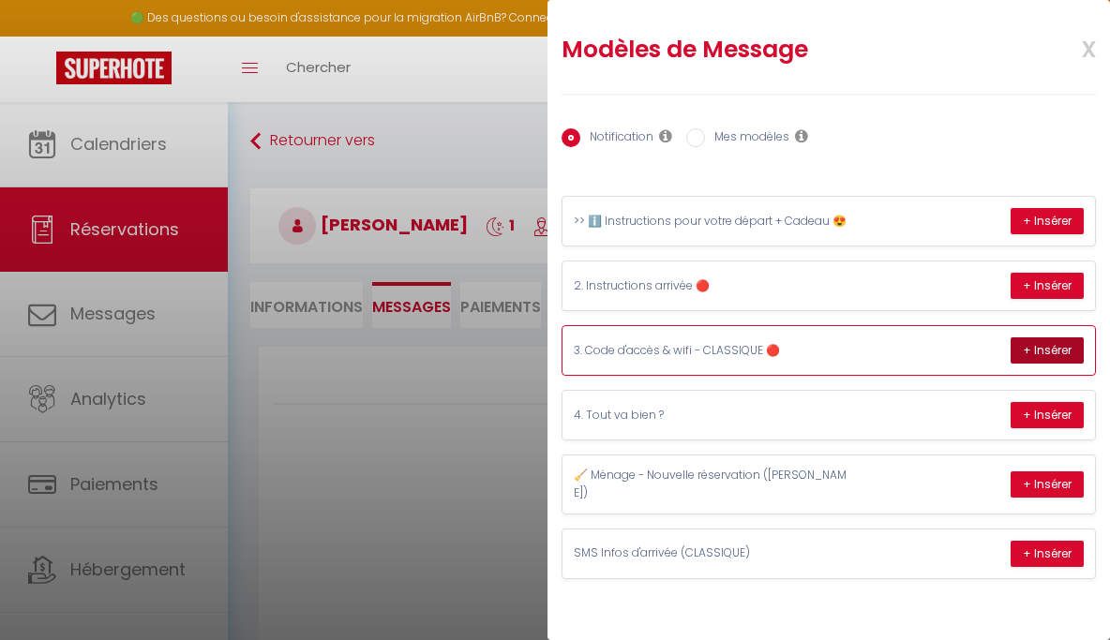
click at [1040, 354] on button "+ Insérer" at bounding box center [1047, 351] width 73 height 26
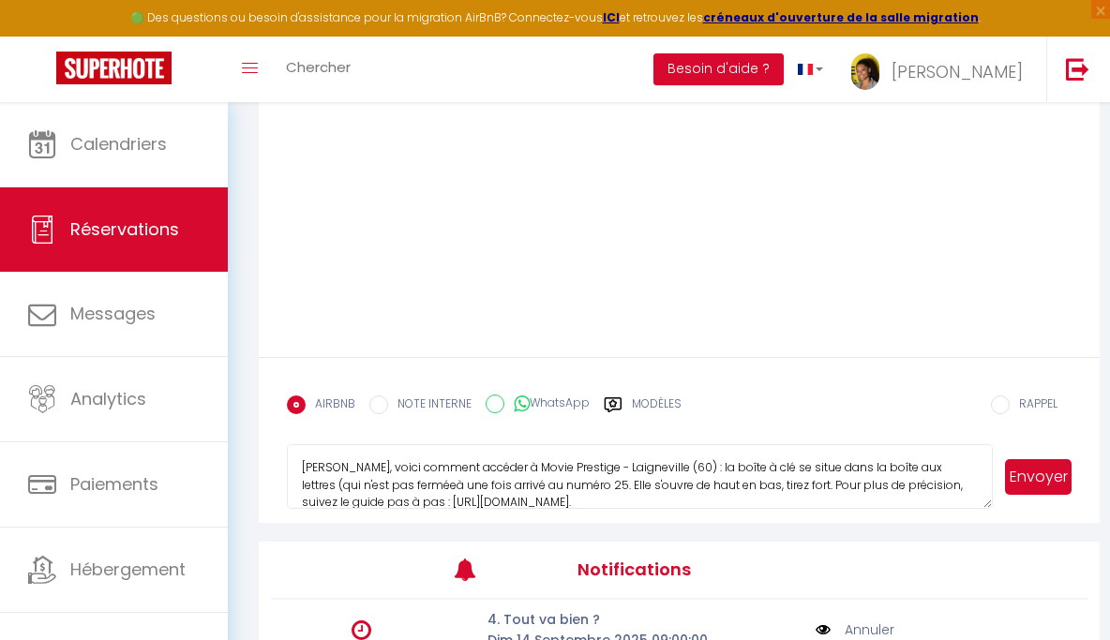
click at [660, 485] on textarea "[PERSON_NAME], voici comment accéder à Movie Prestige - Laigneville (60) : la b…" at bounding box center [640, 477] width 706 height 66
type textarea "Code: 🔓 508175364. Voici une vidéo pour vous guider dans le déverrouillage de l…"
click at [609, 479] on textarea "Code: 🔓 508175364. Voici une vidéo pour vous guider dans le déverrouillage de l…" at bounding box center [640, 477] width 706 height 66
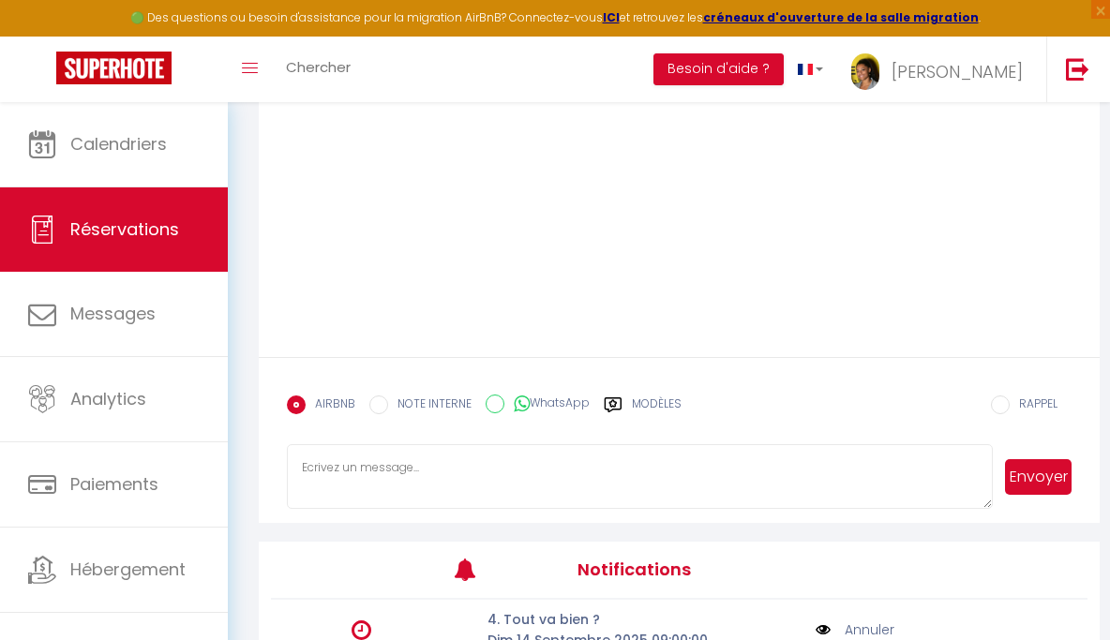
click at [651, 410] on label "Modèles" at bounding box center [657, 412] width 50 height 33
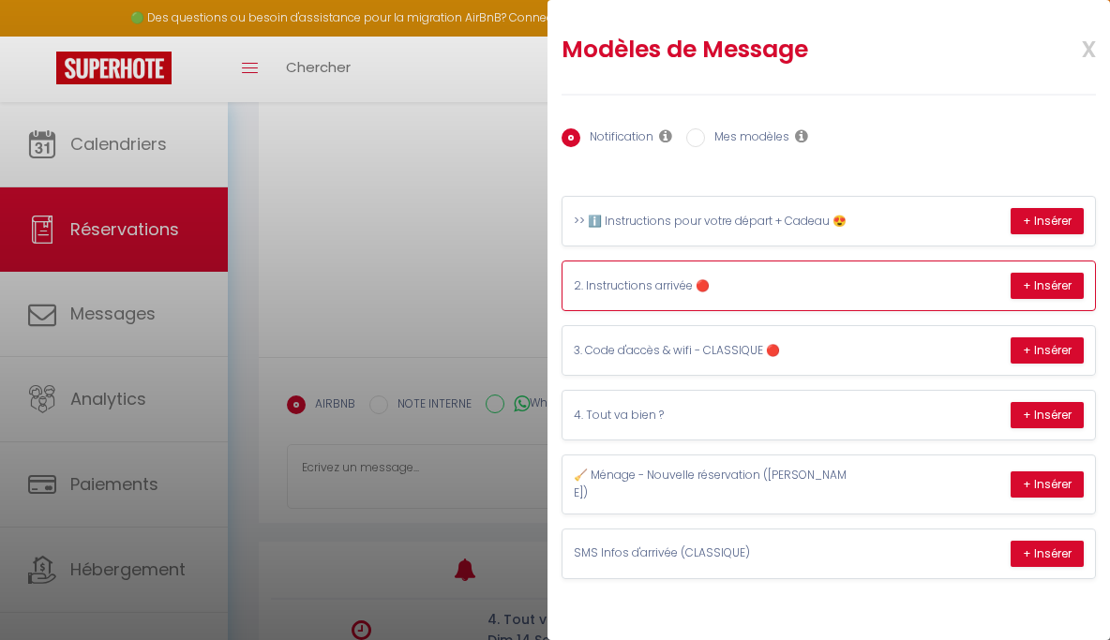
click at [833, 287] on p "2. Instructions arrivée 🔴" at bounding box center [714, 287] width 281 height 18
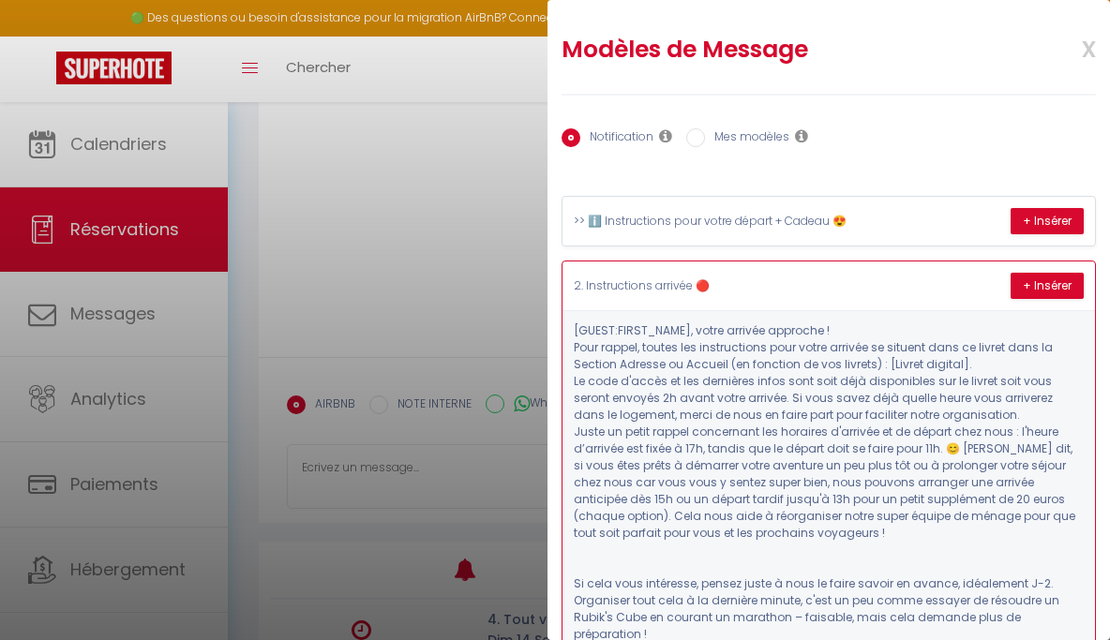
click at [826, 486] on p "Juste un petit rappel concernant les horaires d'arrivée et de départ chez nous …" at bounding box center [829, 483] width 510 height 118
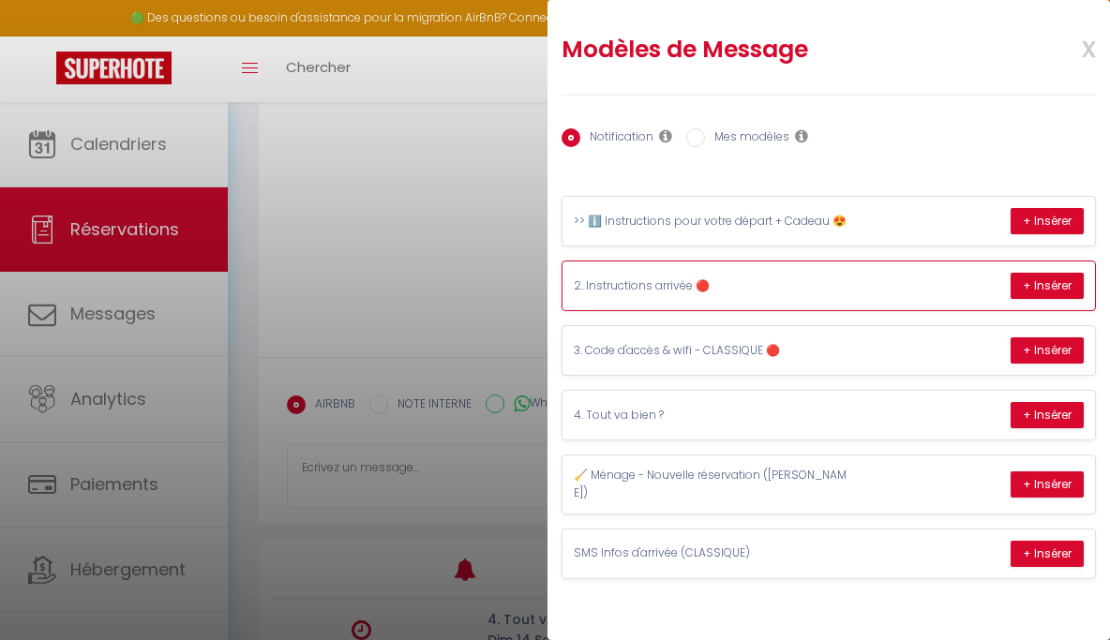
click at [844, 290] on p "2. Instructions arrivée 🔴" at bounding box center [714, 287] width 281 height 18
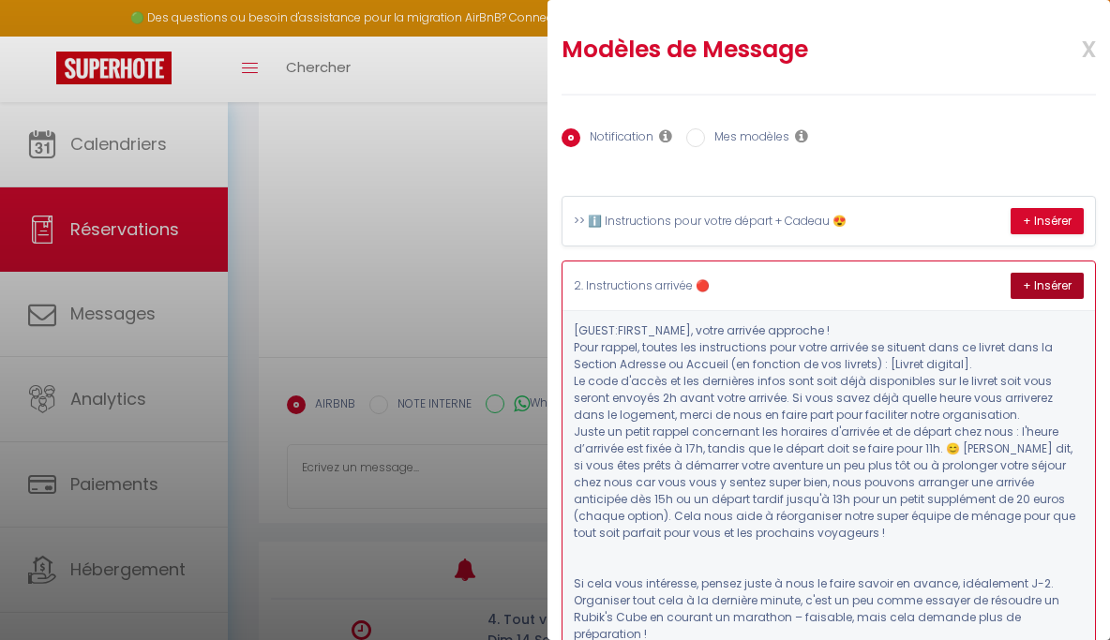
click at [1046, 293] on button "+ Insérer" at bounding box center [1047, 286] width 73 height 26
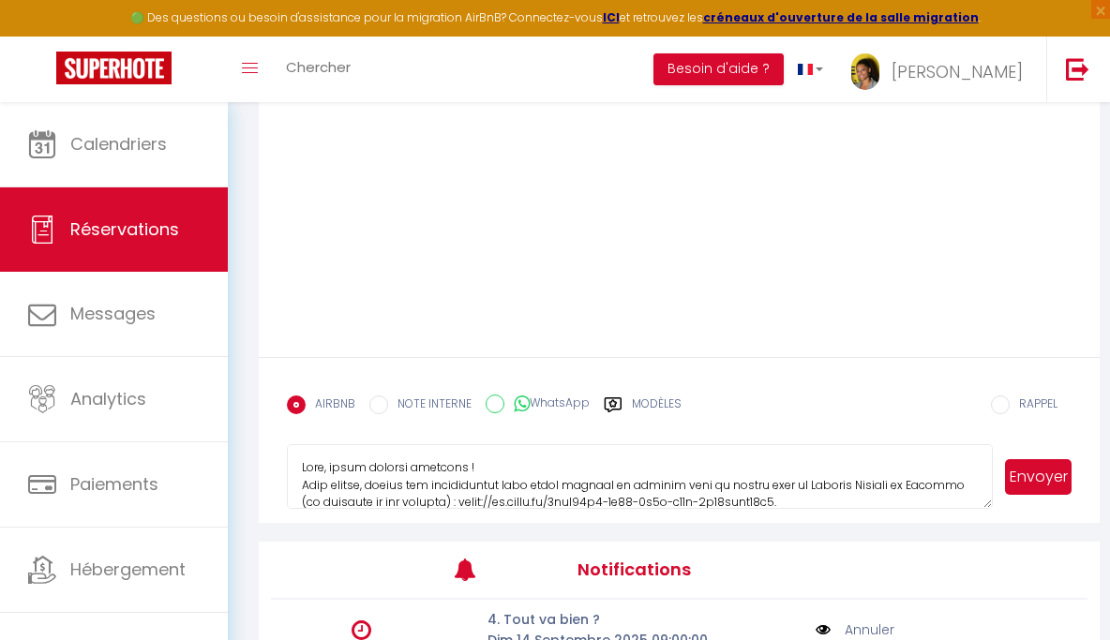
click at [337, 463] on textarea at bounding box center [640, 477] width 706 height 66
type textarea "Lore, Ipsum dolo sitam consectetur. Adipi elitsed doeiusmo ! Temp incidi, utlab…"
click at [1056, 485] on button "Envoyer" at bounding box center [1038, 477] width 67 height 36
